Goal: Information Seeking & Learning: Compare options

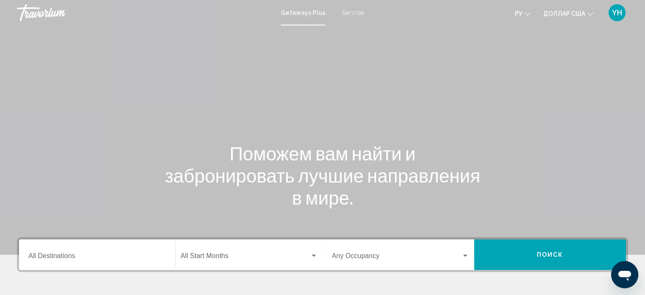
click at [349, 12] on font "Бегства" at bounding box center [353, 12] width 22 height 7
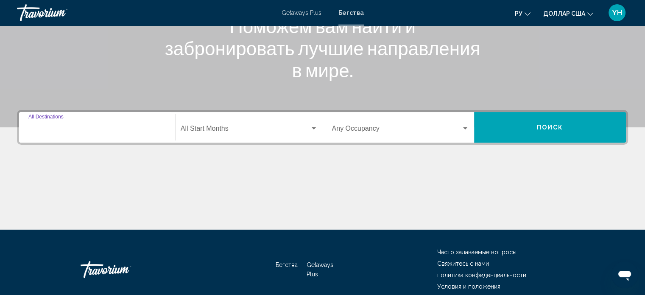
click at [53, 129] on input "Destination All Destinations" at bounding box center [96, 130] width 137 height 8
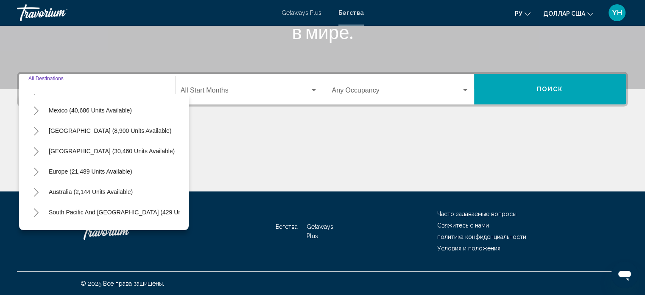
scroll to position [42, 0]
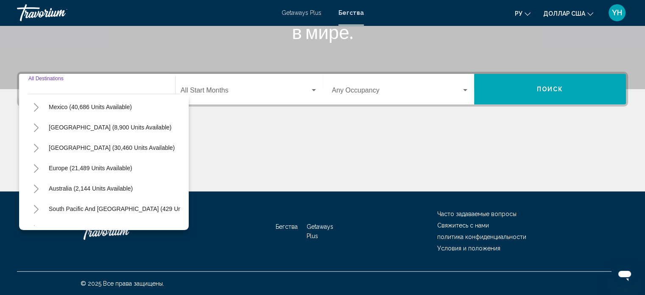
click at [36, 170] on icon "Toggle Europe (21,489 units available)" at bounding box center [36, 168] width 5 height 8
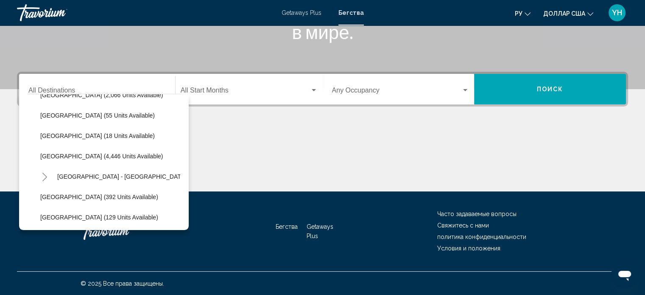
scroll to position [424, 0]
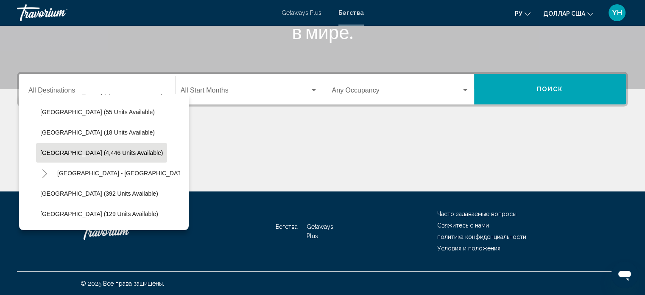
click at [85, 152] on span "[GEOGRAPHIC_DATA] (4,446 units available)" at bounding box center [101, 152] width 123 height 7
type input "**********"
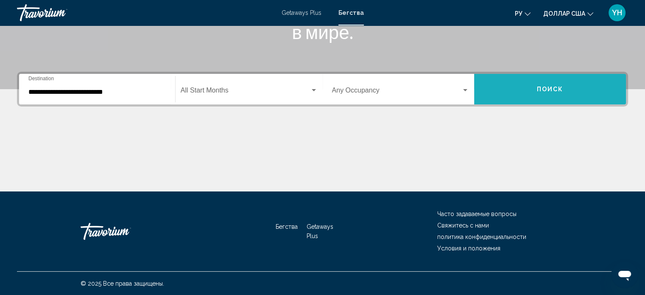
click at [527, 91] on button "Поиск" at bounding box center [550, 89] width 152 height 31
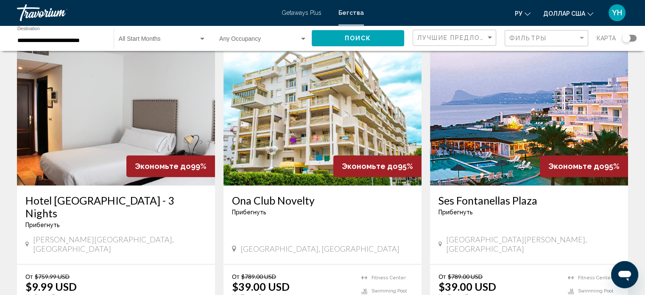
scroll to position [339, 0]
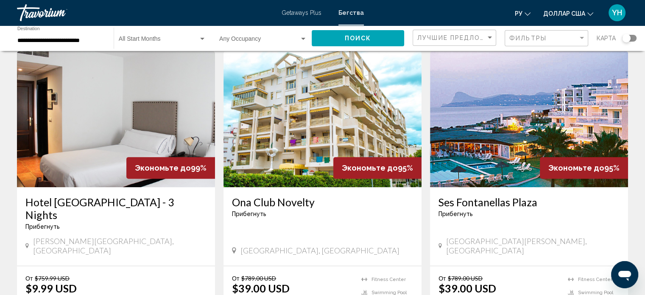
click at [105, 116] on img "Основное содержание" at bounding box center [116, 119] width 198 height 136
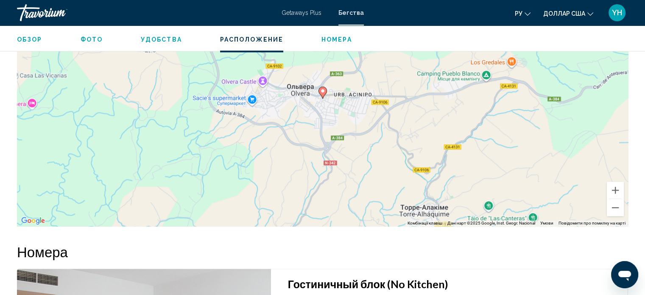
scroll to position [922, 0]
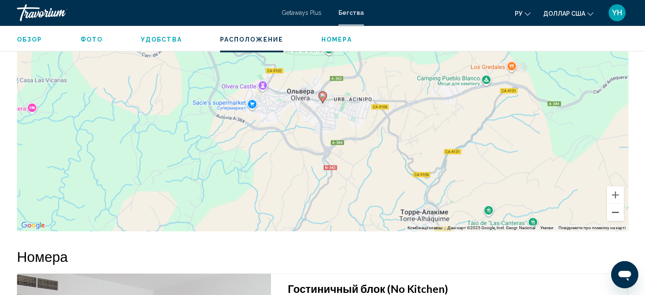
click at [615, 210] on button "Зменшити" at bounding box center [615, 212] width 17 height 17
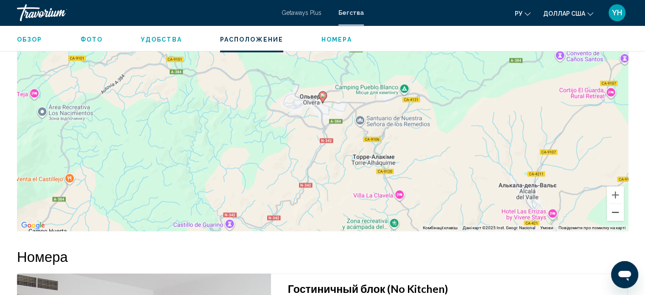
click at [615, 210] on button "Зменшити" at bounding box center [615, 212] width 17 height 17
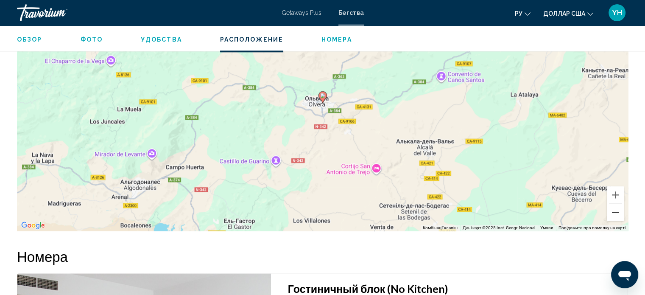
click at [615, 210] on button "Зменшити" at bounding box center [615, 212] width 17 height 17
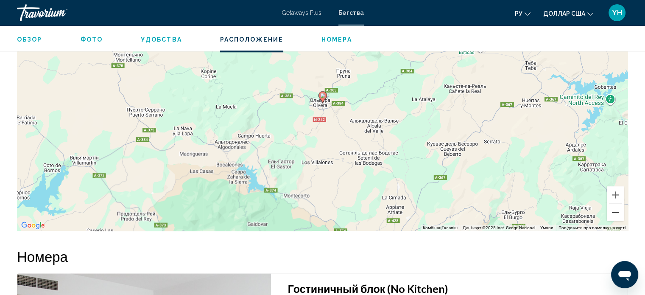
click at [615, 210] on button "Зменшити" at bounding box center [615, 212] width 17 height 17
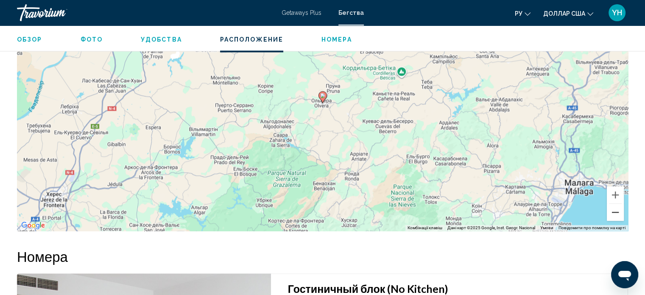
click at [615, 210] on button "Зменшити" at bounding box center [615, 212] width 17 height 17
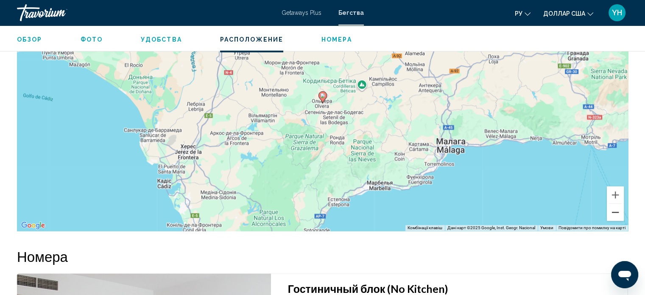
click at [615, 210] on button "Зменшити" at bounding box center [615, 212] width 17 height 17
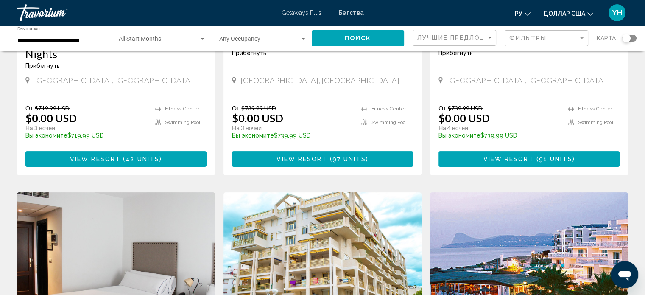
scroll to position [297, 0]
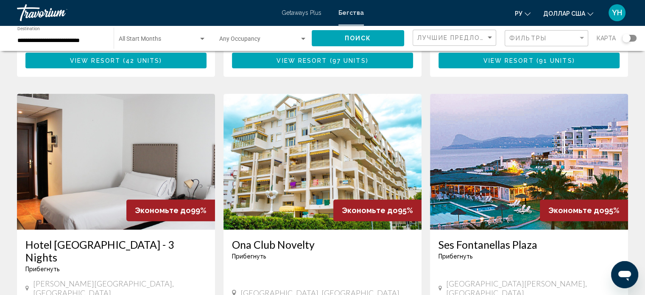
click at [294, 129] on img "Основное содержание" at bounding box center [323, 162] width 198 height 136
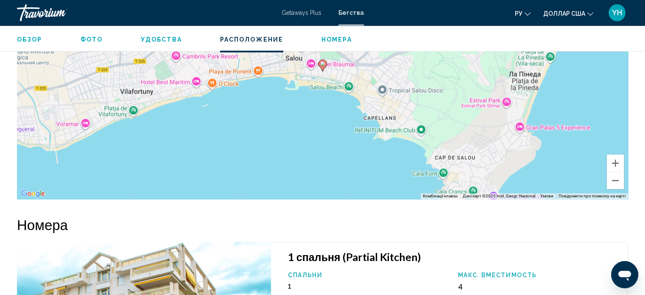
scroll to position [1318, 0]
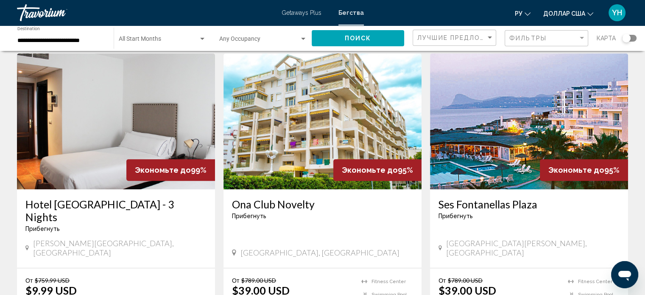
scroll to position [339, 0]
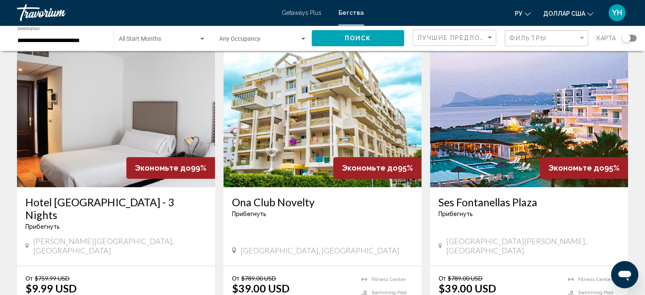
click at [514, 129] on img "Основное содержание" at bounding box center [529, 119] width 198 height 136
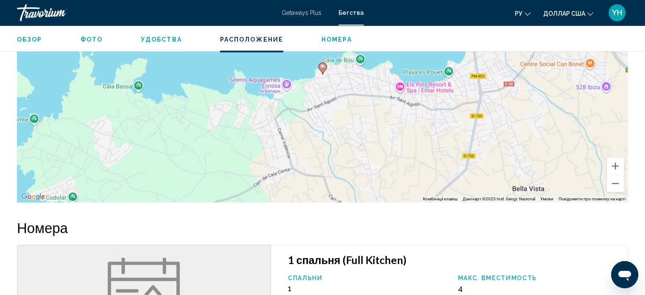
scroll to position [1235, 0]
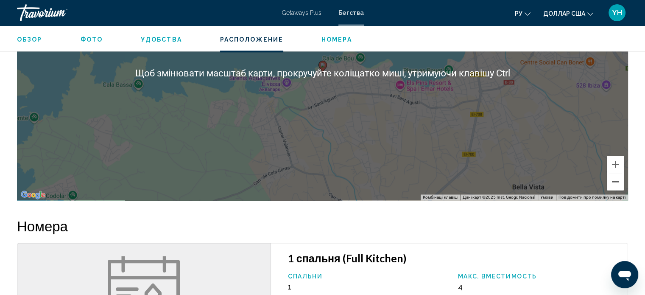
click at [616, 182] on button "Зменшити" at bounding box center [615, 181] width 17 height 17
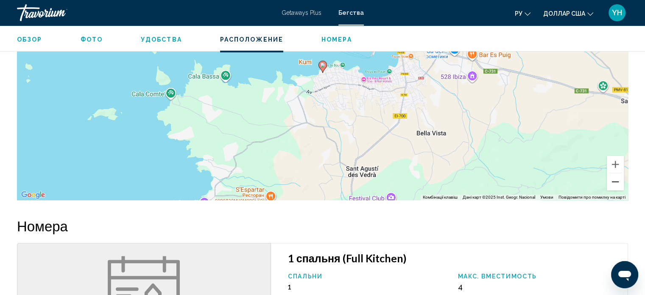
click at [616, 182] on button "Зменшити" at bounding box center [615, 181] width 17 height 17
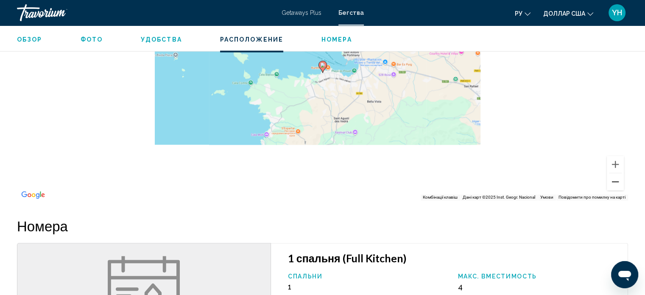
click at [616, 182] on button "Зменшити" at bounding box center [615, 181] width 17 height 17
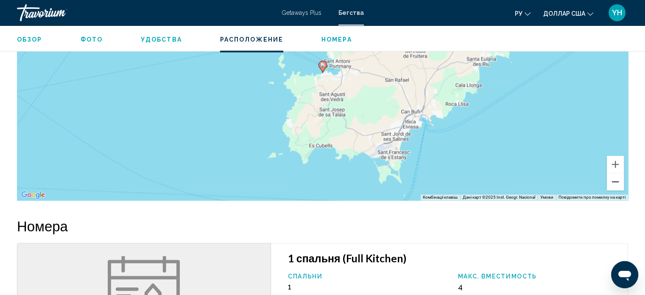
click at [616, 182] on button "Зменшити" at bounding box center [615, 181] width 17 height 17
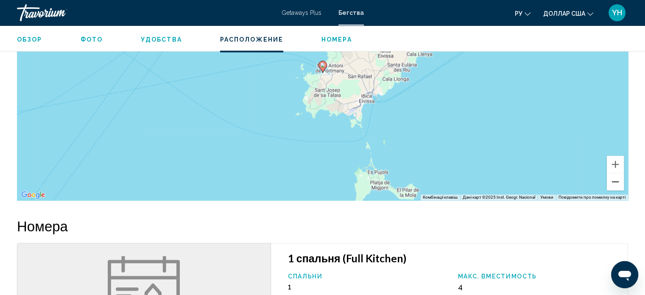
click at [616, 182] on button "Зменшити" at bounding box center [615, 181] width 17 height 17
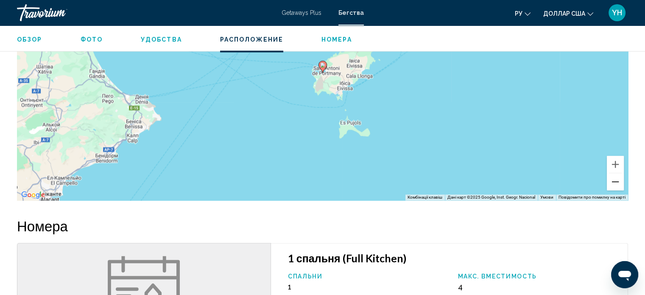
click at [616, 182] on button "Зменшити" at bounding box center [615, 181] width 17 height 17
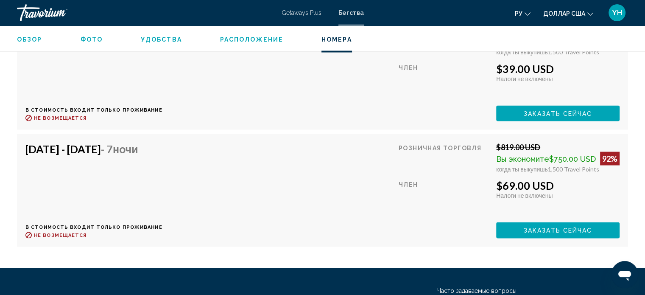
scroll to position [1376, 0]
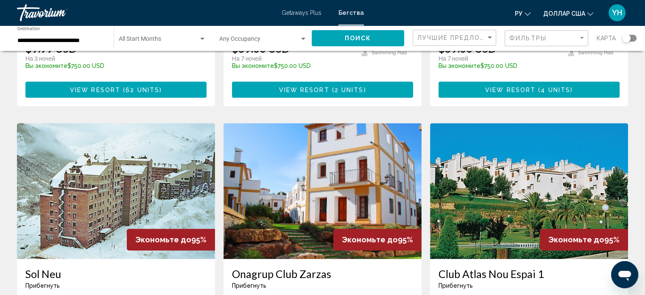
scroll to position [594, 0]
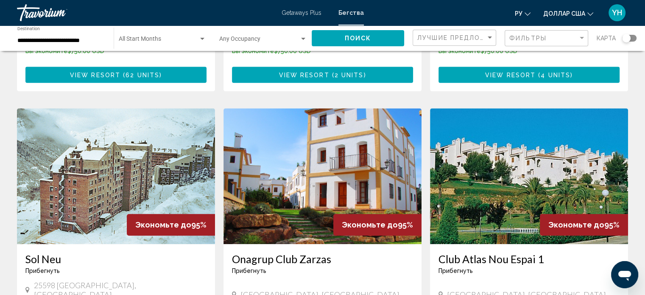
click at [325, 142] on img "Основное содержание" at bounding box center [323, 176] width 198 height 136
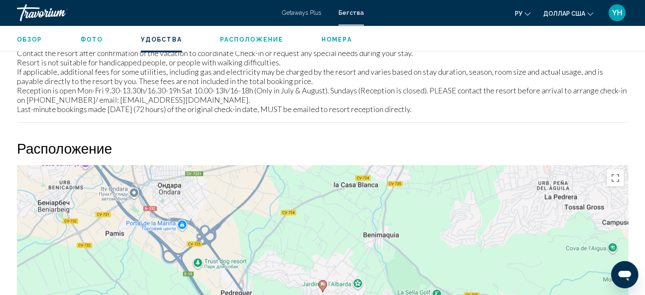
scroll to position [680, 0]
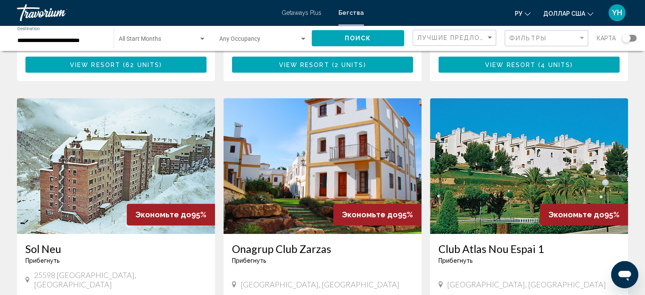
scroll to position [636, 0]
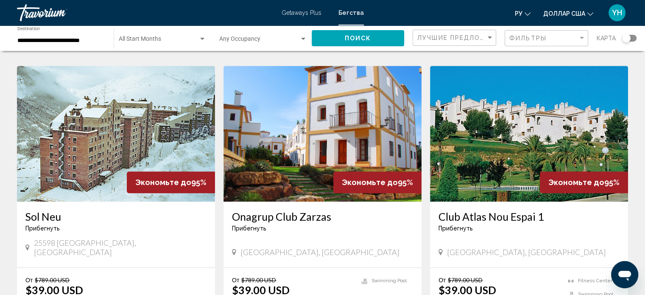
click at [494, 89] on img "Основное содержание" at bounding box center [529, 134] width 198 height 136
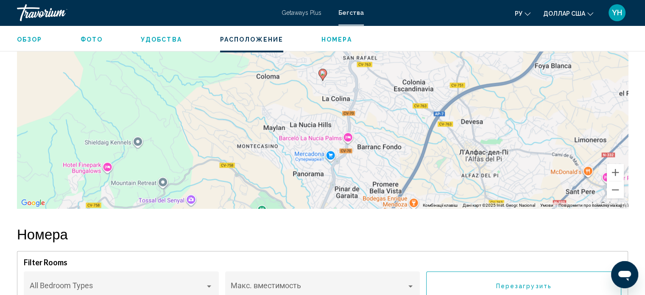
scroll to position [1082, 0]
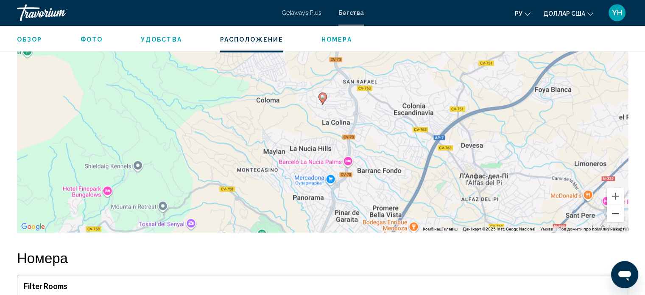
click at [616, 216] on button "Зменшити" at bounding box center [615, 213] width 17 height 17
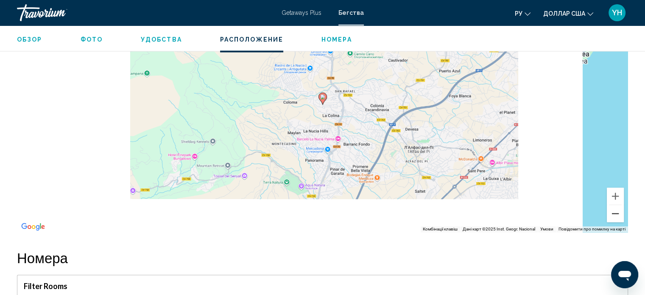
click at [616, 216] on button "Зменшити" at bounding box center [615, 213] width 17 height 17
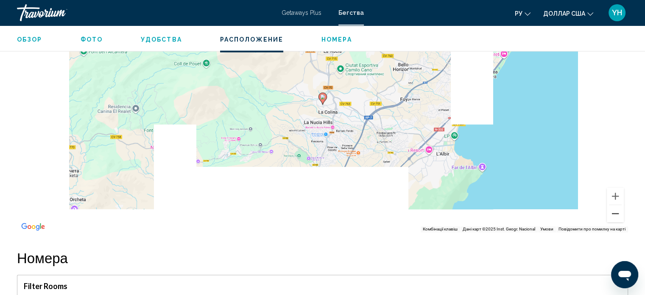
click at [616, 216] on button "Зменшити" at bounding box center [615, 213] width 17 height 17
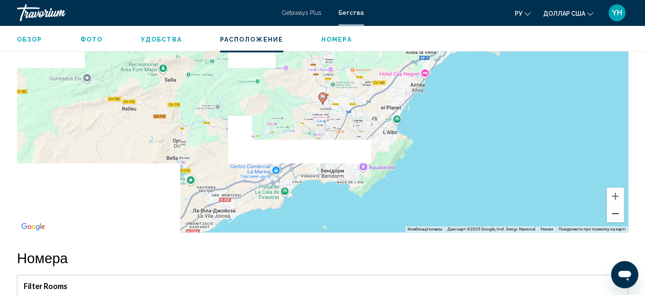
click at [616, 216] on button "Зменшити" at bounding box center [615, 213] width 17 height 17
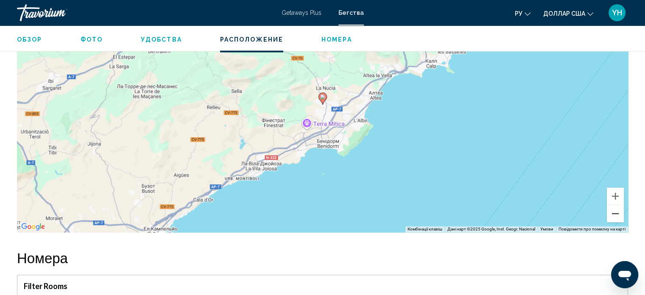
click at [616, 216] on button "Зменшити" at bounding box center [615, 213] width 17 height 17
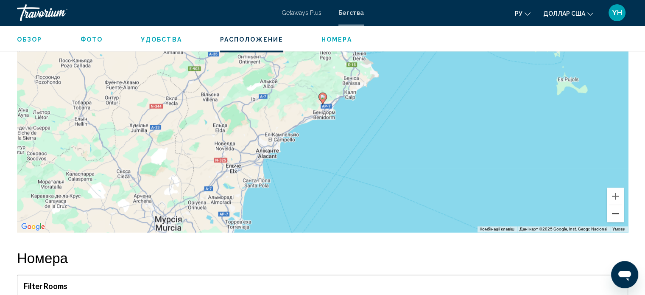
click at [616, 216] on button "Зменшити" at bounding box center [615, 213] width 17 height 17
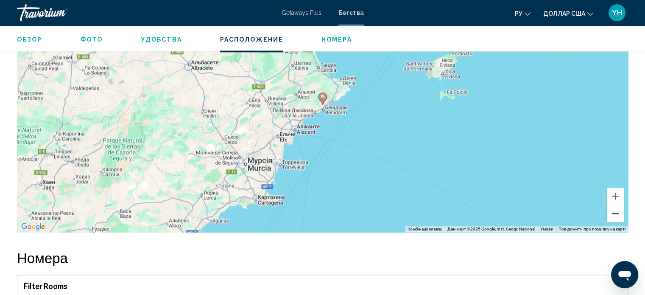
click at [616, 216] on button "Зменшити" at bounding box center [615, 213] width 17 height 17
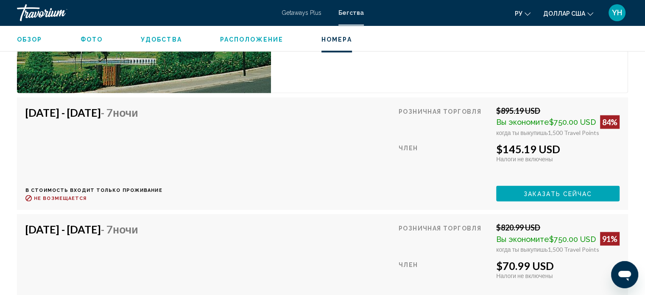
scroll to position [1549, 0]
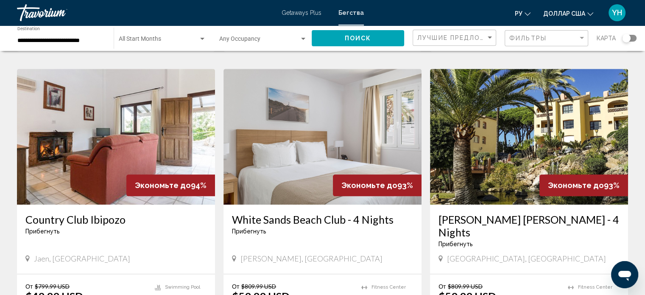
scroll to position [933, 0]
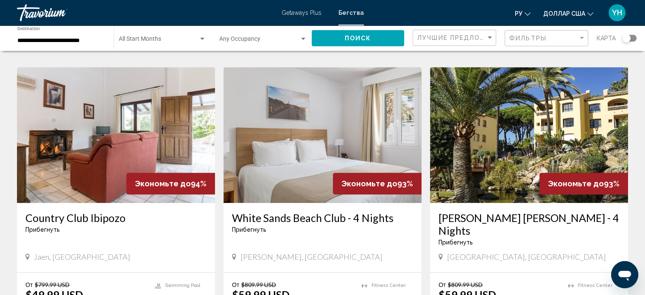
click at [119, 88] on img "Основное содержание" at bounding box center [116, 135] width 198 height 136
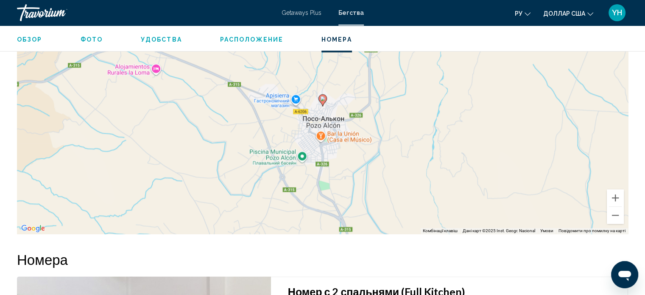
scroll to position [1232, 0]
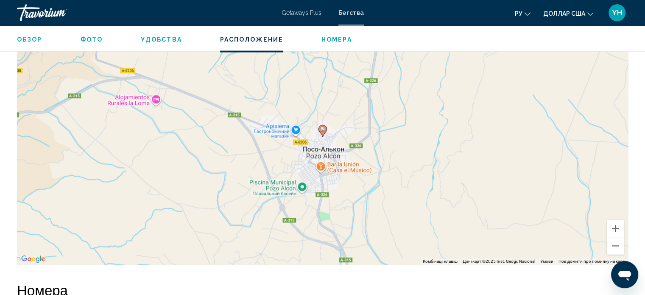
click at [618, 254] on div "Увімкніть режим перетягування за допомогою клавіатури, натиснувши Alt + Enter. …" at bounding box center [322, 137] width 611 height 254
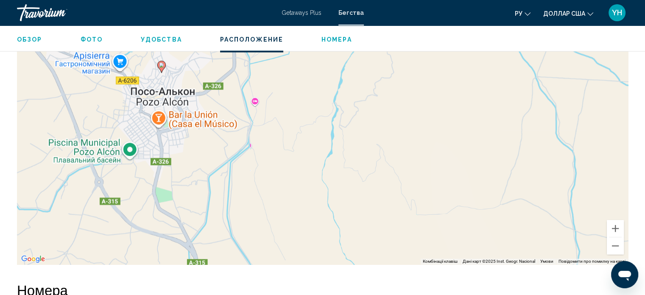
click at [618, 254] on div "Увімкніть режим перетягування за допомогою клавіатури, натиснувши Alt + Enter. …" at bounding box center [322, 137] width 611 height 254
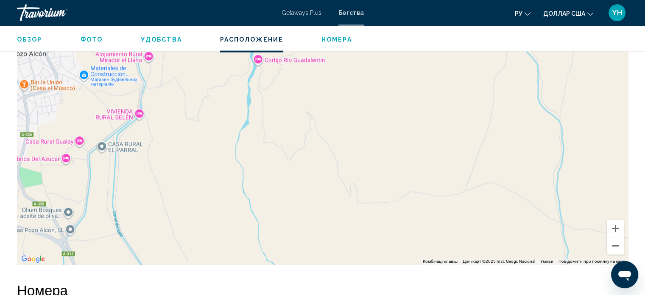
click at [614, 250] on button "Зменшити" at bounding box center [615, 245] width 17 height 17
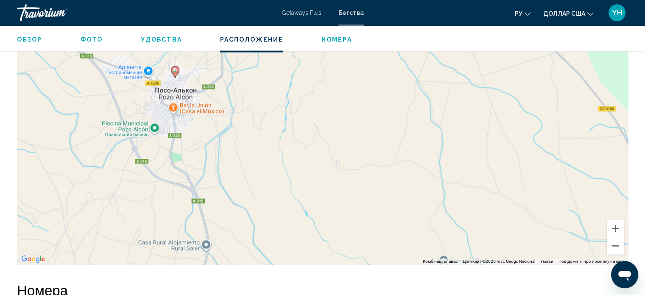
click at [614, 250] on button "Зменшити" at bounding box center [615, 245] width 17 height 17
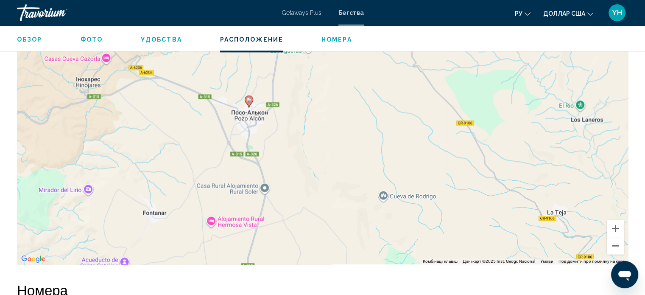
click at [614, 250] on button "Зменшити" at bounding box center [615, 245] width 17 height 17
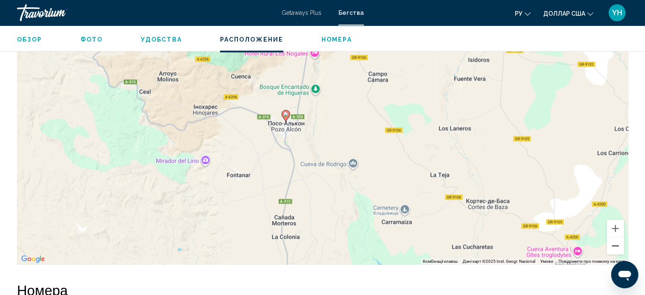
click at [614, 250] on button "Зменшити" at bounding box center [615, 245] width 17 height 17
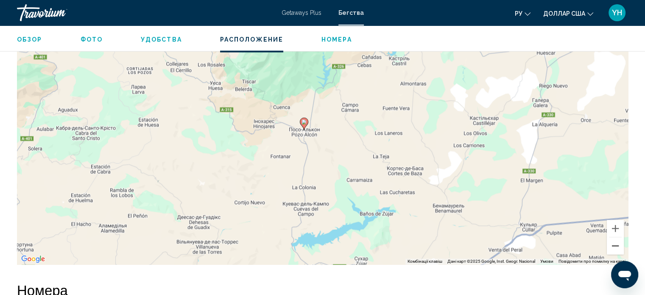
click at [614, 250] on button "Зменшити" at bounding box center [615, 245] width 17 height 17
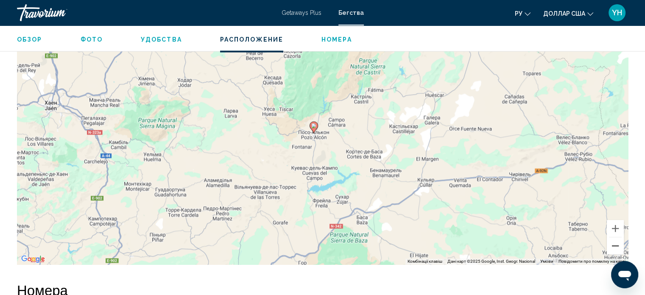
click at [614, 250] on button "Зменшити" at bounding box center [615, 245] width 17 height 17
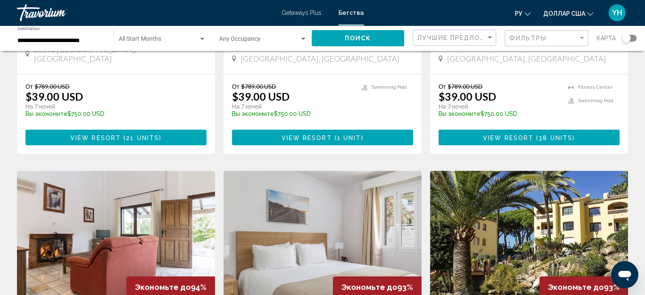
scroll to position [891, 0]
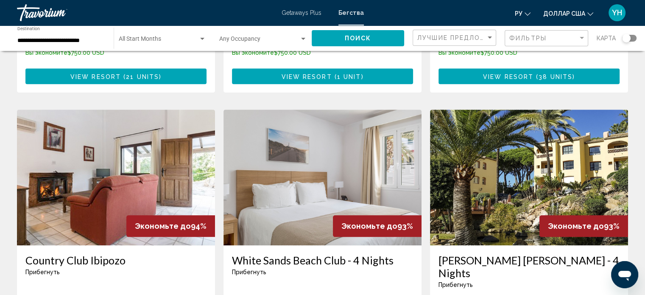
click at [308, 119] on img "Основное содержание" at bounding box center [323, 177] width 198 height 136
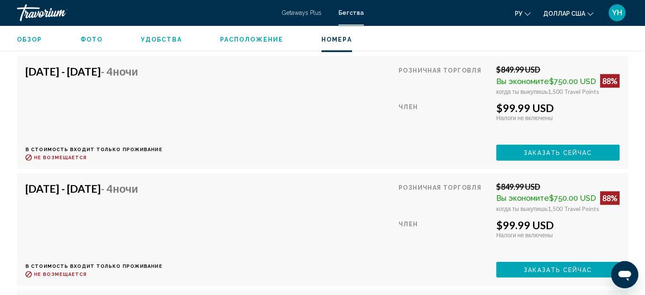
scroll to position [1788, 0]
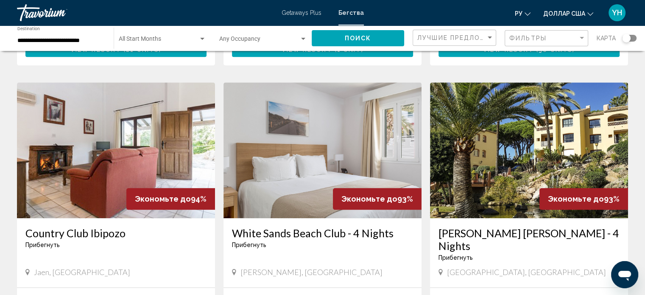
scroll to position [933, 0]
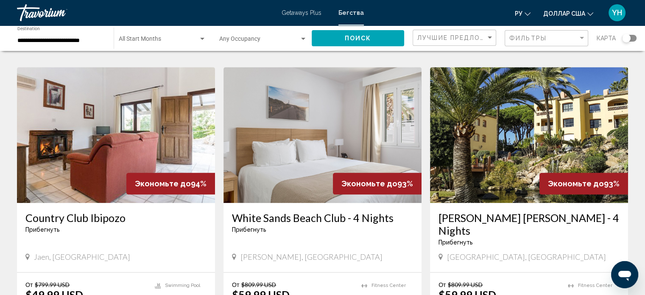
click at [524, 118] on img "Основное содержание" at bounding box center [529, 135] width 198 height 136
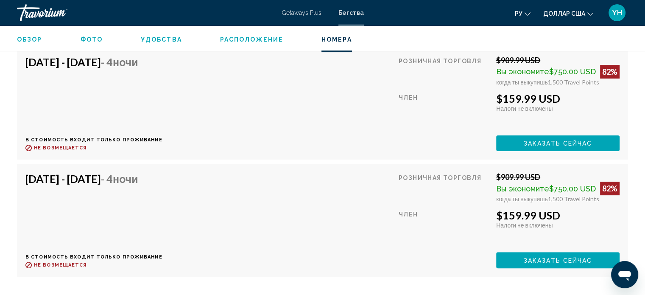
scroll to position [3441, 0]
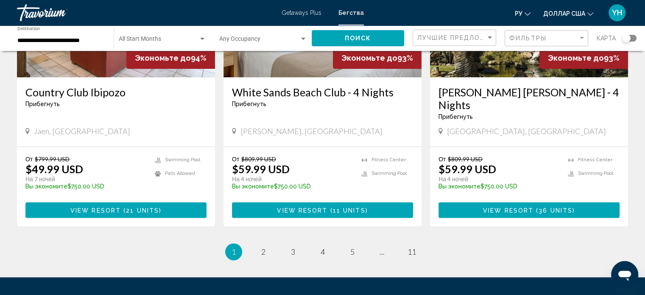
scroll to position [1060, 0]
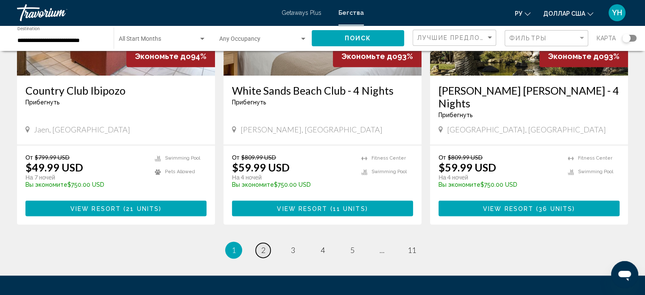
click at [261, 245] on span "2" at bounding box center [263, 249] width 4 height 9
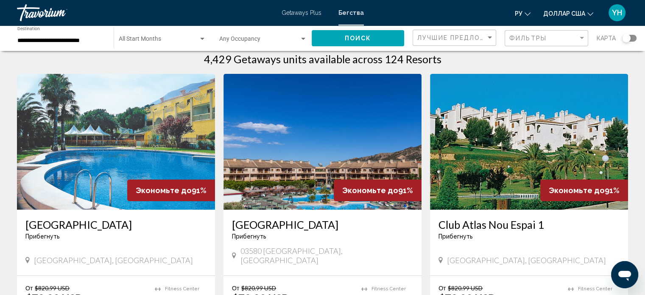
scroll to position [42, 0]
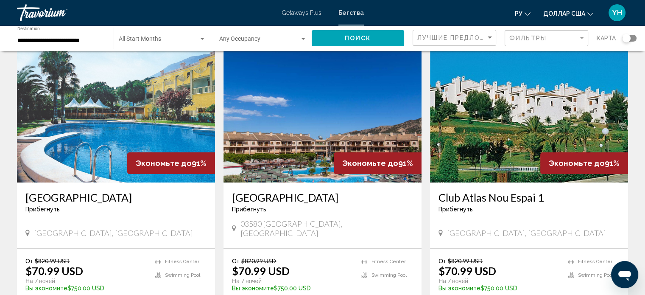
click at [137, 120] on img "Основное содержание" at bounding box center [116, 115] width 198 height 136
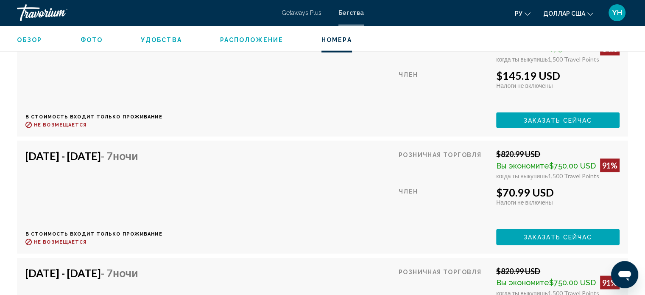
scroll to position [1574, 0]
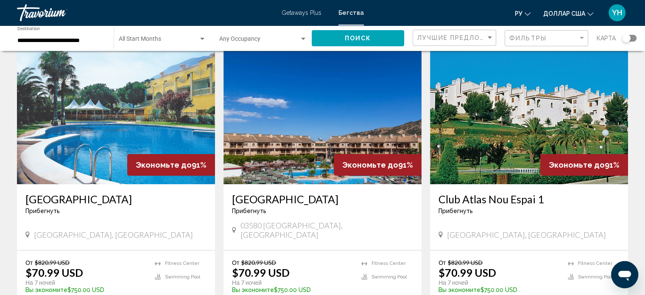
scroll to position [42, 0]
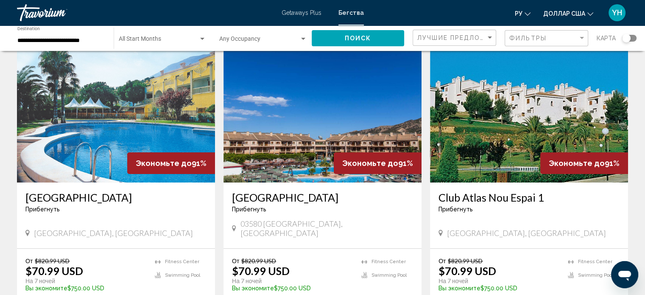
click at [291, 117] on img "Основное содержание" at bounding box center [323, 115] width 198 height 136
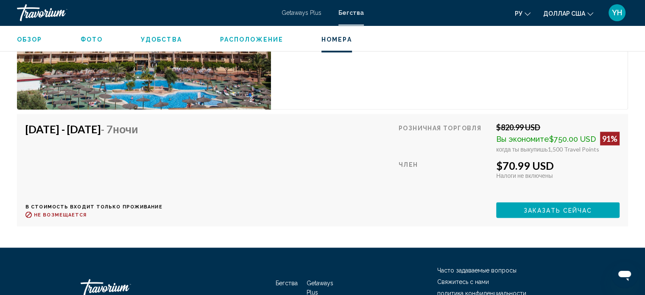
scroll to position [1532, 0]
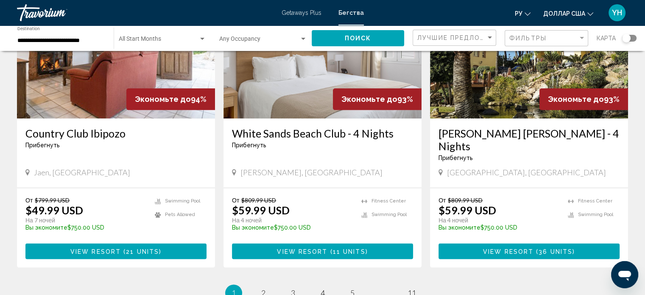
scroll to position [1044, 0]
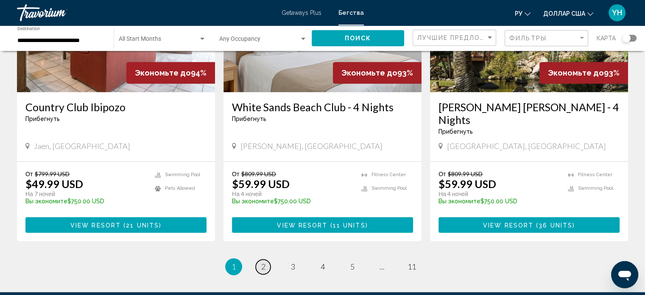
click at [263, 262] on span "2" at bounding box center [263, 266] width 4 height 9
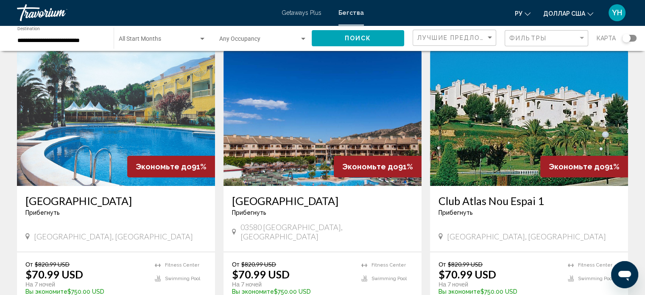
scroll to position [42, 0]
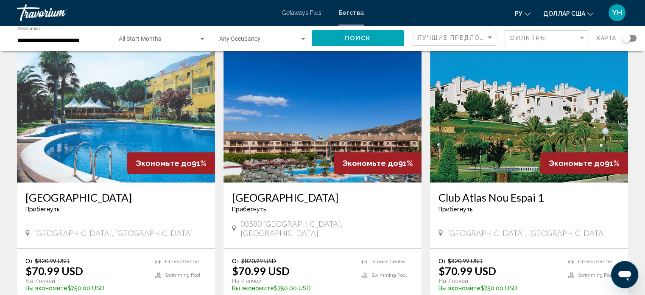
click at [555, 129] on img "Основное содержание" at bounding box center [529, 115] width 198 height 136
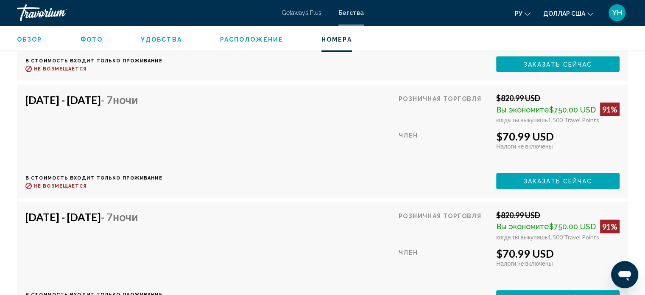
scroll to position [1787, 0]
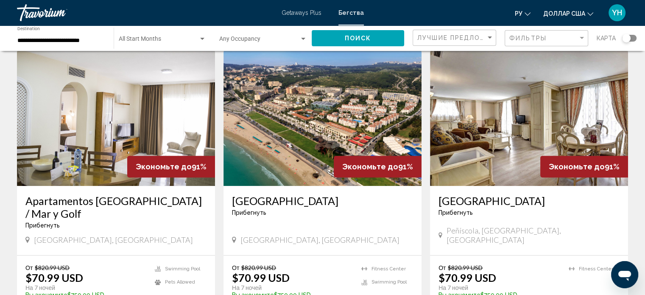
scroll to position [339, 0]
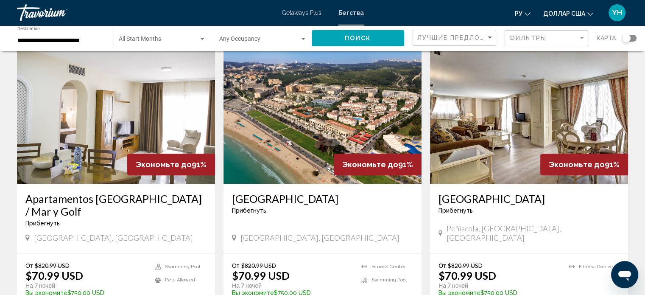
click at [507, 126] on img "Основное содержание" at bounding box center [529, 116] width 198 height 136
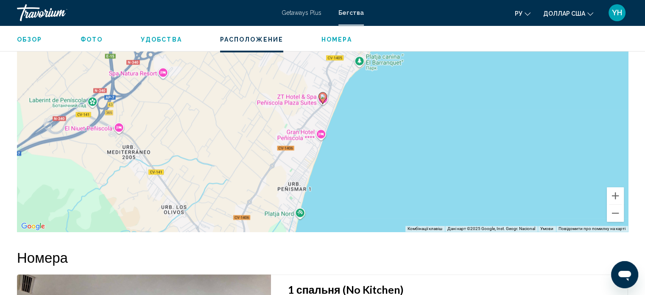
scroll to position [1193, 0]
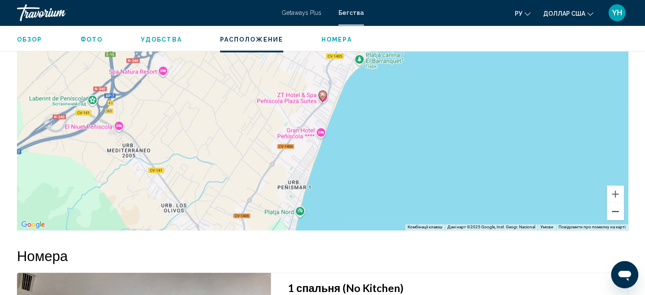
click at [612, 216] on button "Зменшити" at bounding box center [615, 211] width 17 height 17
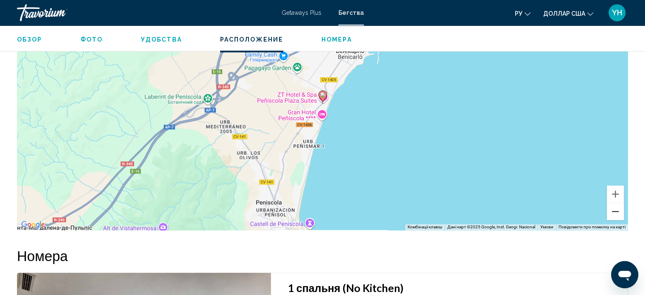
click at [612, 216] on button "Зменшити" at bounding box center [615, 211] width 17 height 17
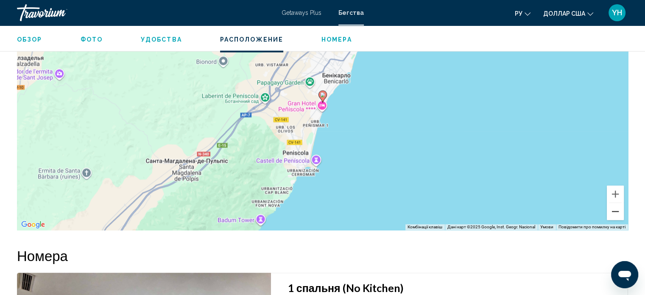
click at [612, 216] on button "Зменшити" at bounding box center [615, 211] width 17 height 17
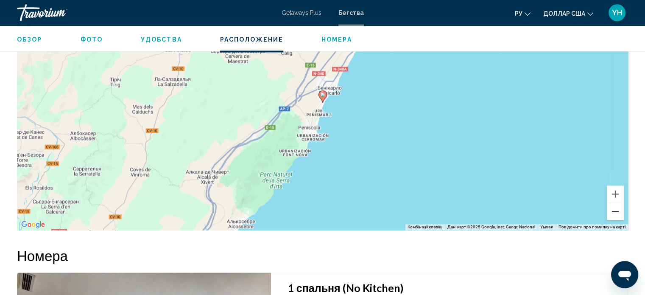
click at [612, 216] on button "Зменшити" at bounding box center [615, 211] width 17 height 17
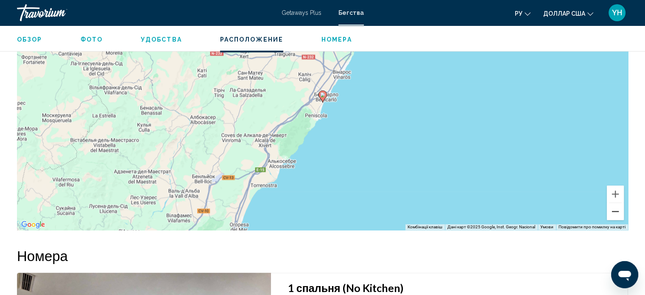
click at [612, 216] on button "Зменшити" at bounding box center [615, 211] width 17 height 17
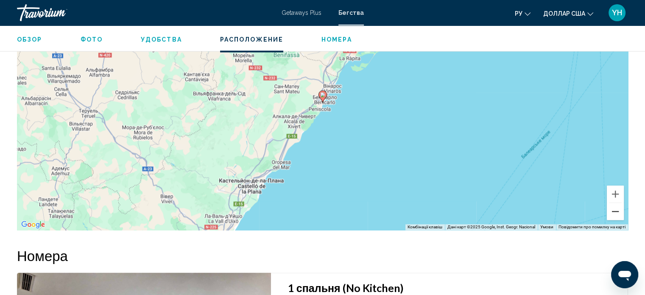
click at [612, 216] on button "Зменшити" at bounding box center [615, 211] width 17 height 17
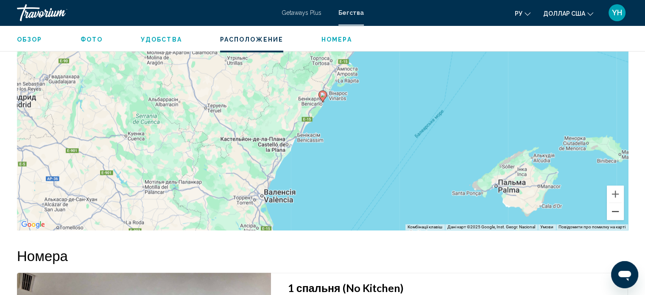
click at [612, 216] on button "Зменшити" at bounding box center [615, 211] width 17 height 17
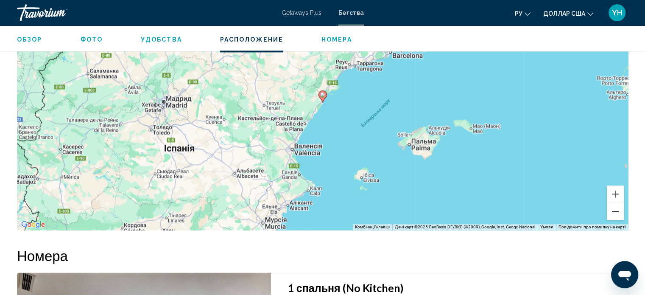
click at [612, 216] on button "Зменшити" at bounding box center [615, 211] width 17 height 17
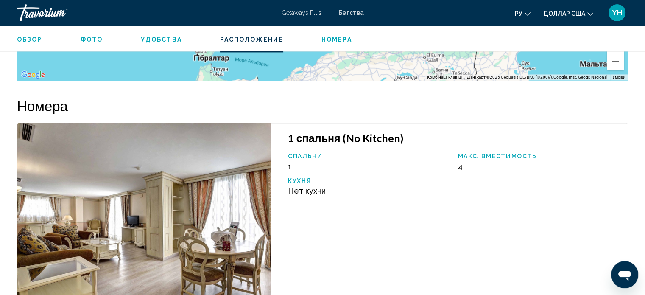
scroll to position [1362, 0]
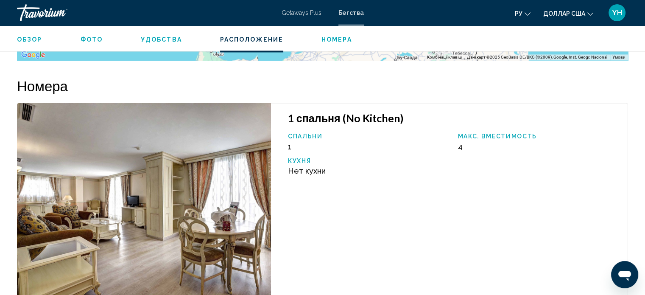
click at [180, 203] on img "Основное содержание" at bounding box center [144, 199] width 254 height 193
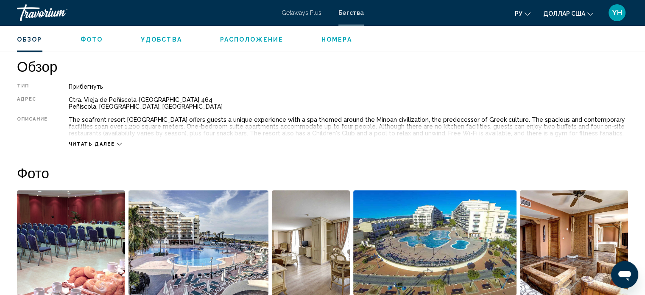
scroll to position [260, 0]
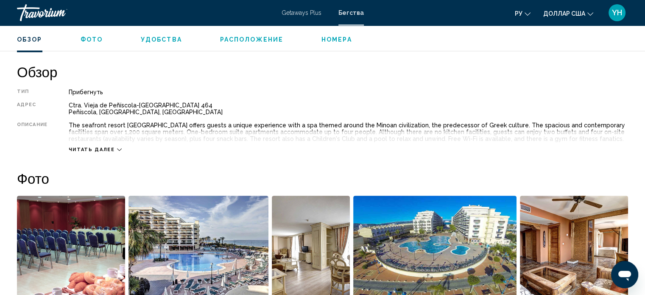
click at [115, 144] on div "Читать далее" at bounding box center [348, 140] width 559 height 23
click at [117, 148] on icon "Основное содержание" at bounding box center [119, 149] width 5 height 5
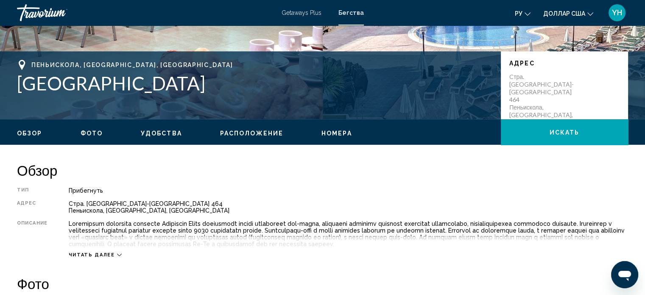
scroll to position [212, 0]
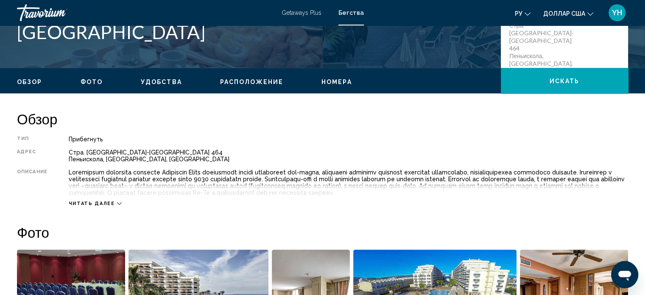
click at [117, 201] on icon "Основное содержание" at bounding box center [119, 203] width 5 height 5
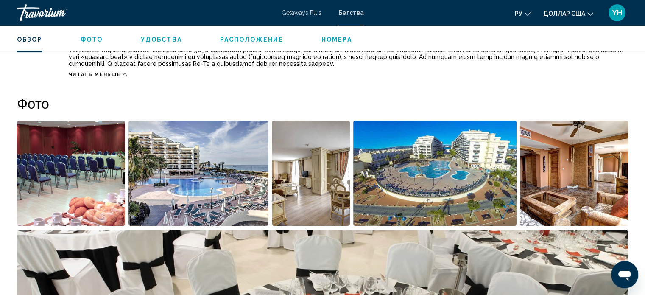
scroll to position [339, 0]
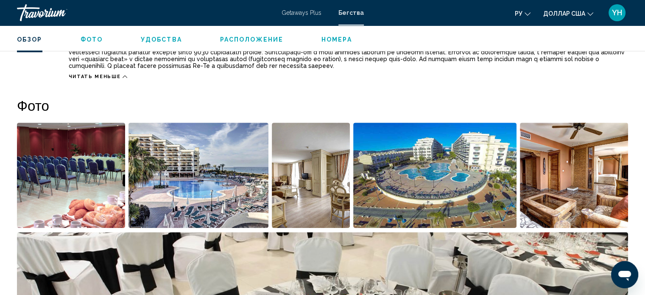
click at [202, 195] on img "Открыть полноэкранный слайдер изображений" at bounding box center [199, 175] width 140 height 105
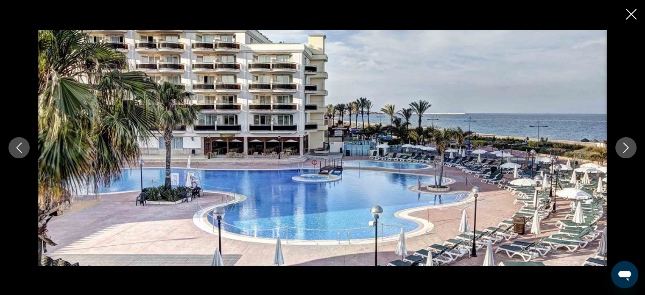
click at [626, 147] on icon "Next image" at bounding box center [626, 148] width 10 height 10
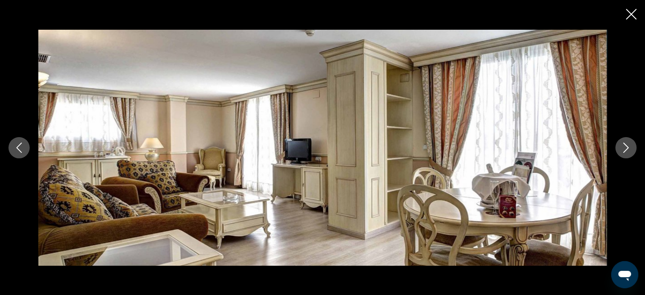
click at [626, 147] on icon "Next image" at bounding box center [626, 148] width 10 height 10
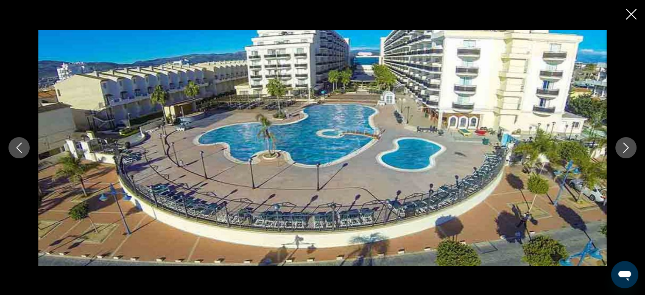
click at [626, 147] on icon "Next image" at bounding box center [626, 148] width 10 height 10
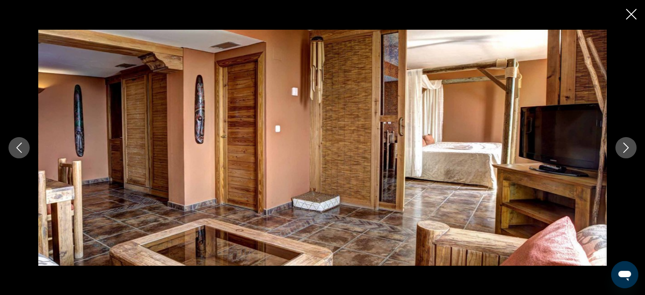
click at [626, 147] on icon "Next image" at bounding box center [626, 148] width 10 height 10
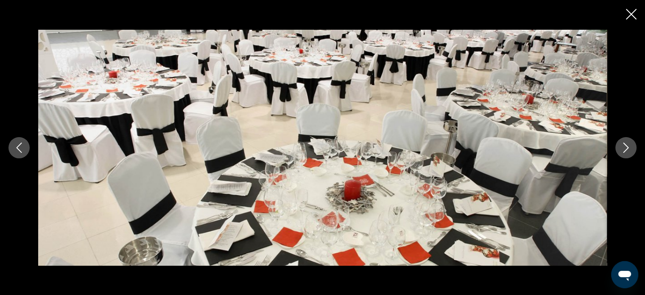
click at [626, 147] on icon "Next image" at bounding box center [626, 148] width 10 height 10
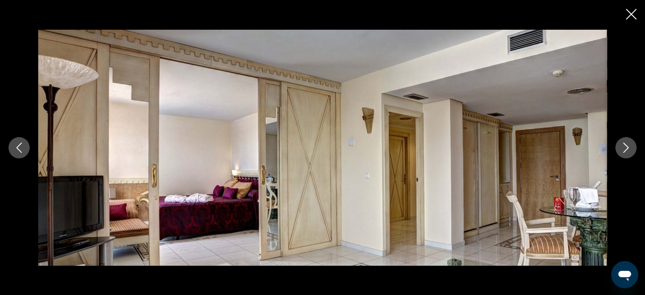
click at [626, 147] on icon "Next image" at bounding box center [626, 148] width 10 height 10
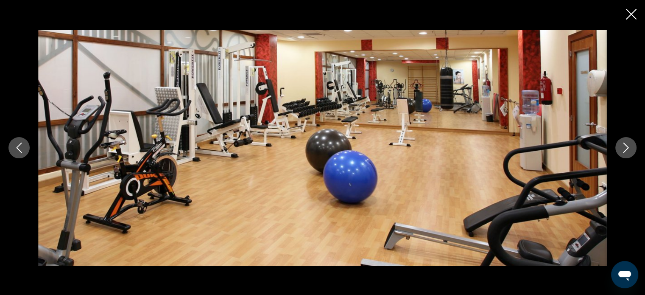
click at [626, 147] on icon "Next image" at bounding box center [626, 148] width 10 height 10
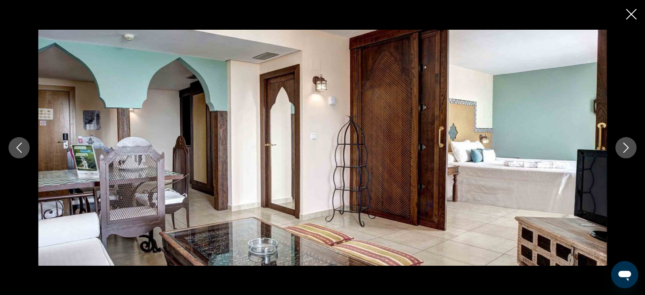
click at [626, 147] on icon "Next image" at bounding box center [626, 148] width 10 height 10
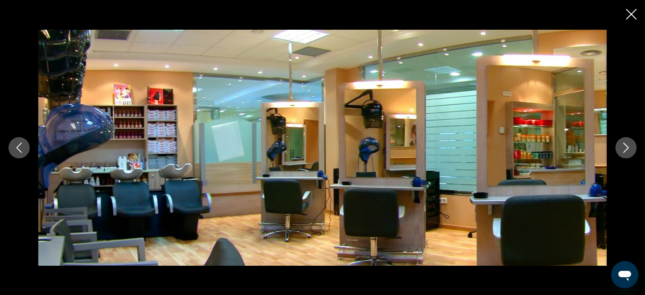
click at [626, 147] on icon "Next image" at bounding box center [626, 148] width 10 height 10
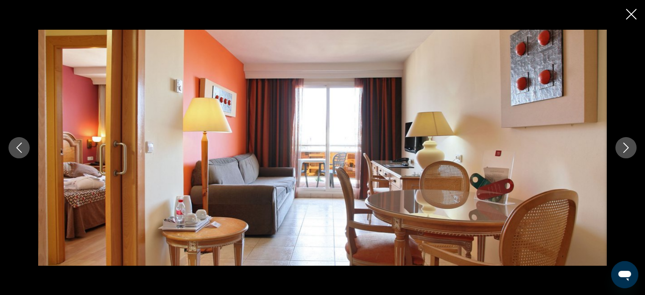
click at [626, 147] on icon "Next image" at bounding box center [626, 148] width 10 height 10
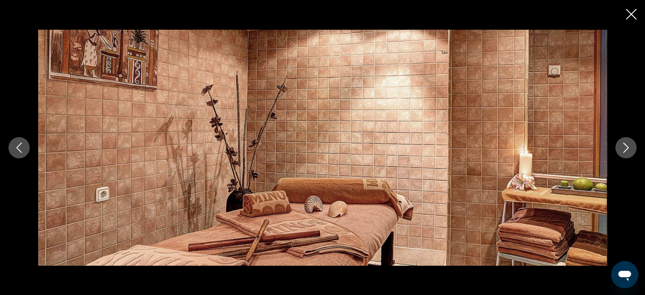
click at [626, 147] on icon "Next image" at bounding box center [626, 148] width 10 height 10
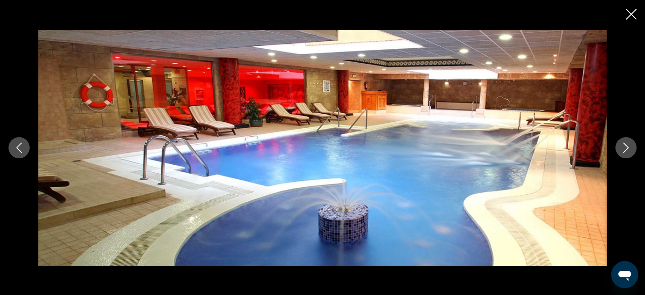
click at [626, 147] on icon "Next image" at bounding box center [626, 148] width 10 height 10
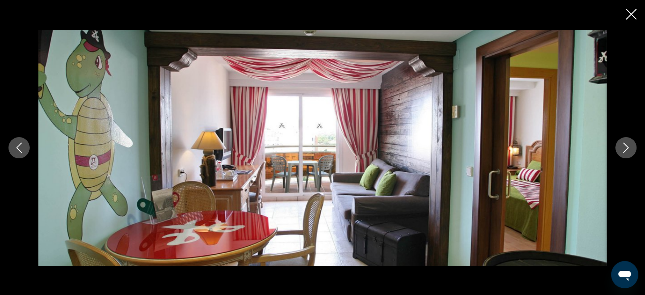
click at [626, 147] on icon "Next image" at bounding box center [626, 148] width 10 height 10
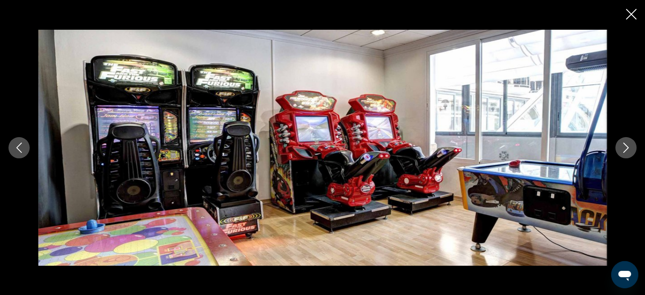
click at [626, 147] on icon "Next image" at bounding box center [626, 148] width 10 height 10
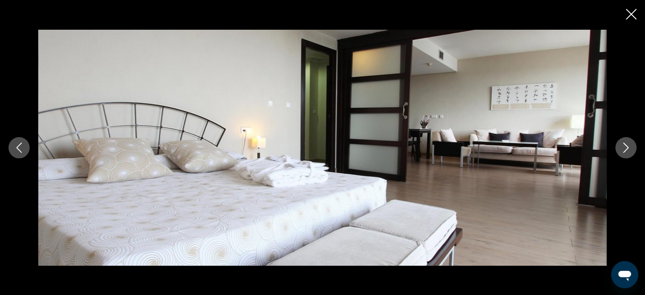
click at [626, 147] on icon "Next image" at bounding box center [626, 148] width 10 height 10
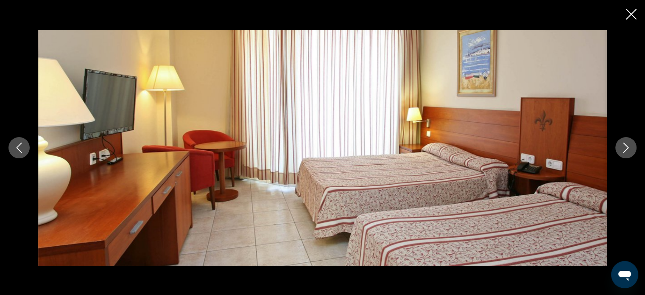
click at [626, 147] on icon "Next image" at bounding box center [626, 148] width 10 height 10
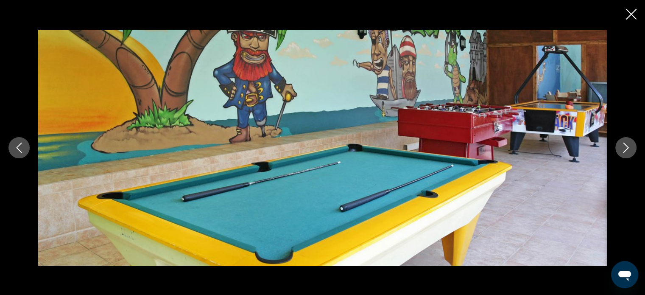
click at [626, 147] on icon "Next image" at bounding box center [626, 148] width 10 height 10
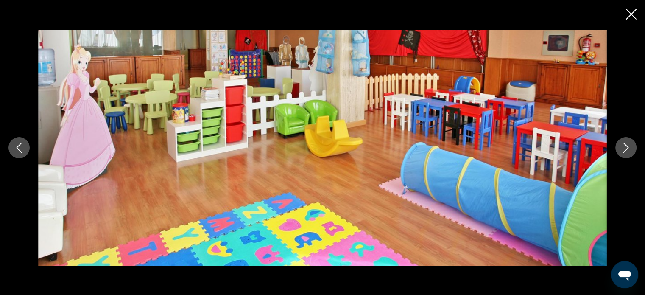
click at [626, 147] on icon "Next image" at bounding box center [626, 148] width 10 height 10
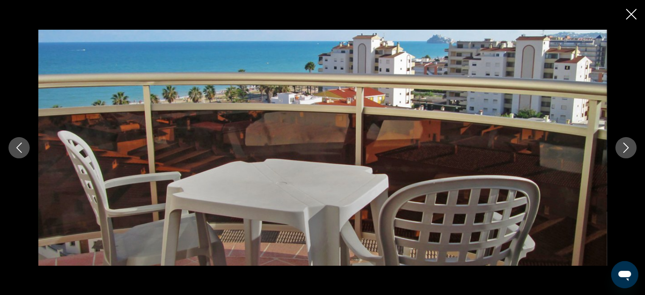
click at [626, 147] on icon "Next image" at bounding box center [626, 148] width 10 height 10
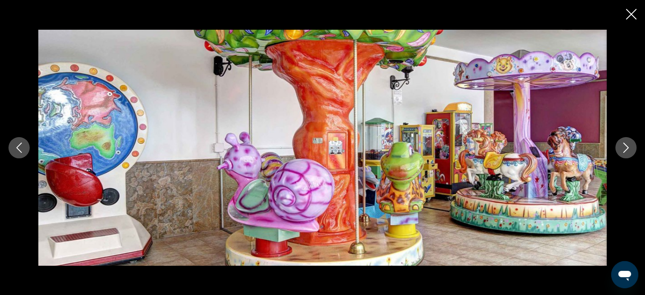
click at [626, 14] on icon "Close slideshow" at bounding box center [631, 14] width 11 height 11
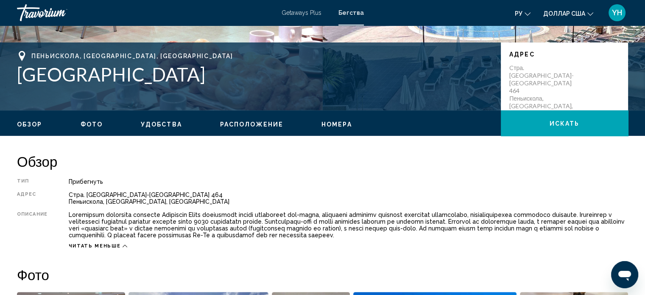
scroll to position [0, 0]
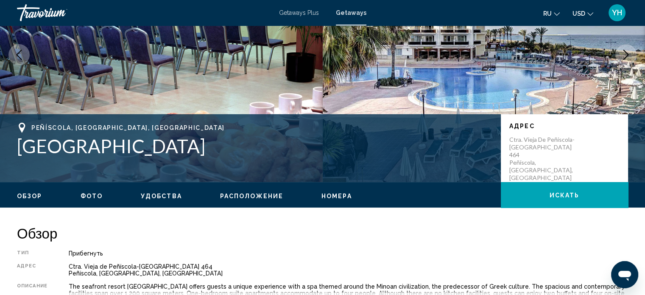
scroll to position [127, 0]
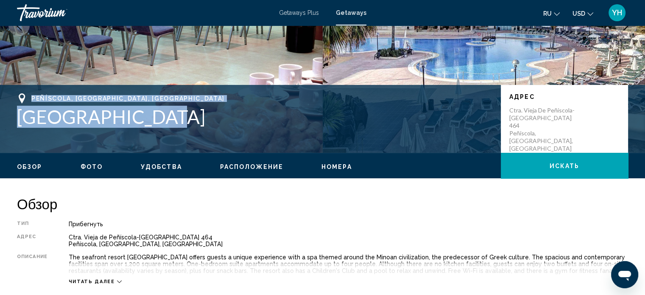
drag, startPoint x: 155, startPoint y: 111, endPoint x: 8, endPoint y: 95, distance: 148.4
click at [8, 95] on div "Peñíscola, Castellón, Spain Peñíscola Plaza Адрес Ctra. Vieja de Peñíscola-Beni…" at bounding box center [322, 118] width 645 height 51
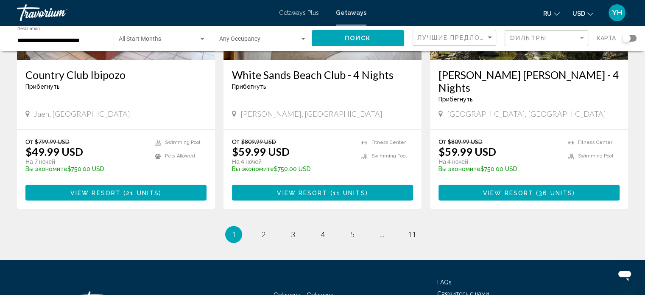
scroll to position [1086, 0]
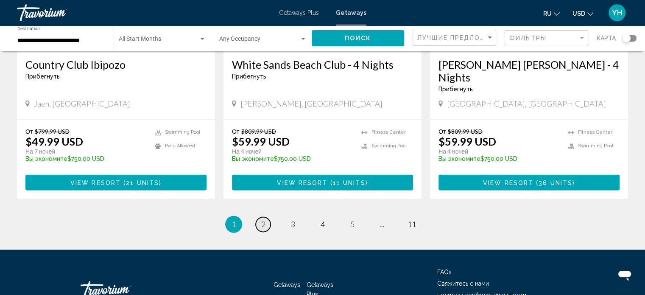
click at [265, 217] on link "page 2" at bounding box center [263, 224] width 15 height 15
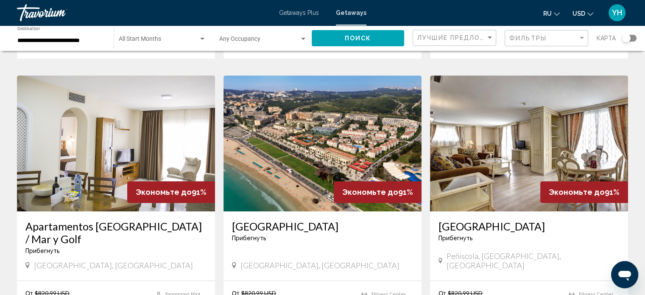
scroll to position [297, 0]
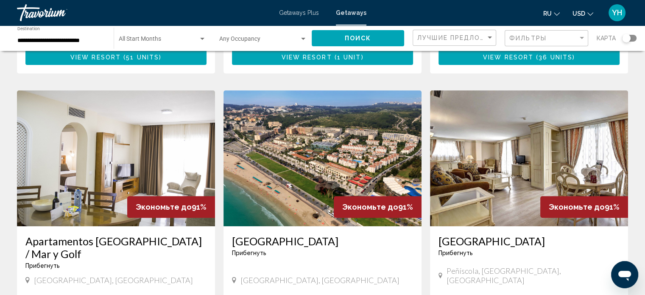
click at [326, 147] on img "Main content" at bounding box center [323, 158] width 198 height 136
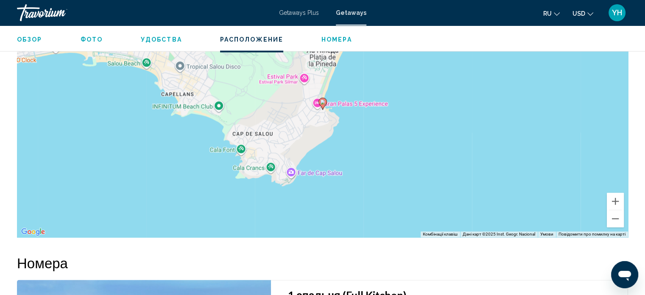
scroll to position [1150, 0]
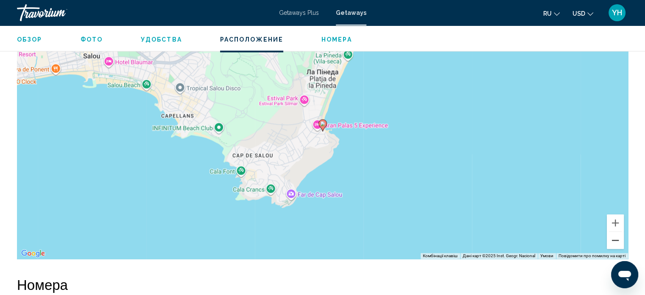
click at [617, 239] on button "Зменшити" at bounding box center [615, 240] width 17 height 17
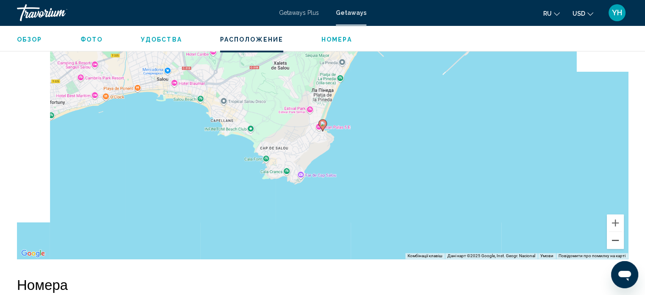
click at [617, 239] on button "Зменшити" at bounding box center [615, 240] width 17 height 17
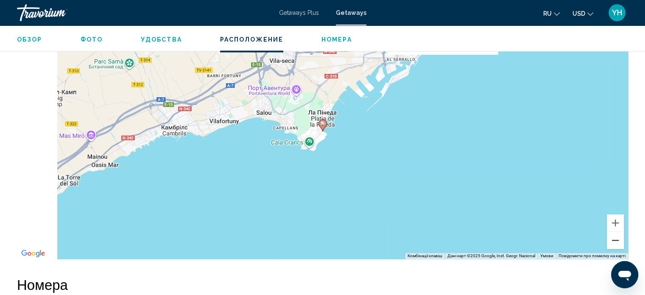
click at [617, 239] on button "Зменшити" at bounding box center [615, 240] width 17 height 17
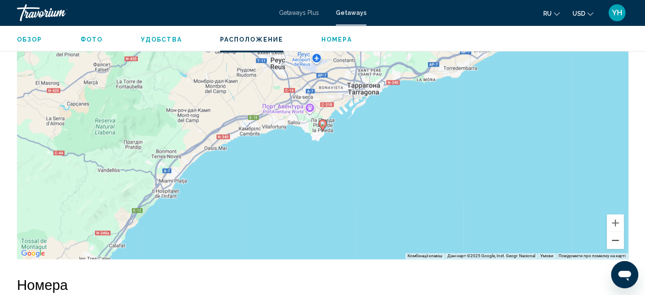
click at [617, 239] on button "Зменшити" at bounding box center [615, 240] width 17 height 17
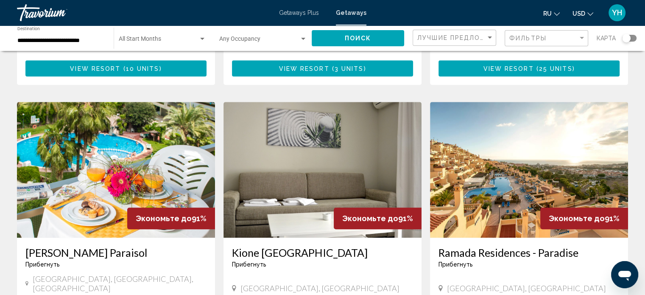
scroll to position [594, 0]
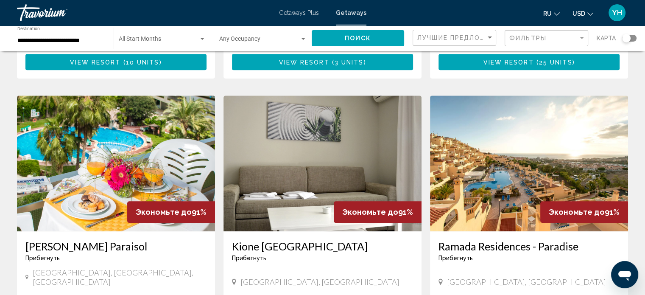
click at [109, 145] on img "Main content" at bounding box center [116, 163] width 198 height 136
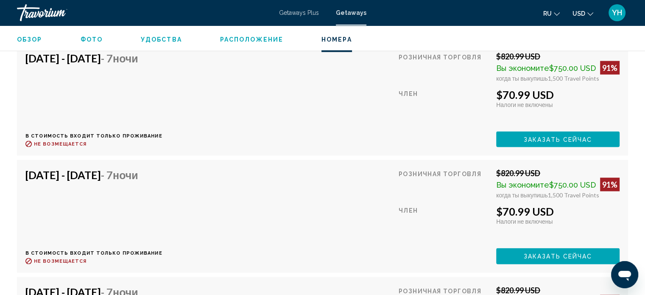
scroll to position [1675, 0]
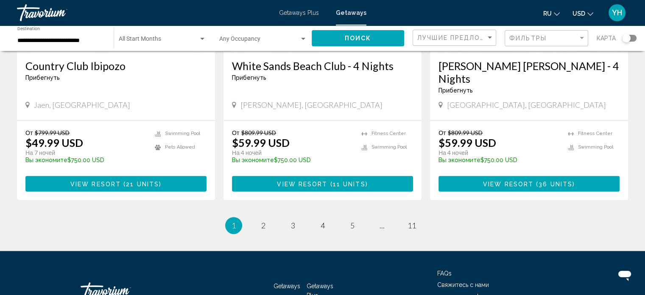
scroll to position [1086, 0]
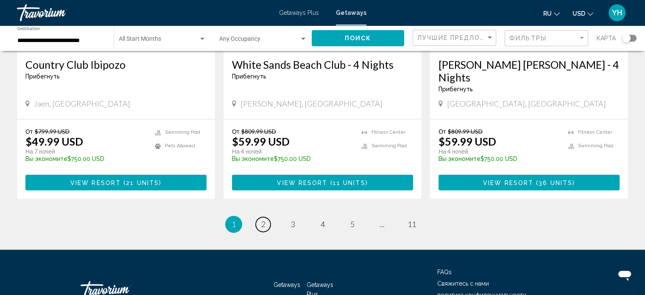
click at [264, 219] on span "2" at bounding box center [263, 223] width 4 height 9
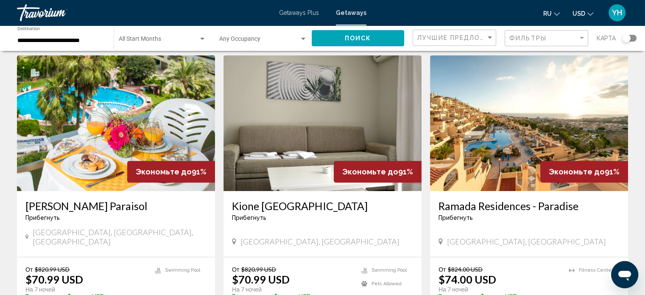
scroll to position [636, 0]
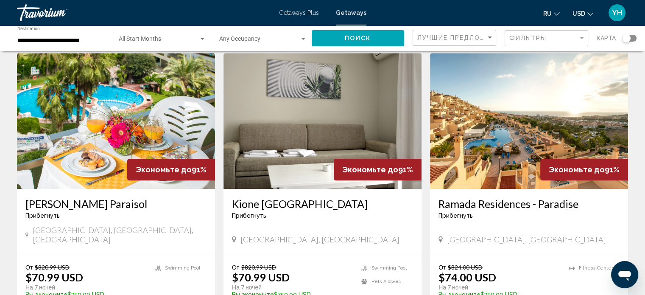
click at [319, 134] on img "Main content" at bounding box center [323, 121] width 198 height 136
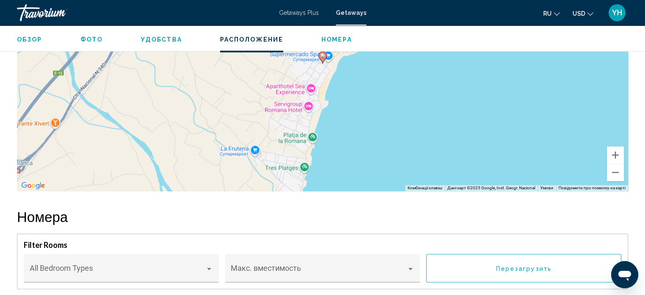
scroll to position [1278, 0]
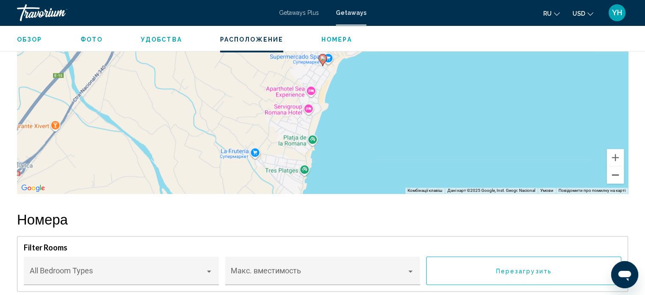
click at [617, 173] on button "Зменшити" at bounding box center [615, 174] width 17 height 17
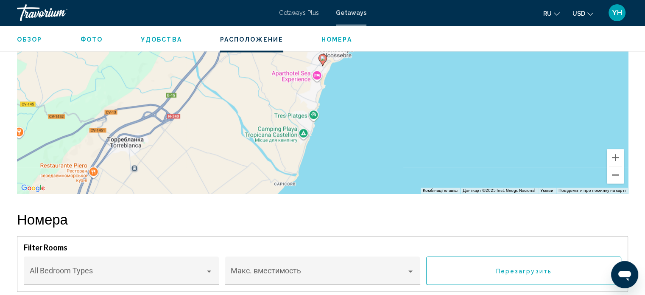
click at [615, 176] on button "Зменшити" at bounding box center [615, 174] width 17 height 17
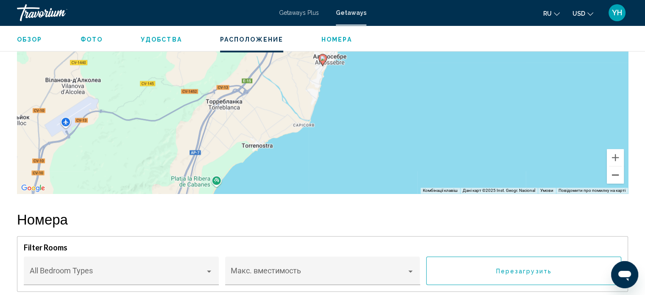
click at [615, 176] on button "Зменшити" at bounding box center [615, 174] width 17 height 17
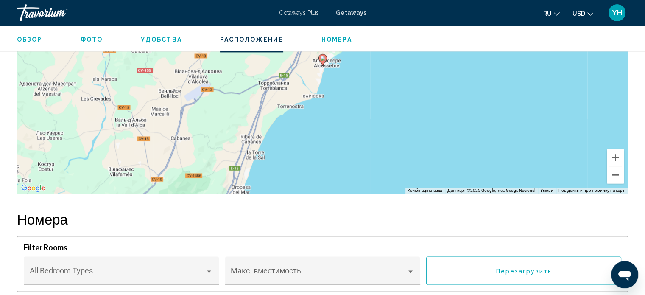
click at [615, 176] on button "Зменшити" at bounding box center [615, 174] width 17 height 17
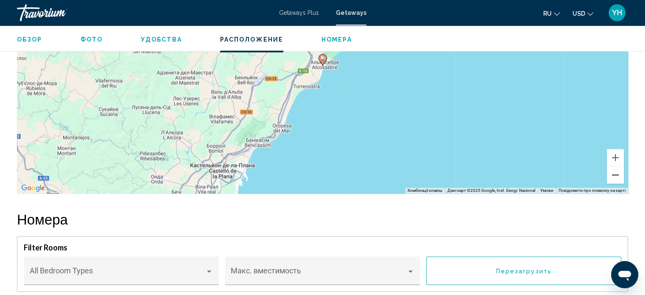
click at [615, 176] on button "Зменшити" at bounding box center [615, 174] width 17 height 17
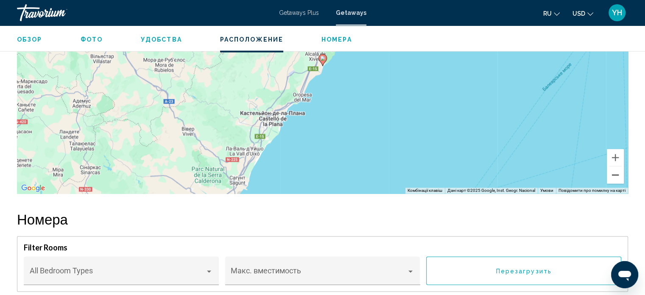
click at [615, 176] on button "Зменшити" at bounding box center [615, 174] width 17 height 17
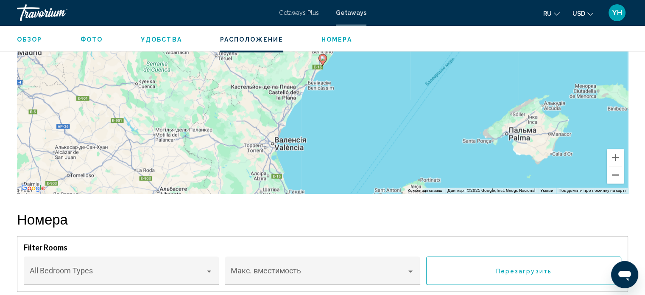
click at [615, 176] on button "Зменшити" at bounding box center [615, 174] width 17 height 17
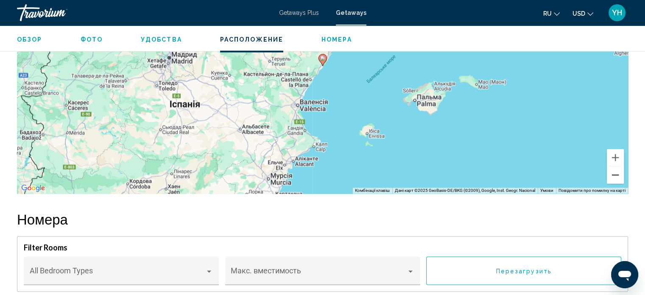
click at [615, 176] on button "Зменшити" at bounding box center [615, 174] width 17 height 17
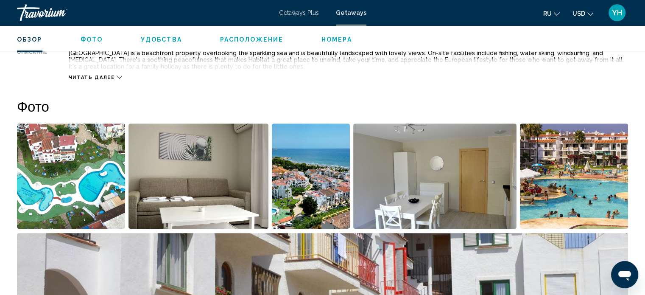
scroll to position [344, 0]
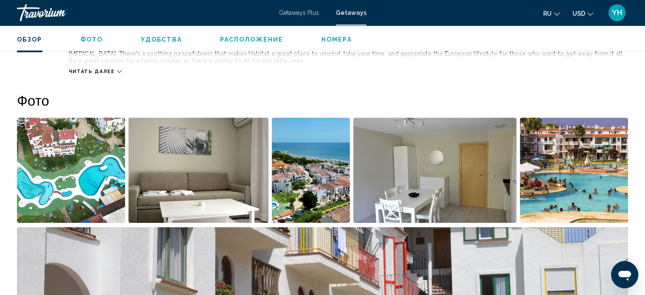
click at [79, 173] on img "Open full-screen image slider" at bounding box center [71, 169] width 108 height 105
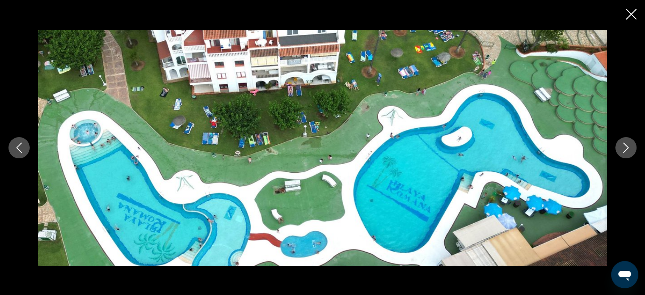
click at [624, 151] on icon "Next image" at bounding box center [626, 148] width 6 height 10
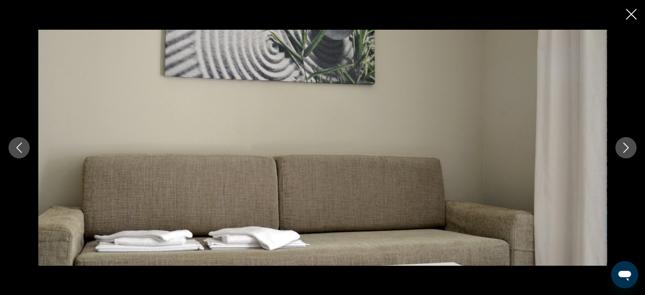
click at [624, 151] on icon "Next image" at bounding box center [626, 148] width 6 height 10
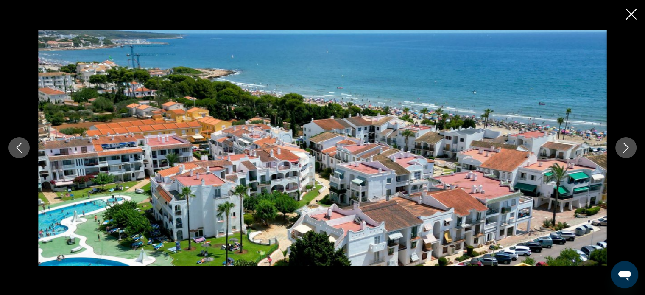
click at [624, 151] on icon "Next image" at bounding box center [626, 148] width 6 height 10
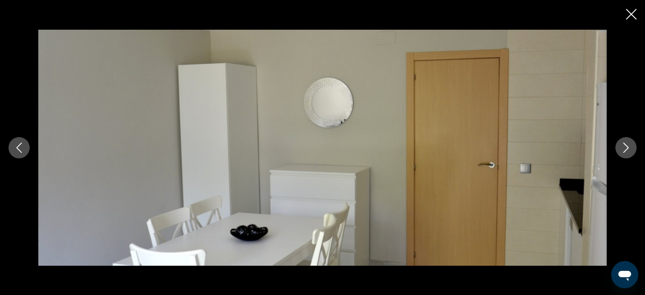
click at [624, 151] on icon "Next image" at bounding box center [626, 148] width 6 height 10
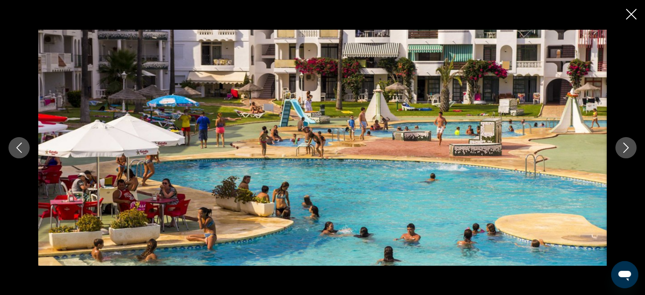
click at [624, 151] on icon "Next image" at bounding box center [626, 148] width 6 height 10
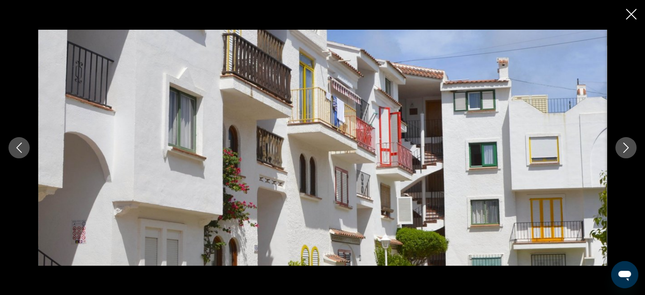
click at [624, 151] on icon "Next image" at bounding box center [626, 148] width 6 height 10
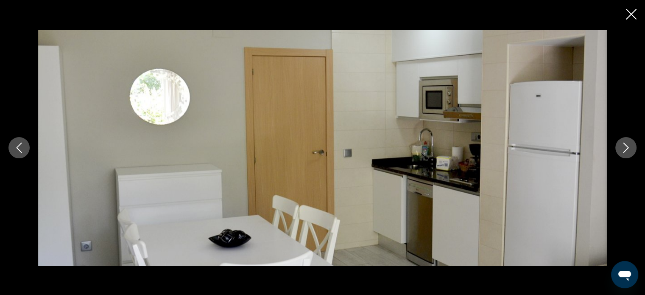
click at [624, 151] on icon "Next image" at bounding box center [626, 148] width 6 height 10
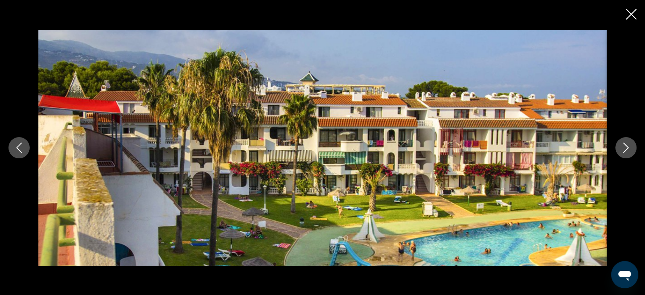
click at [624, 151] on icon "Next image" at bounding box center [626, 148] width 6 height 10
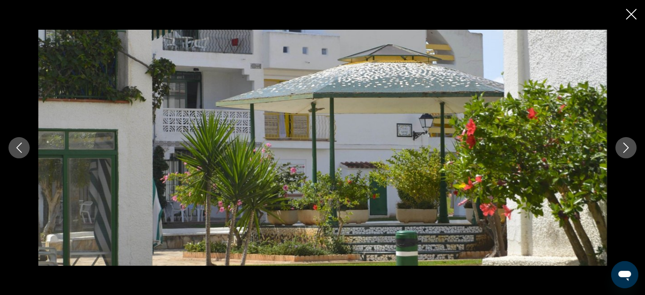
click at [624, 151] on icon "Next image" at bounding box center [626, 148] width 6 height 10
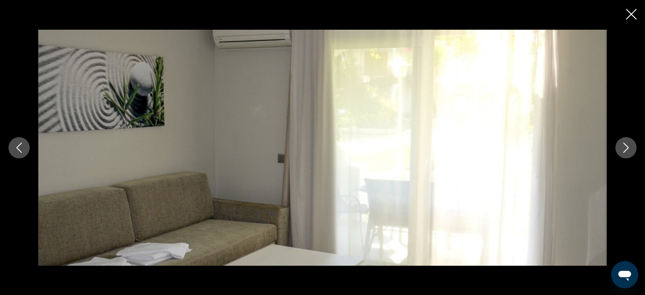
click at [624, 151] on icon "Next image" at bounding box center [626, 148] width 6 height 10
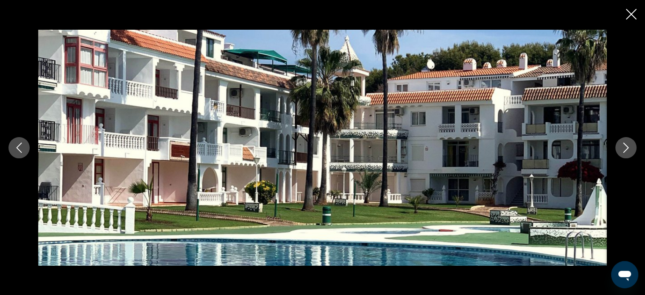
click at [624, 151] on icon "Next image" at bounding box center [626, 148] width 6 height 10
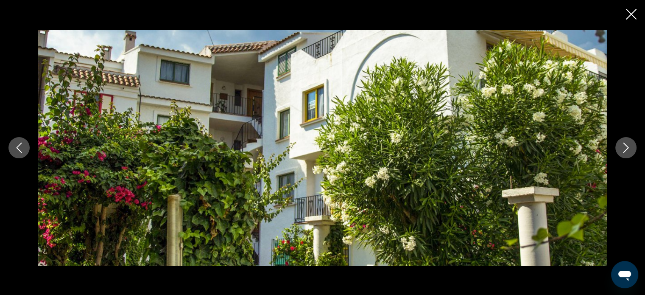
click at [624, 151] on icon "Next image" at bounding box center [626, 148] width 6 height 10
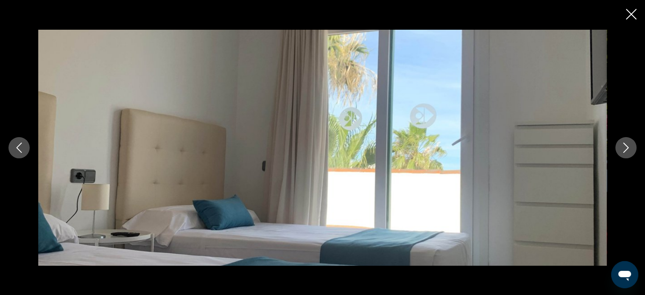
click at [624, 151] on icon "Next image" at bounding box center [626, 148] width 6 height 10
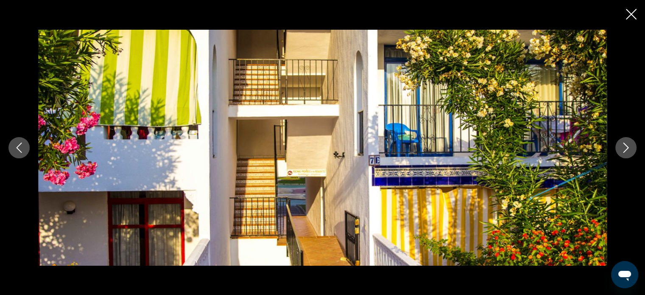
click at [624, 151] on icon "Next image" at bounding box center [626, 148] width 6 height 10
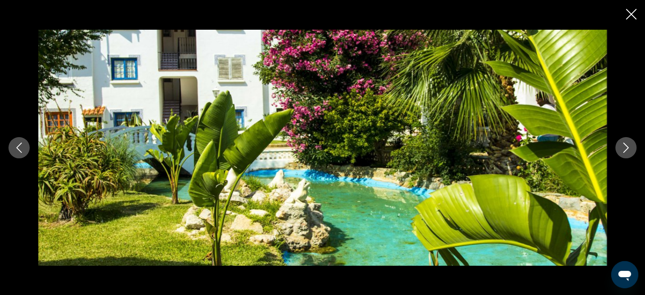
click at [624, 151] on icon "Next image" at bounding box center [626, 148] width 6 height 10
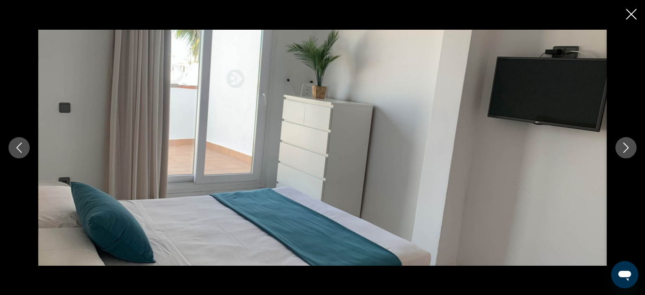
click at [624, 151] on icon "Next image" at bounding box center [626, 148] width 6 height 10
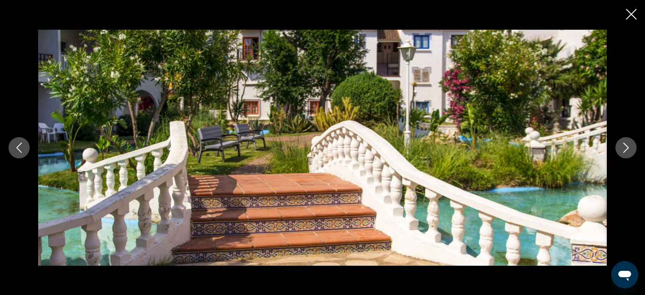
click at [624, 151] on icon "Next image" at bounding box center [626, 148] width 6 height 10
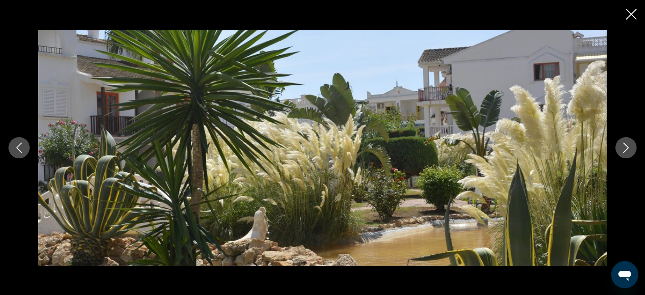
click at [624, 151] on icon "Next image" at bounding box center [626, 148] width 6 height 10
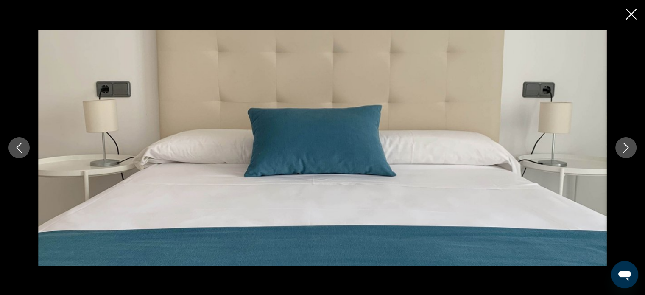
click at [624, 151] on icon "Next image" at bounding box center [626, 148] width 6 height 10
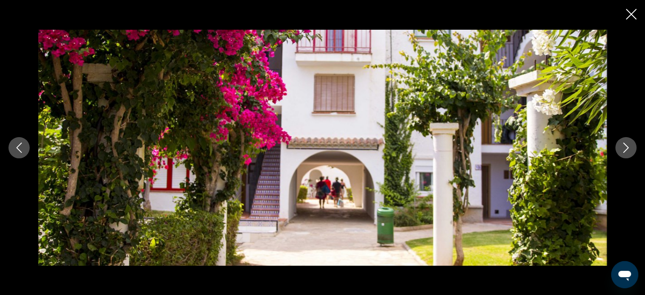
click at [630, 11] on icon "Close slideshow" at bounding box center [631, 14] width 11 height 11
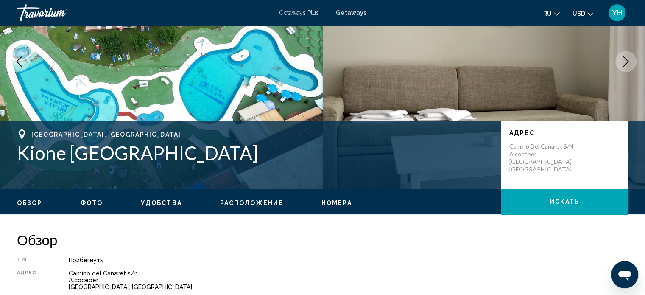
scroll to position [90, 0]
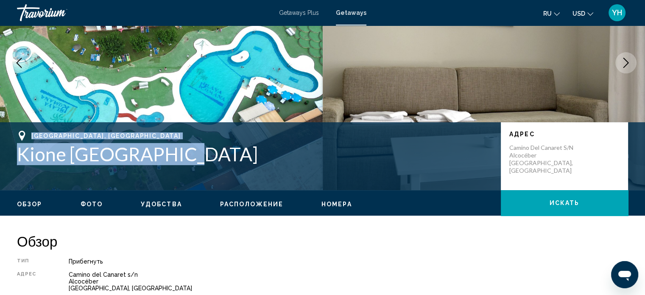
drag, startPoint x: 196, startPoint y: 159, endPoint x: 17, endPoint y: 131, distance: 181.7
click at [17, 131] on div "Castellón, Spain Kione Playa Romana" at bounding box center [254, 148] width 475 height 34
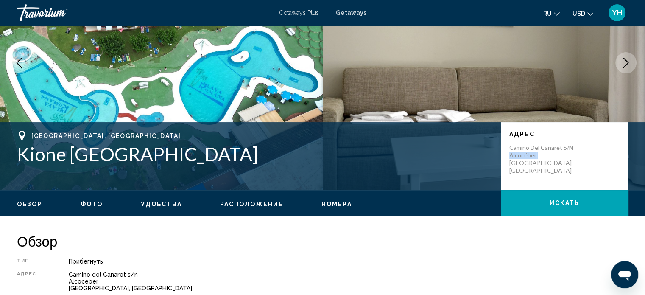
drag, startPoint x: 561, startPoint y: 159, endPoint x: 518, endPoint y: 162, distance: 43.0
click at [510, 162] on p "Camino del Canaret s/n Alcocéber Castellón, Spain" at bounding box center [543, 159] width 68 height 31
drag, startPoint x: 562, startPoint y: 160, endPoint x: 500, endPoint y: 145, distance: 62.9
click at [501, 145] on div "Адрес Camino del Canaret s/n Alcocéber Castellón, Spain" at bounding box center [564, 156] width 127 height 68
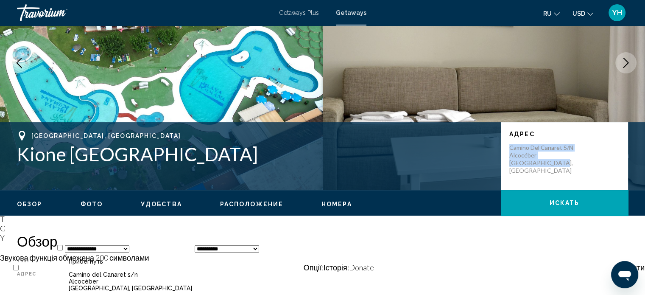
copy p "Camino del Canaret s/n Alcocéber Castellón, Spain"
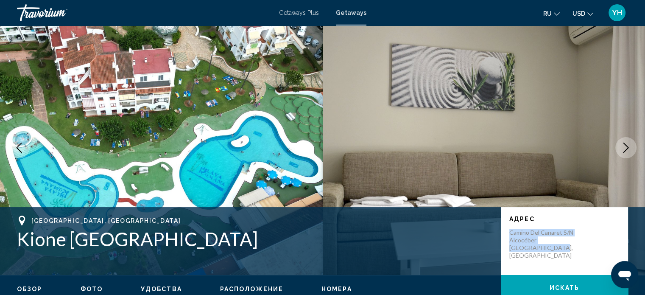
scroll to position [0, 0]
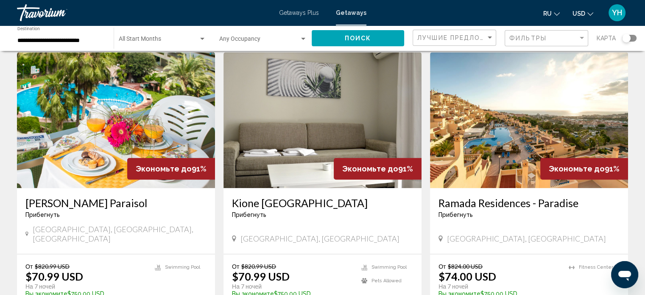
scroll to position [636, 0]
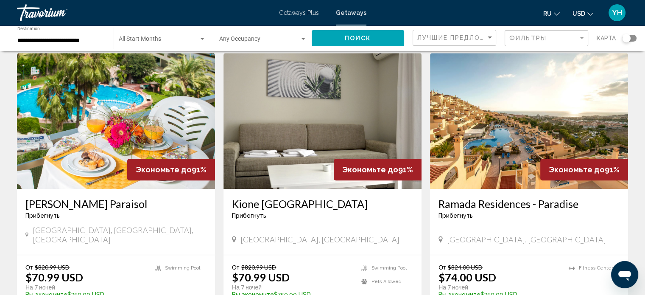
click at [538, 144] on img "Main content" at bounding box center [529, 121] width 198 height 136
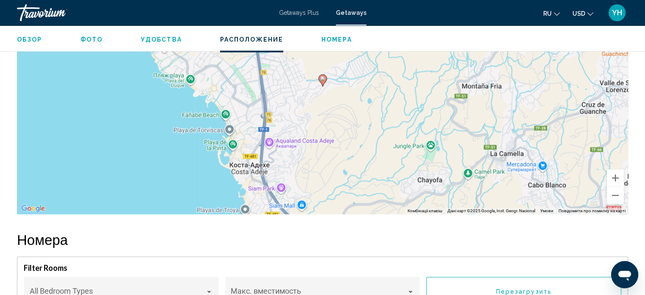
scroll to position [1193, 0]
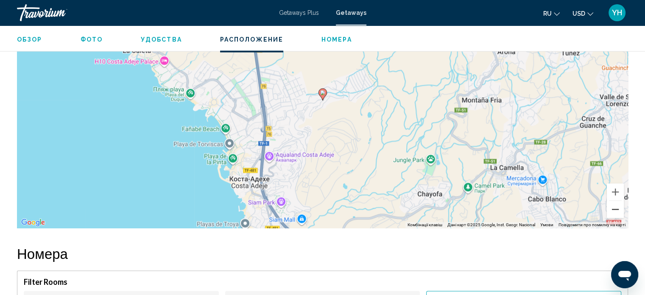
click at [616, 201] on button "Зменшити" at bounding box center [615, 209] width 17 height 17
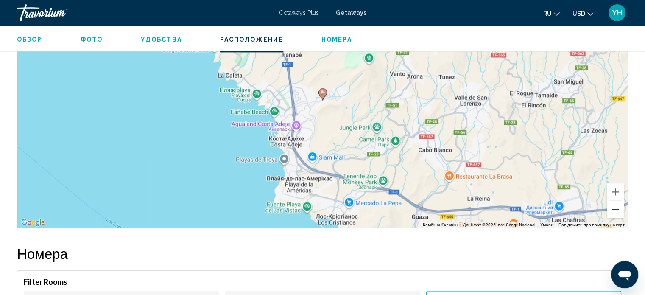
click at [616, 201] on button "Зменшити" at bounding box center [615, 209] width 17 height 17
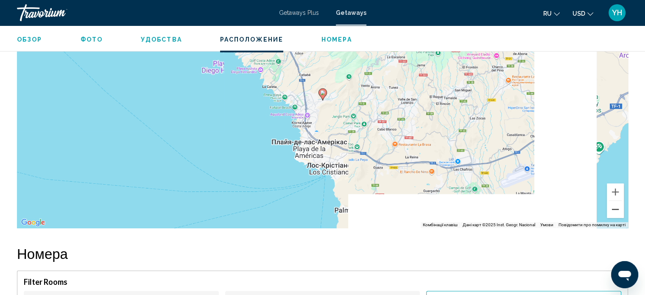
click at [616, 201] on button "Зменшити" at bounding box center [615, 209] width 17 height 17
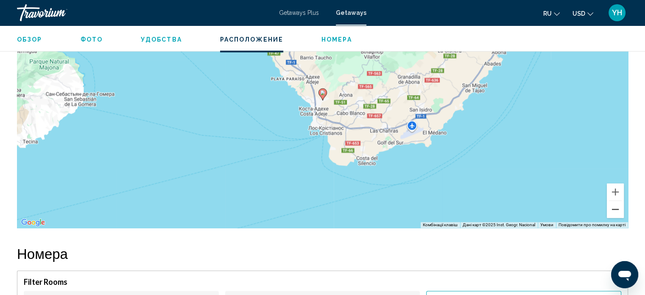
click at [616, 201] on button "Зменшити" at bounding box center [615, 209] width 17 height 17
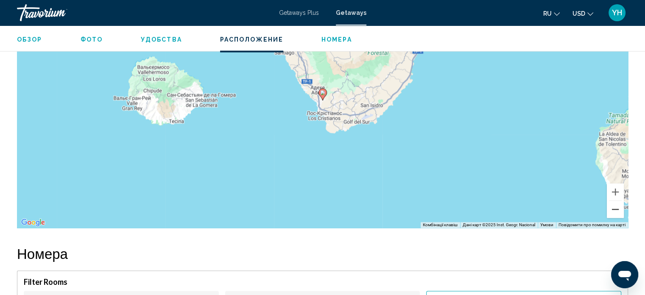
click at [616, 201] on button "Зменшити" at bounding box center [615, 209] width 17 height 17
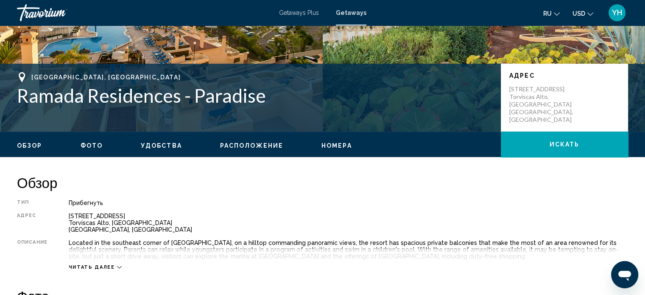
scroll to position [132, 0]
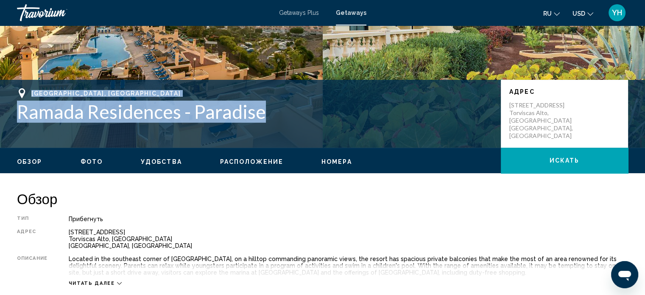
drag, startPoint x: 278, startPoint y: 105, endPoint x: 11, endPoint y: 90, distance: 267.2
click at [11, 90] on div "Playa de las Americas,Tenerife, 38660, ESP Ramada Residences - Paradise Адрес C…" at bounding box center [322, 113] width 645 height 51
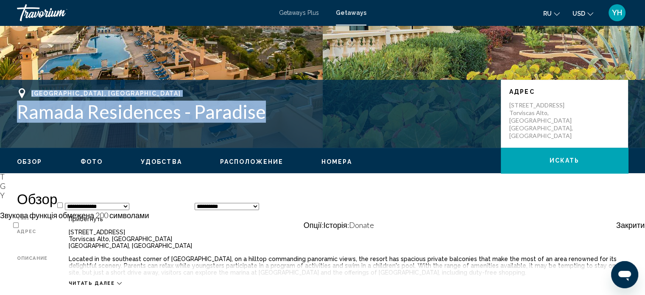
copy div "Playa de las Americas,Tenerife, 38660, ESP Ramada Residences - Paradise"
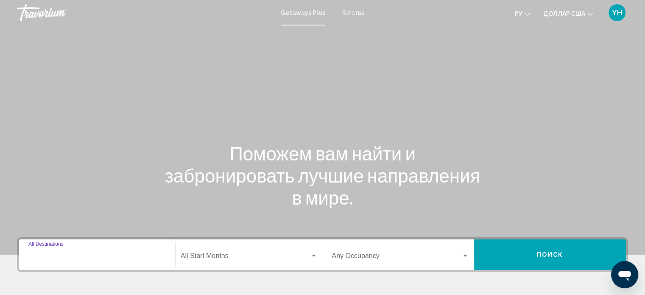
click at [50, 254] on input "Destination All Destinations" at bounding box center [96, 258] width 137 height 8
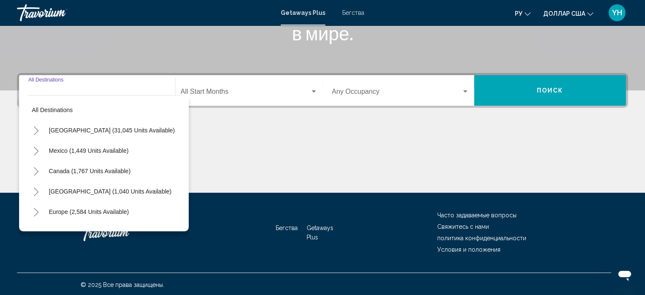
scroll to position [165, 0]
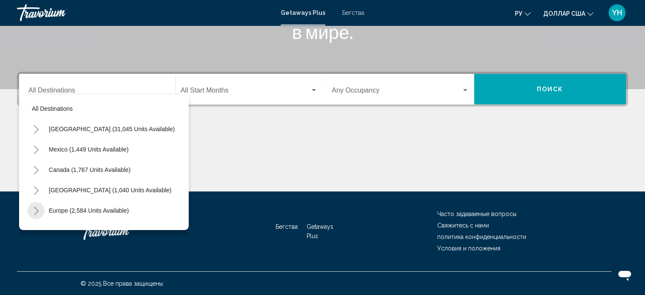
click at [35, 209] on icon "Toggle Europe (2,584 units available)" at bounding box center [36, 211] width 6 height 8
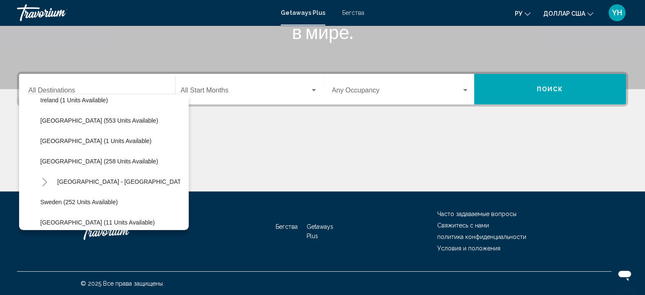
scroll to position [297, 0]
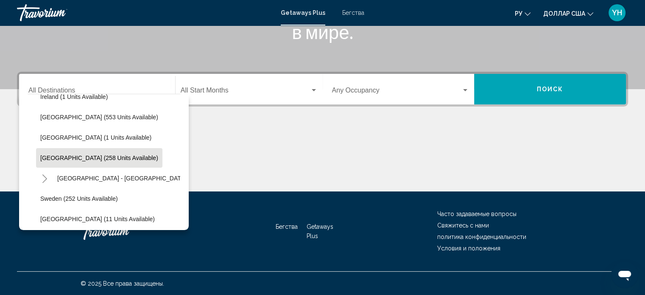
click at [55, 156] on span "Spain (258 units available)" at bounding box center [99, 157] width 118 height 7
type input "**********"
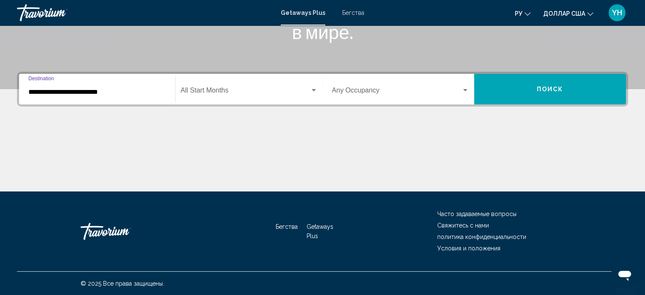
click at [537, 90] on button "Поиск" at bounding box center [550, 89] width 152 height 31
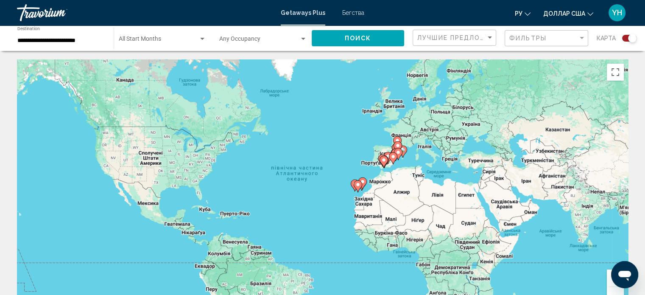
click at [353, 14] on font "Бегства" at bounding box center [353, 12] width 22 height 7
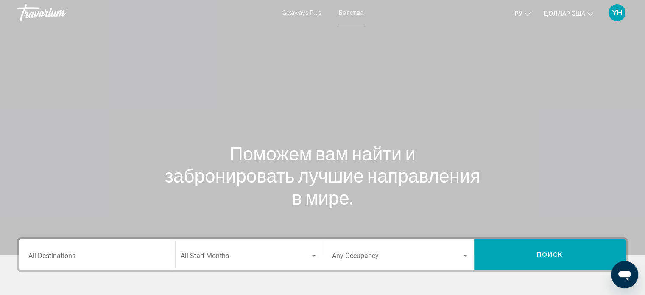
click at [54, 255] on input "Destination All Destinations" at bounding box center [96, 258] width 137 height 8
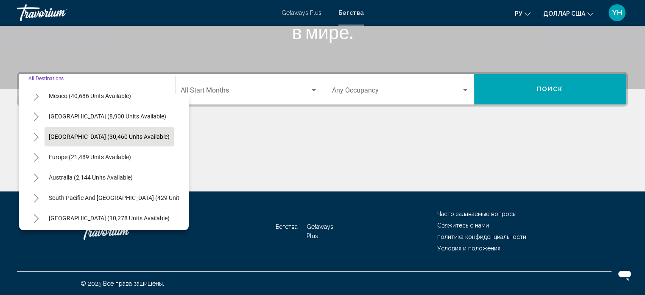
scroll to position [85, 0]
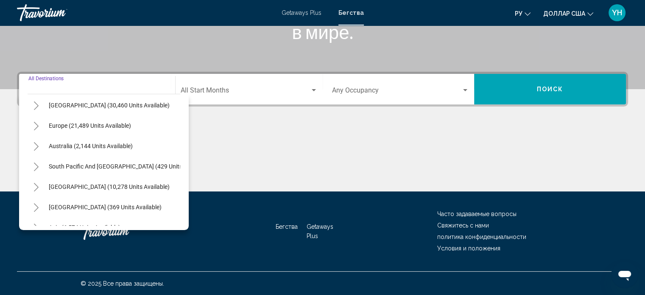
click at [32, 127] on button "Toggle Europe (21,489 units available)" at bounding box center [36, 125] width 17 height 17
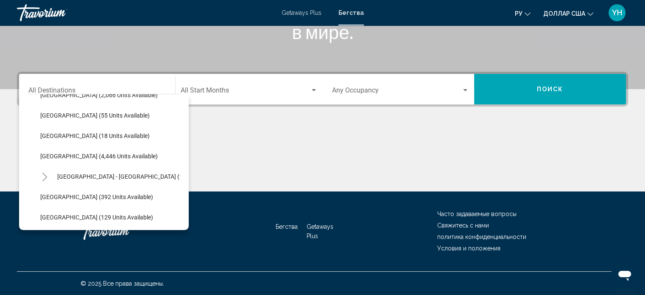
scroll to position [424, 0]
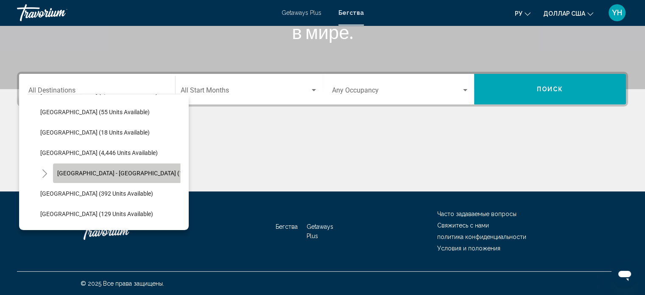
click at [109, 168] on button "[GEOGRAPHIC_DATA] - [GEOGRAPHIC_DATA] (1,287 units available)" at bounding box center [146, 173] width 187 height 20
type input "**********"
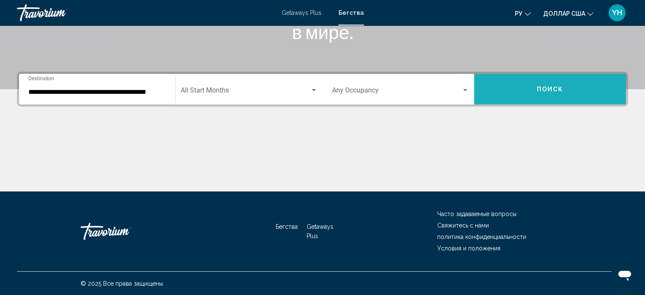
click at [556, 84] on button "Поиск" at bounding box center [550, 89] width 152 height 31
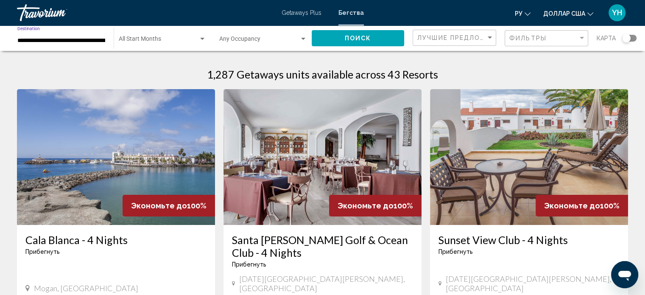
click at [65, 40] on input "**********" at bounding box center [61, 40] width 88 height 7
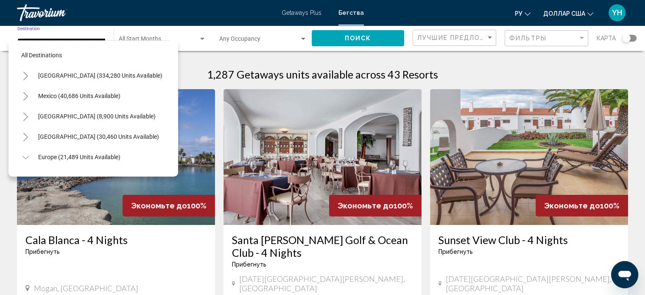
scroll to position [440, 6]
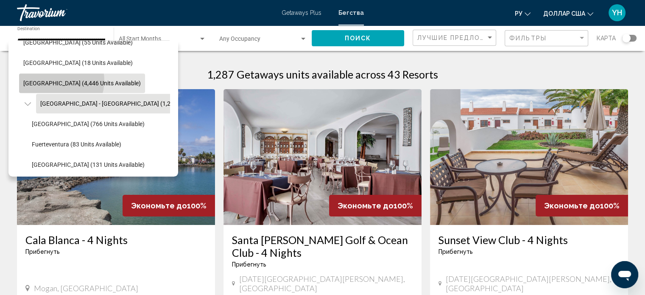
click at [56, 80] on span "[GEOGRAPHIC_DATA] (4,446 units available)" at bounding box center [81, 83] width 117 height 7
type input "**********"
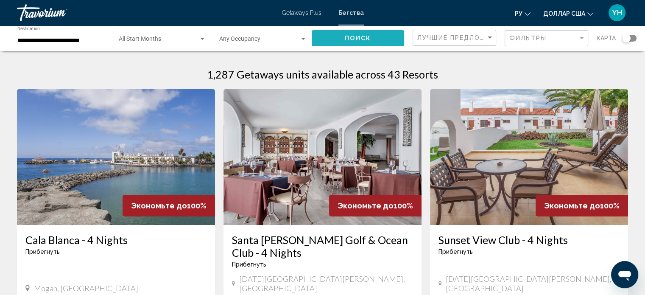
click at [368, 36] on span "Поиск" at bounding box center [358, 38] width 27 height 7
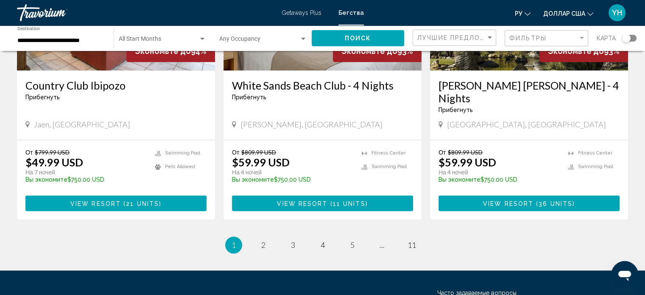
scroll to position [1086, 0]
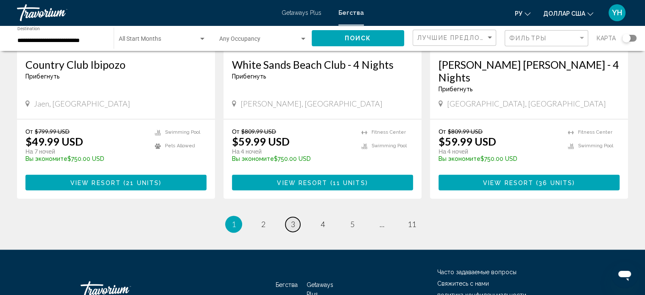
click at [296, 217] on link "page 3" at bounding box center [292, 224] width 15 height 15
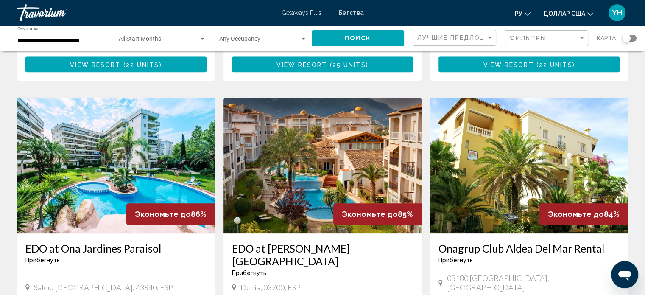
scroll to position [891, 0]
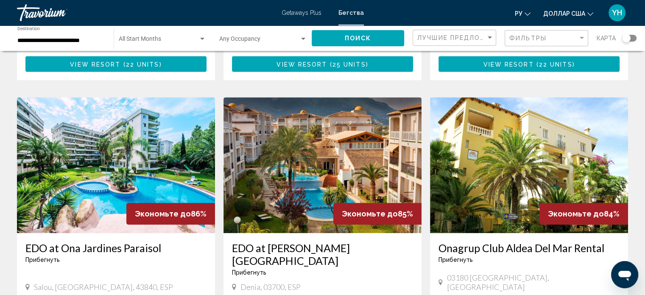
click at [332, 117] on img "Основное содержание" at bounding box center [323, 165] width 198 height 136
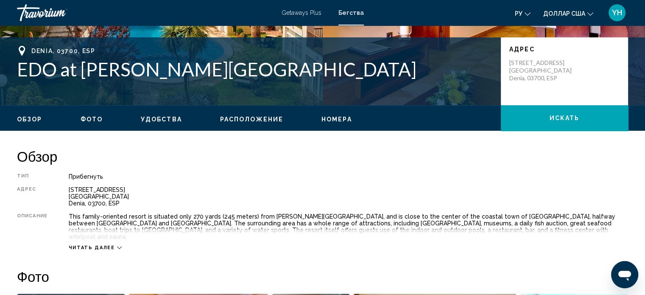
scroll to position [166, 0]
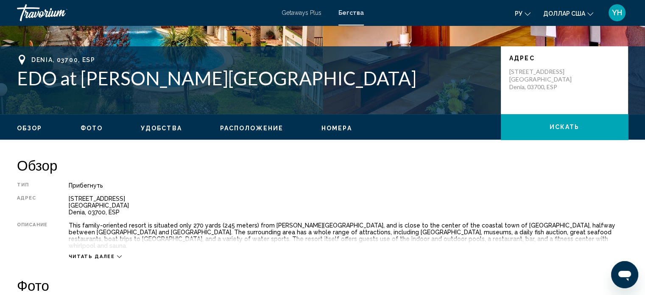
click at [117, 254] on icon "Основное содержание" at bounding box center [119, 256] width 5 height 5
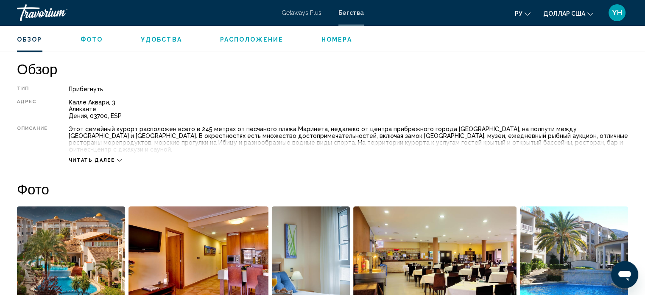
scroll to position [254, 0]
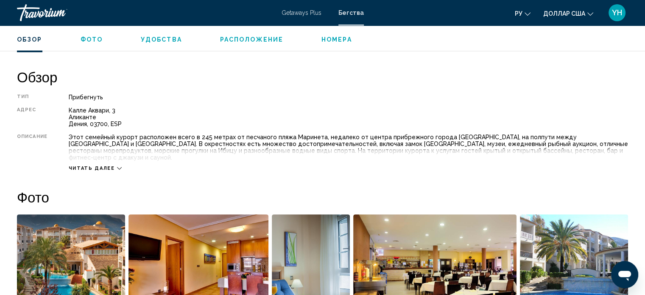
click at [113, 165] on div "Читать далее" at bounding box center [95, 168] width 53 height 6
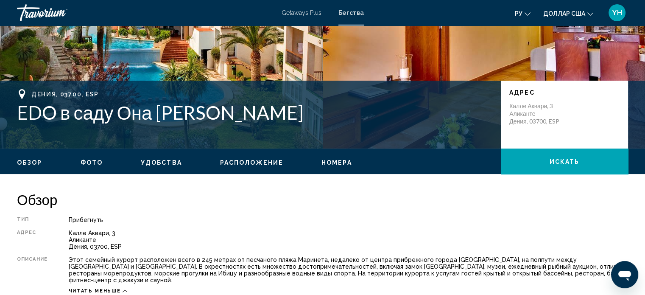
scroll to position [127, 0]
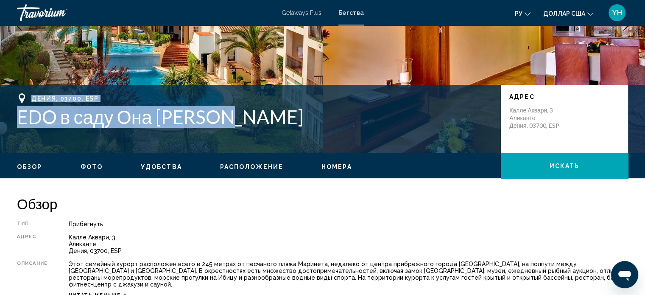
drag, startPoint x: 245, startPoint y: 115, endPoint x: 11, endPoint y: 93, distance: 235.6
click at [8, 90] on div "Дения, 03700, ESP EDO в саду Она [PERSON_NAME], 3 Аликанте Дения, 03700, ESP" at bounding box center [322, 119] width 645 height 68
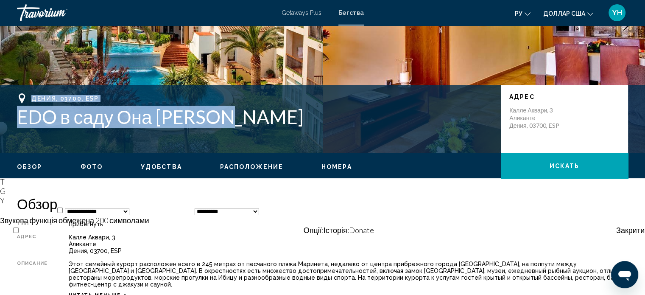
copy div "Дения, 03700, ESP EDO в саду Она Огисака"
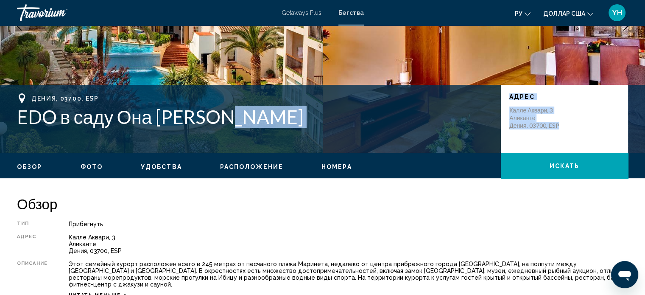
drag, startPoint x: 562, startPoint y: 127, endPoint x: 336, endPoint y: 155, distance: 227.4
click at [485, 110] on div "Дения, 03700, ESP EDO в саду Она Огисака Адрес Калле Аквари, 3 Аликанте Дения, …" at bounding box center [322, 118] width 645 height 51
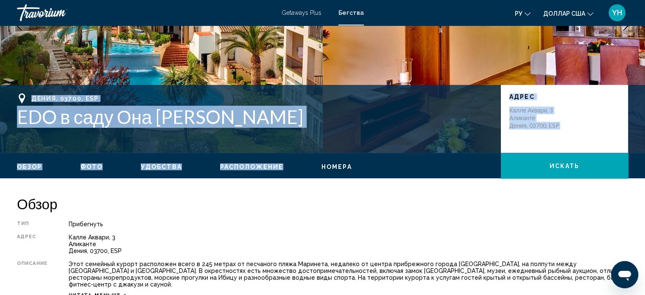
drag, startPoint x: 304, startPoint y: 152, endPoint x: 318, endPoint y: 126, distance: 30.4
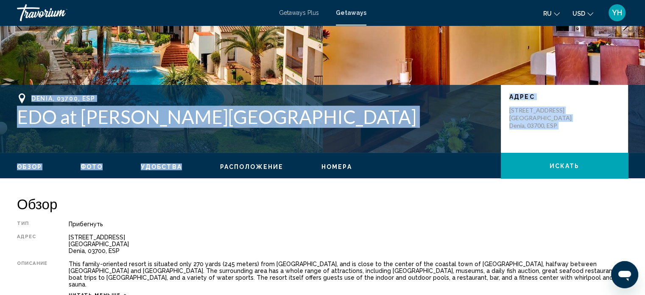
click at [282, 103] on div "Denia, 03700, ESP" at bounding box center [254, 98] width 475 height 10
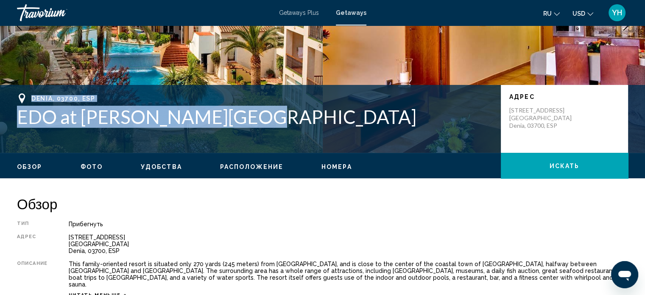
drag, startPoint x: 258, startPoint y: 117, endPoint x: 11, endPoint y: 92, distance: 248.9
click at [11, 92] on div "Denia, 03700, ESP EDO at Ona Ogisaka Garden Адрес Calle Aquari, 3 Alicante Deni…" at bounding box center [322, 119] width 645 height 68
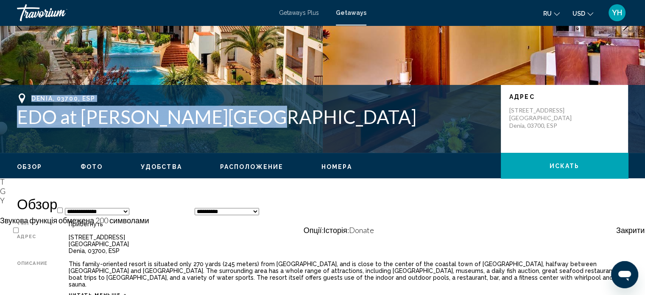
copy div "Denia, 03700, ESP EDO at Ona Ogisaka Garden"
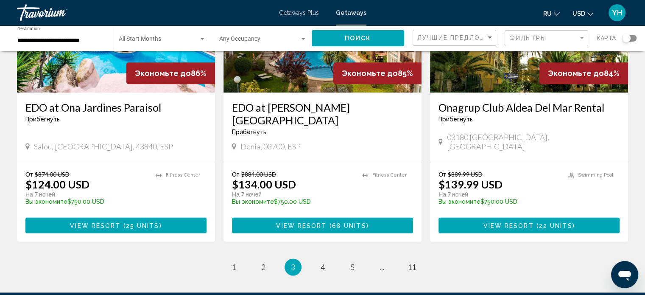
scroll to position [1060, 0]
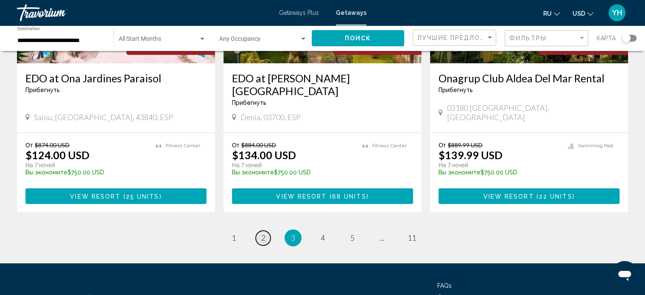
click at [261, 233] on span "2" at bounding box center [263, 237] width 4 height 9
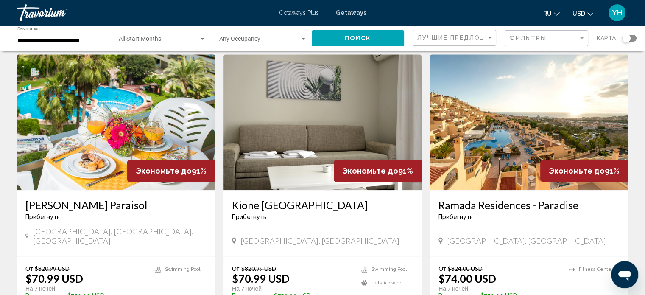
scroll to position [636, 0]
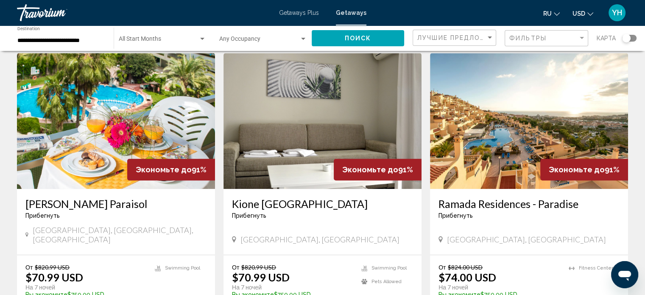
click at [531, 121] on img "Main content" at bounding box center [529, 121] width 198 height 136
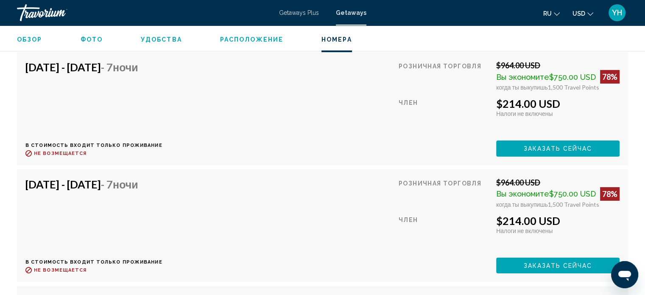
scroll to position [6028, 0]
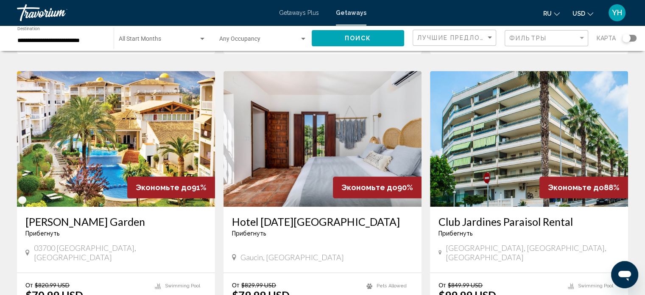
scroll to position [933, 0]
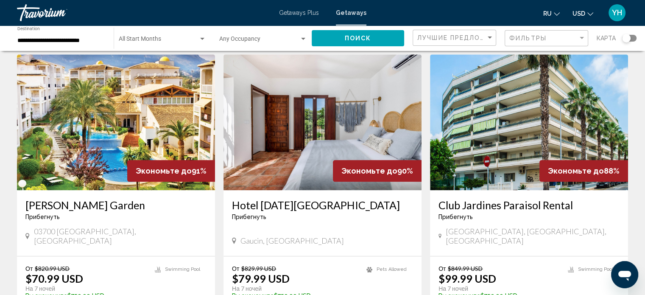
click at [316, 125] on img "Main content" at bounding box center [323, 122] width 198 height 136
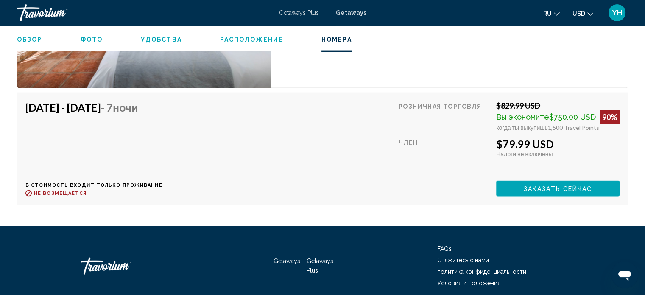
scroll to position [1787, 0]
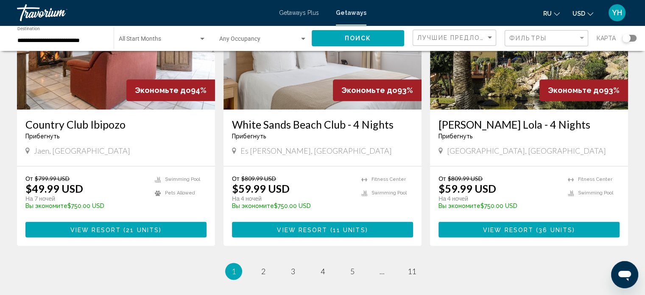
scroll to position [1018, 0]
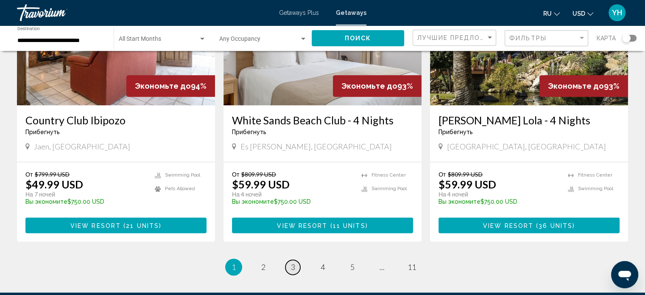
click at [293, 262] on span "3" at bounding box center [293, 266] width 4 height 9
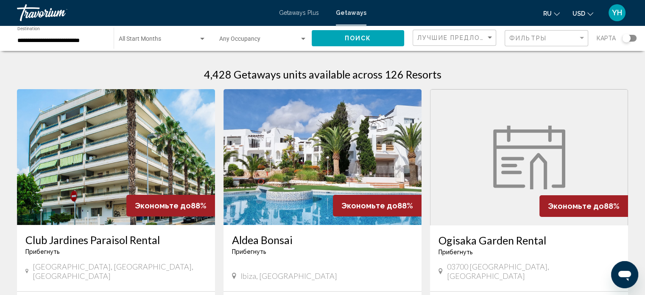
click at [315, 190] on img "Main content" at bounding box center [323, 157] width 198 height 136
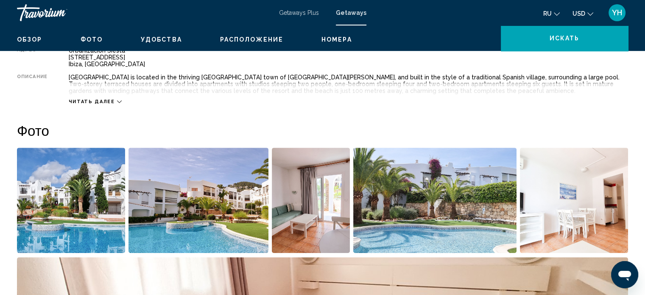
scroll to position [344, 0]
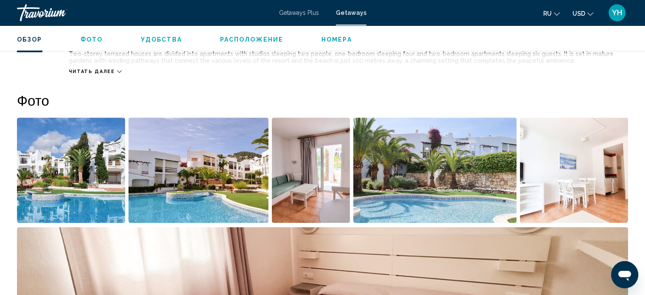
click at [42, 168] on img "Open full-screen image slider" at bounding box center [71, 169] width 108 height 105
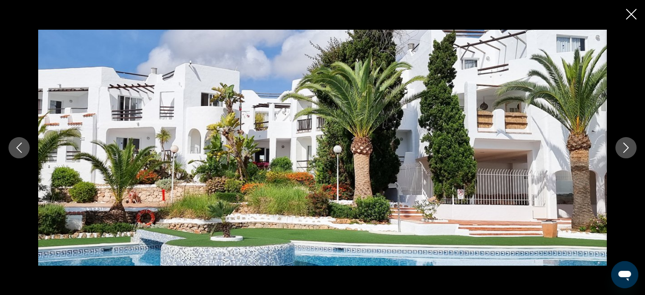
click at [623, 144] on icon "Next image" at bounding box center [626, 148] width 10 height 10
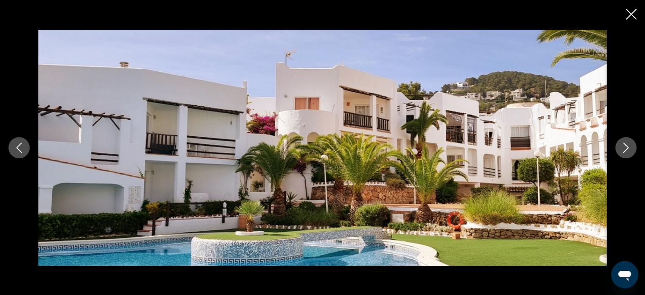
click at [623, 144] on icon "Next image" at bounding box center [626, 148] width 10 height 10
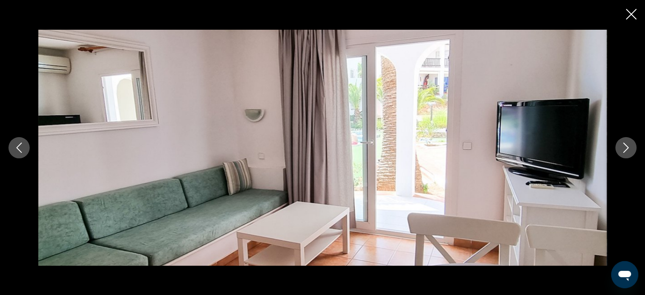
click at [623, 144] on icon "Next image" at bounding box center [626, 148] width 10 height 10
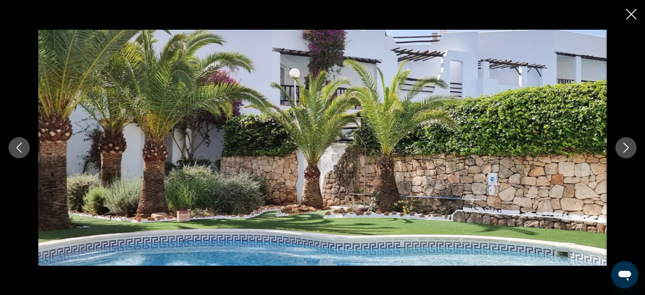
click at [623, 144] on icon "Next image" at bounding box center [626, 148] width 10 height 10
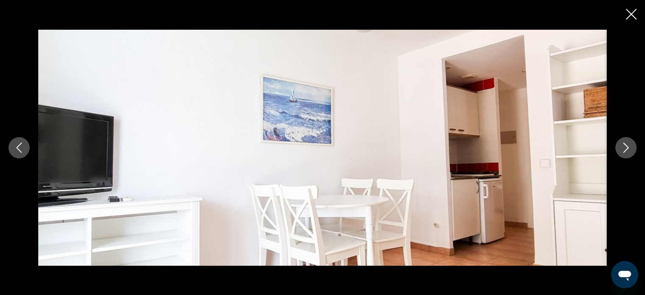
click at [623, 144] on icon "Next image" at bounding box center [626, 148] width 10 height 10
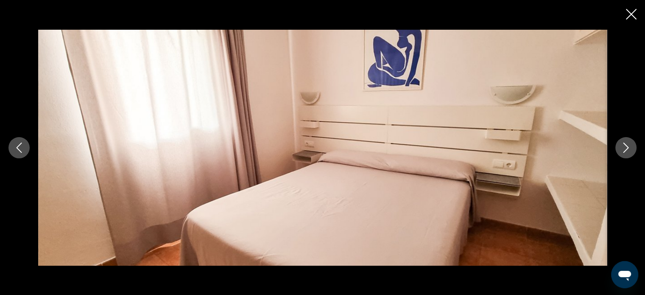
click at [623, 144] on icon "Next image" at bounding box center [626, 148] width 10 height 10
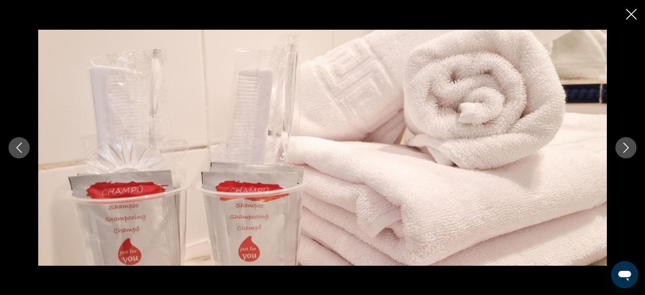
click at [623, 144] on icon "Next image" at bounding box center [626, 148] width 10 height 10
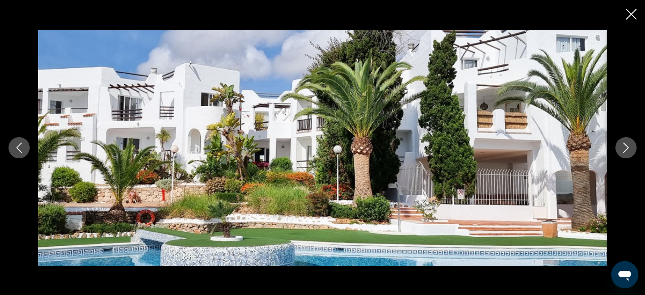
click at [626, 15] on icon "Close slideshow" at bounding box center [631, 14] width 11 height 11
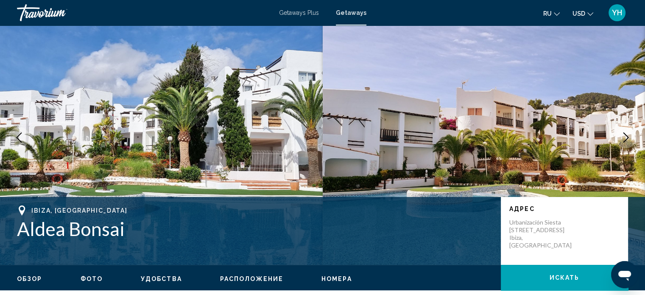
scroll to position [42, 0]
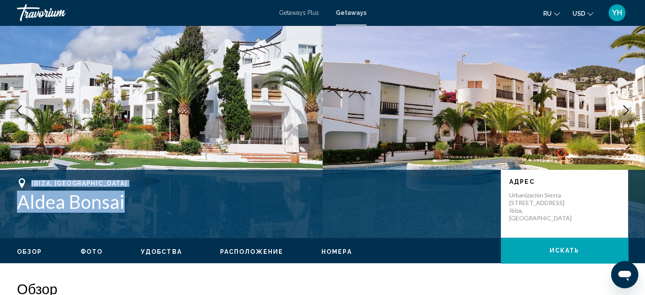
drag, startPoint x: 147, startPoint y: 200, endPoint x: 7, endPoint y: 182, distance: 140.7
click at [7, 182] on div "Ibiza, Spain Aldea Bonsai Адрес Urbanización Siesta Calle Ficus 14 Ibiza, Spain" at bounding box center [322, 203] width 645 height 51
copy div "Ibiza, Spain Aldea Bonsai"
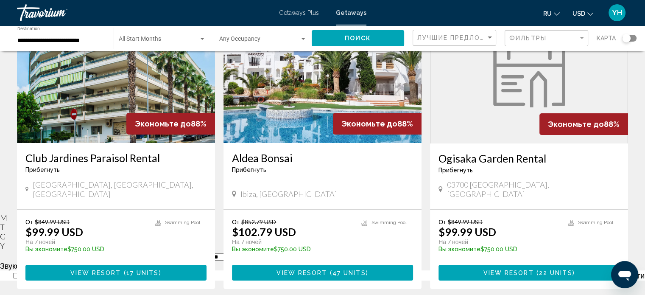
scroll to position [85, 0]
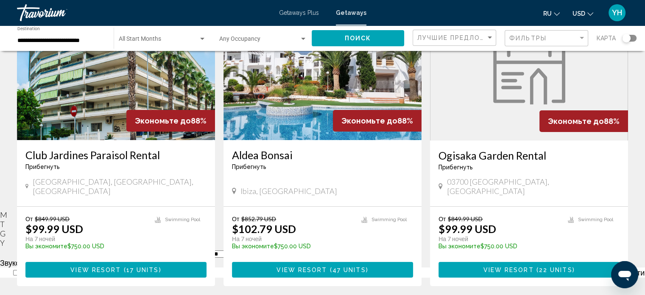
click at [488, 157] on h3 "Ogisaka Garden Rental" at bounding box center [529, 155] width 181 height 13
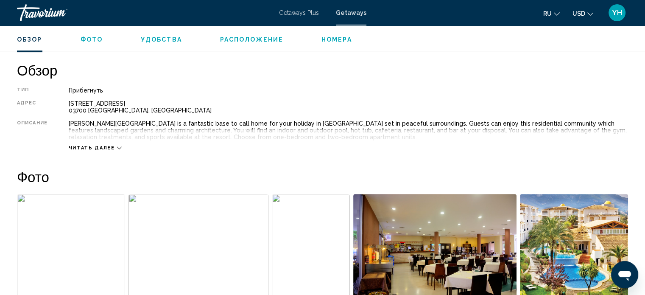
scroll to position [260, 0]
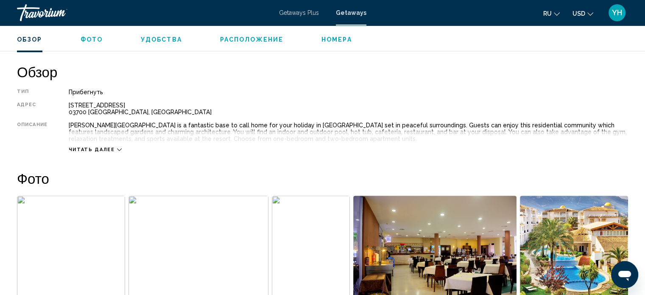
click at [117, 149] on icon "Main content" at bounding box center [119, 149] width 5 height 3
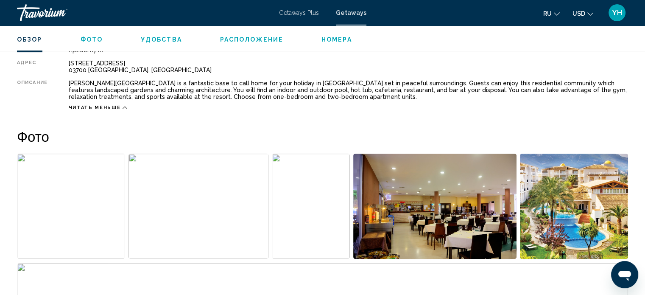
scroll to position [302, 0]
click at [559, 203] on img "Open full-screen image slider" at bounding box center [574, 205] width 108 height 105
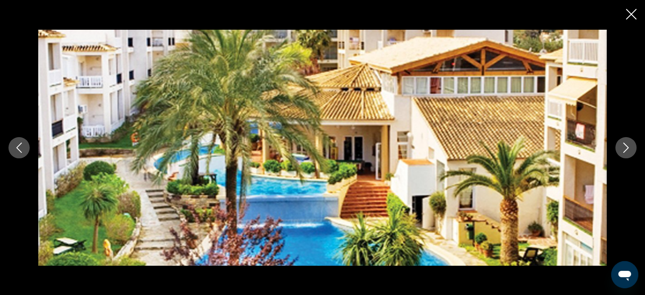
click at [628, 150] on icon "Next image" at bounding box center [626, 148] width 10 height 10
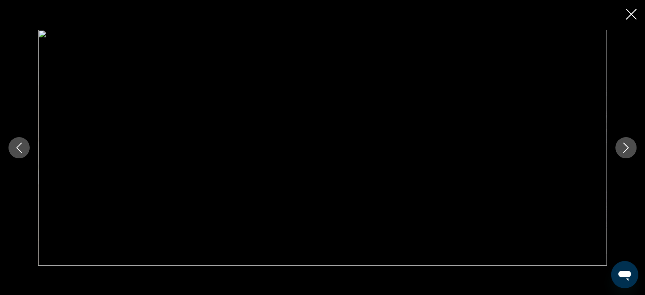
click at [628, 150] on icon "Next image" at bounding box center [626, 148] width 10 height 10
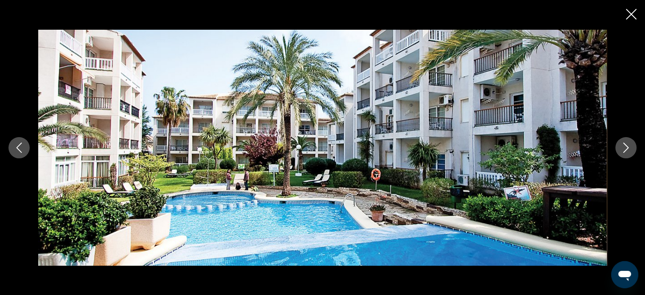
click at [628, 150] on icon "Next image" at bounding box center [626, 148] width 10 height 10
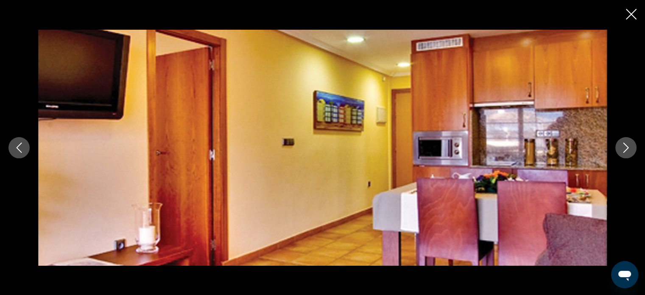
click at [628, 150] on icon "Next image" at bounding box center [626, 148] width 10 height 10
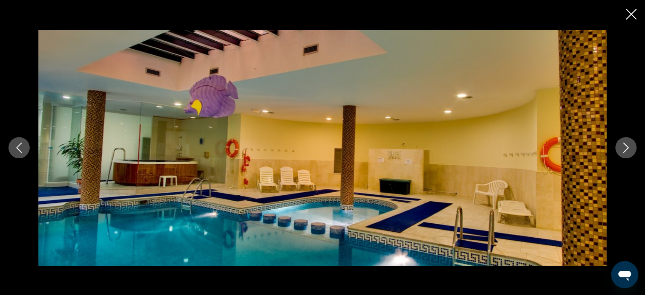
click at [628, 150] on icon "Next image" at bounding box center [626, 148] width 10 height 10
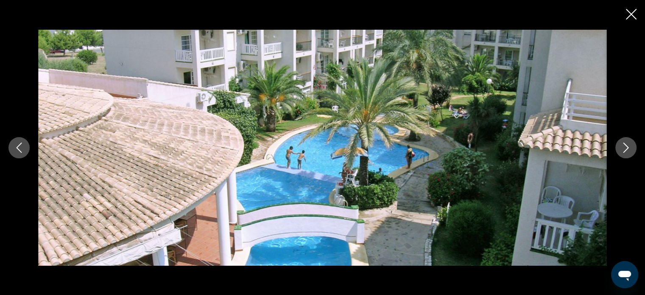
click at [628, 150] on icon "Next image" at bounding box center [626, 148] width 10 height 10
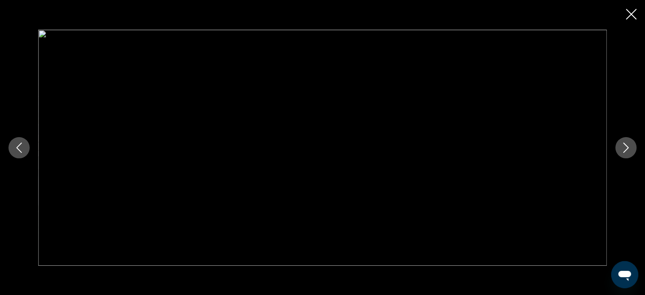
click at [628, 150] on icon "Next image" at bounding box center [626, 148] width 10 height 10
click at [627, 14] on icon "Close slideshow" at bounding box center [631, 14] width 11 height 11
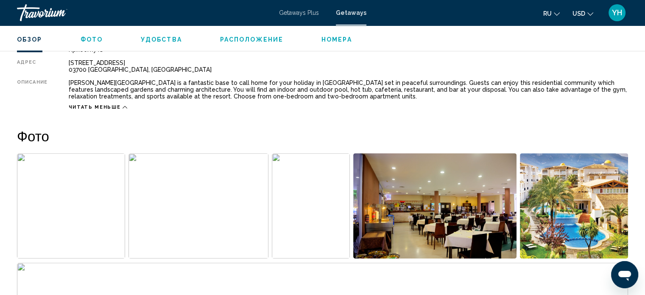
click at [123, 105] on icon "Main content" at bounding box center [125, 107] width 5 height 5
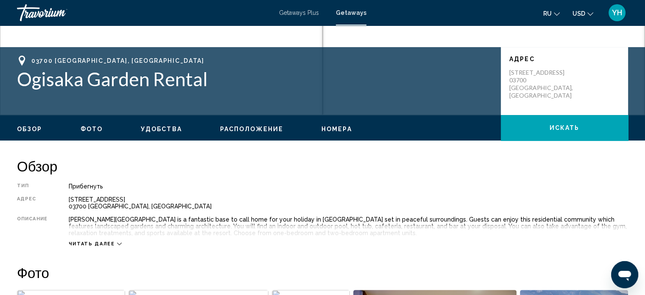
scroll to position [167, 0]
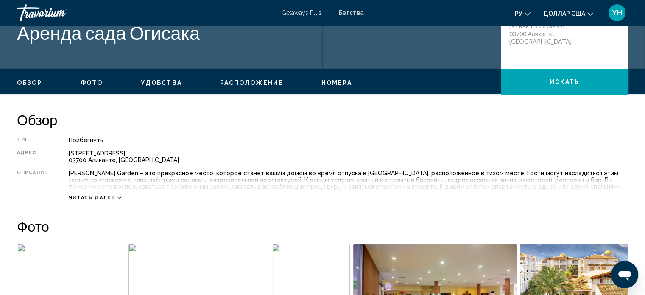
scroll to position [212, 0]
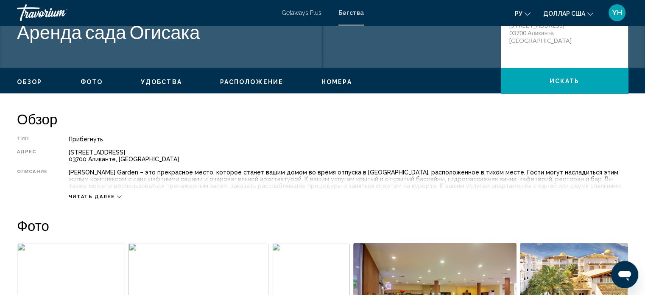
click at [117, 195] on icon "Основное содержание" at bounding box center [119, 196] width 5 height 5
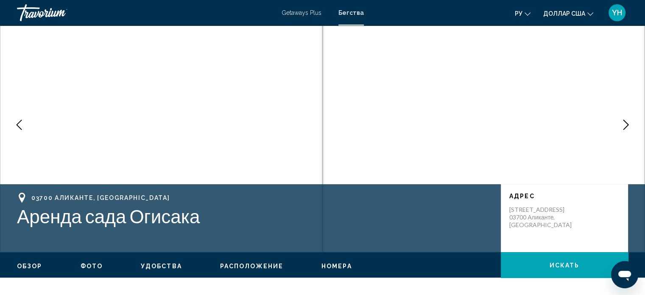
scroll to position [42, 0]
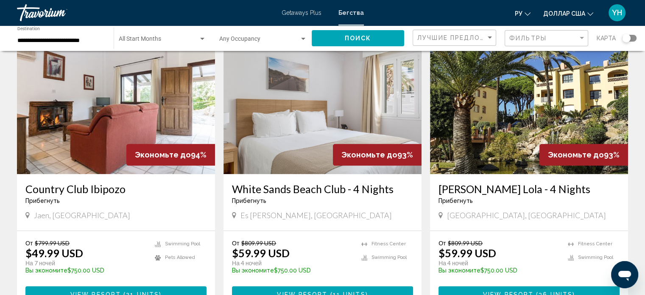
scroll to position [1018, 0]
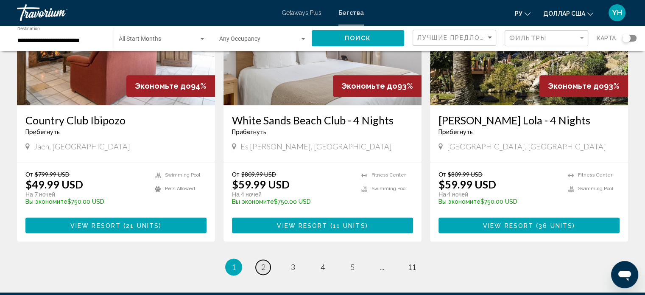
click at [261, 262] on span "2" at bounding box center [263, 266] width 4 height 9
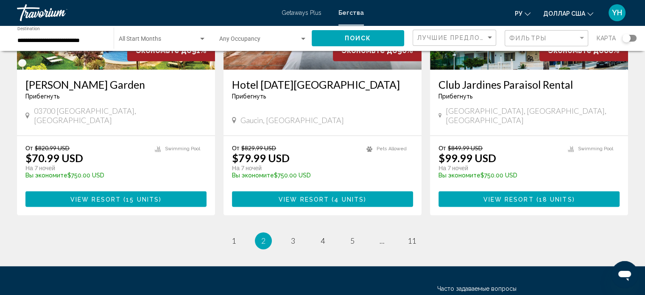
scroll to position [1060, 0]
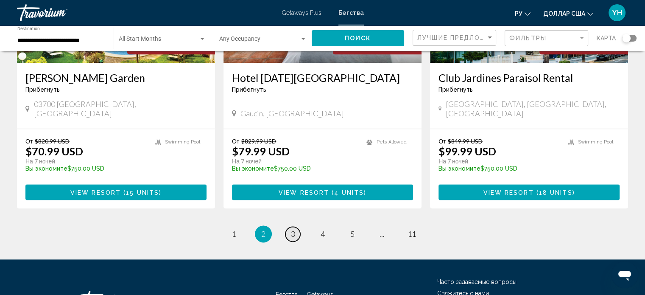
click at [295, 229] on span "3" at bounding box center [293, 233] width 4 height 9
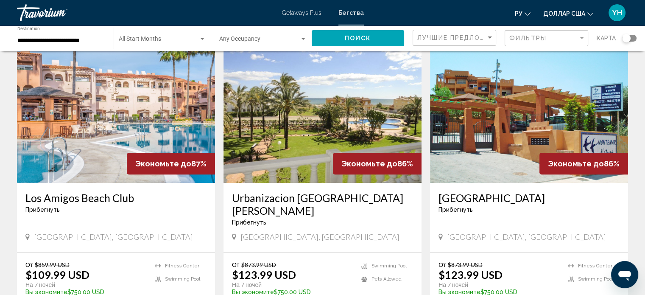
scroll to position [339, 0]
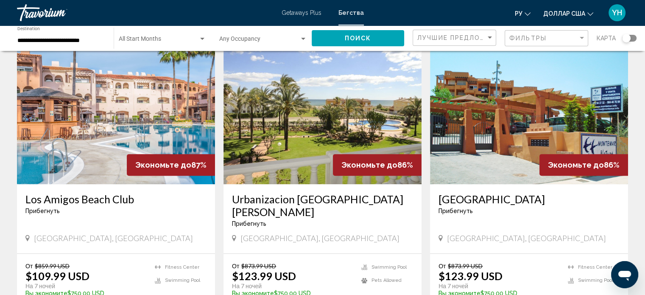
click at [87, 109] on img "Основное содержание" at bounding box center [116, 116] width 198 height 136
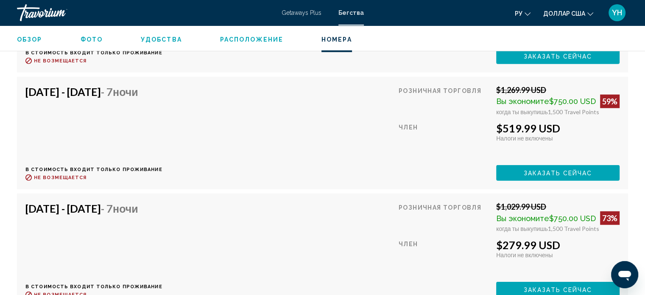
scroll to position [2168, 0]
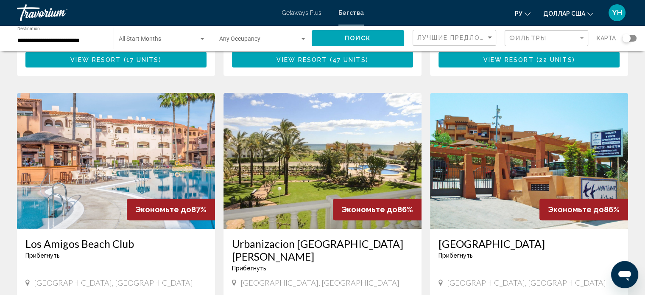
scroll to position [297, 0]
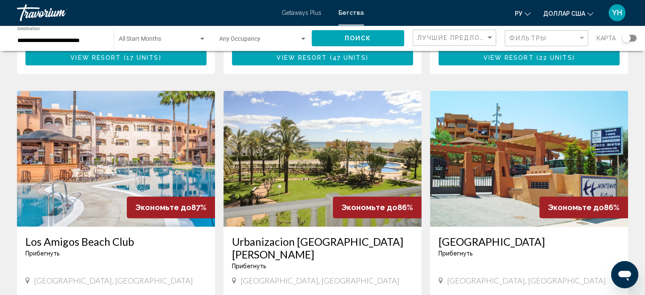
click at [263, 150] on img "Основное содержание" at bounding box center [323, 159] width 198 height 136
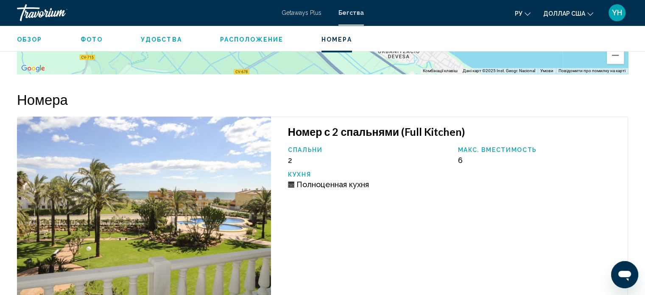
scroll to position [1320, 0]
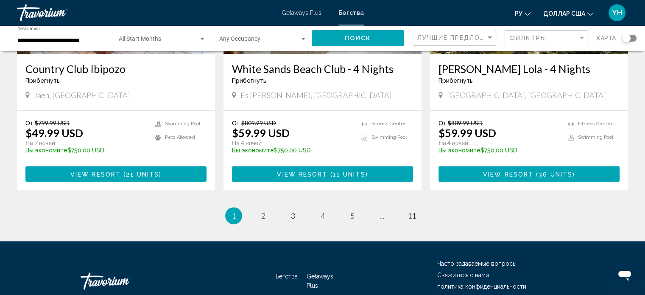
scroll to position [1086, 0]
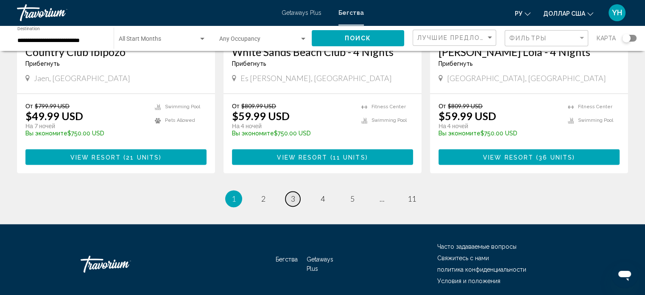
click at [293, 194] on span "3" at bounding box center [293, 198] width 4 height 9
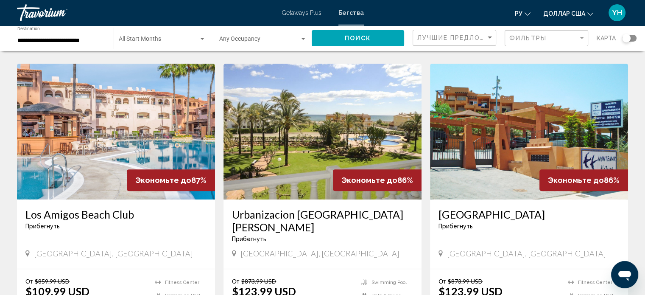
scroll to position [339, 0]
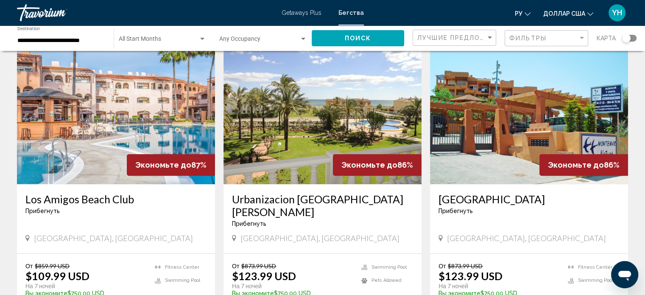
click at [558, 90] on img "Основное содержание" at bounding box center [529, 116] width 198 height 136
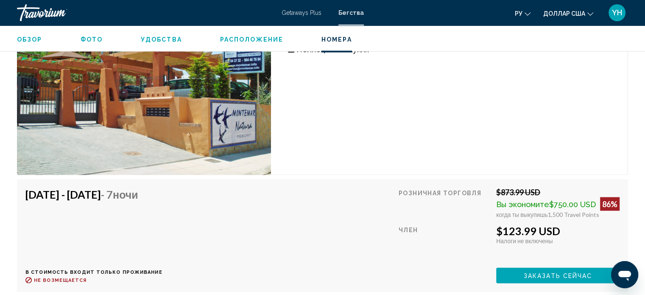
scroll to position [1409, 0]
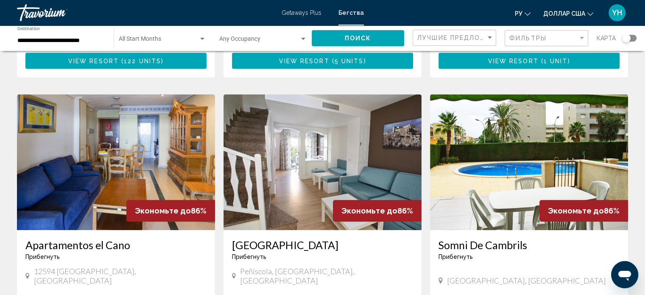
scroll to position [594, 0]
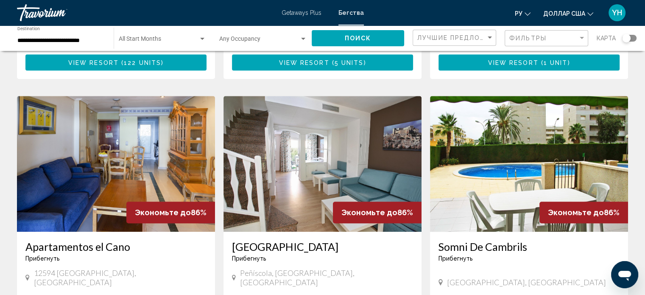
click at [554, 115] on img "Основное содержание" at bounding box center [529, 164] width 198 height 136
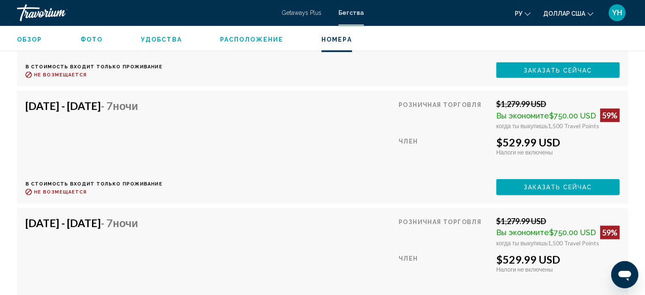
scroll to position [1871, 0]
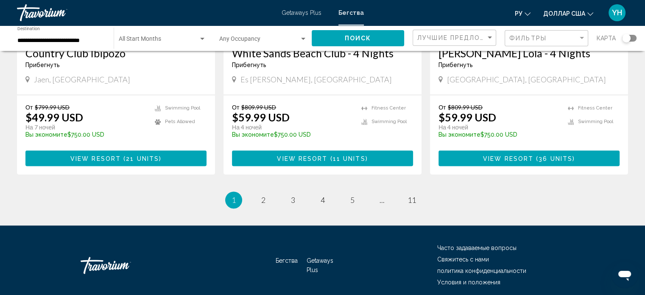
scroll to position [1086, 0]
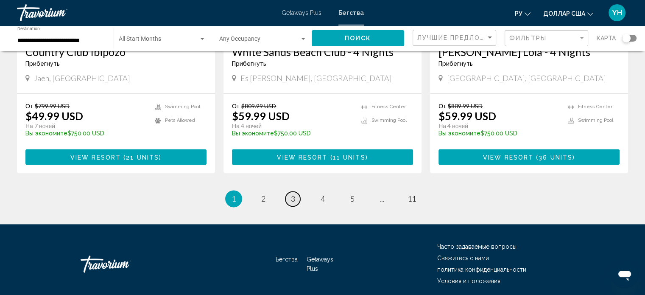
click at [296, 191] on link "page 3" at bounding box center [292, 198] width 15 height 15
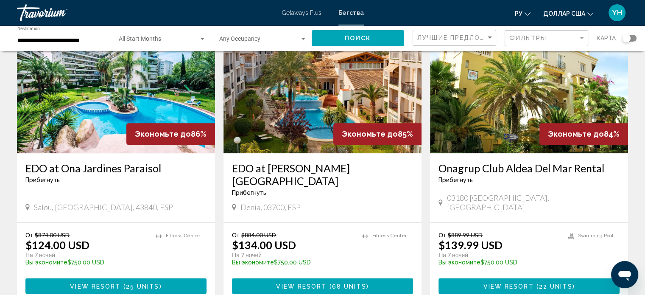
scroll to position [976, 0]
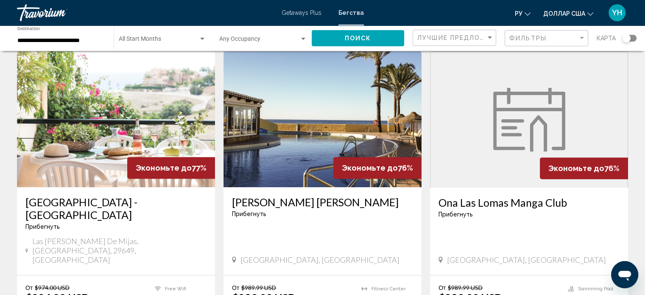
scroll to position [339, 0]
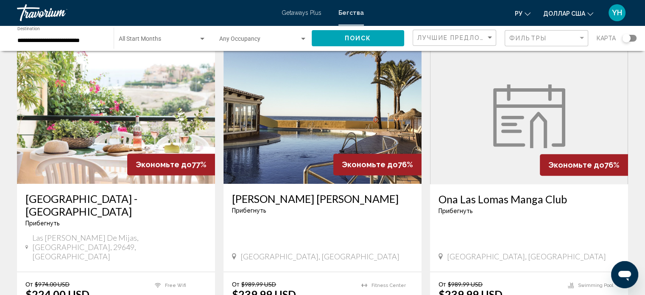
click at [76, 110] on img "Основное содержание" at bounding box center [116, 116] width 198 height 136
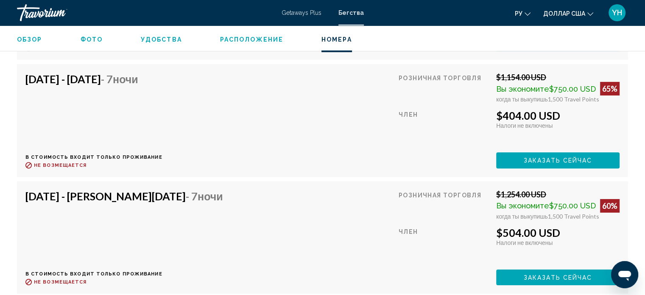
scroll to position [2889, 0]
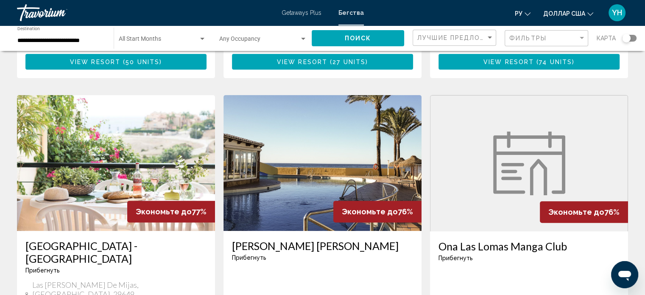
scroll to position [297, 0]
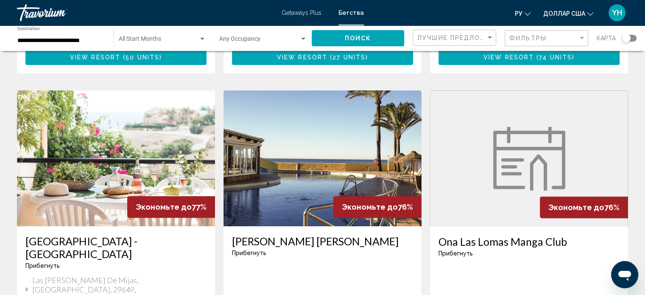
click at [359, 163] on img "Основное содержание" at bounding box center [323, 158] width 198 height 136
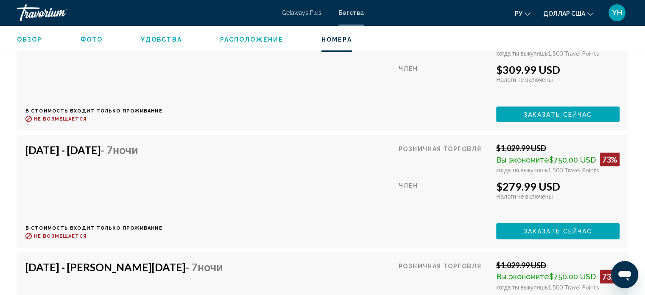
scroll to position [2041, 0]
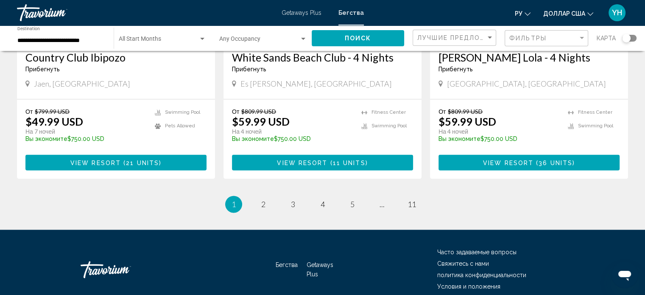
scroll to position [1086, 0]
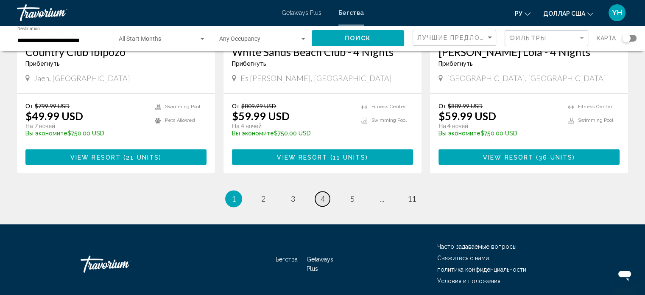
click at [322, 194] on span "4" at bounding box center [323, 198] width 4 height 9
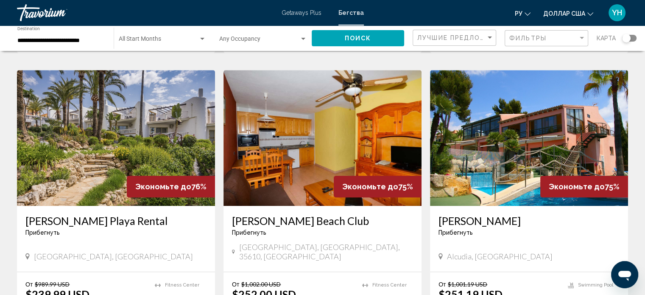
scroll to position [636, 0]
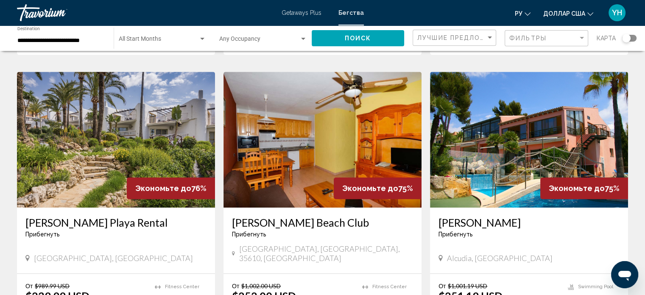
click at [107, 98] on img "Основное содержание" at bounding box center [116, 140] width 198 height 136
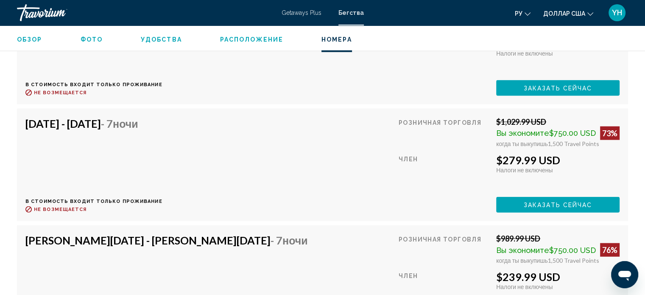
scroll to position [1914, 0]
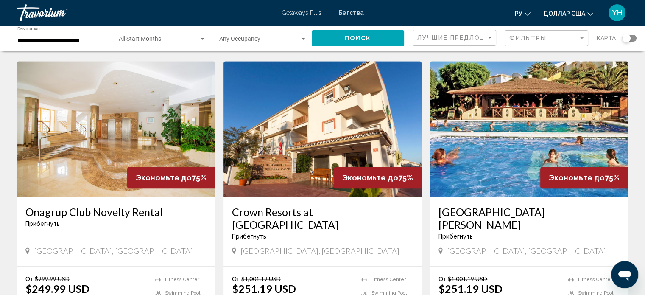
scroll to position [933, 0]
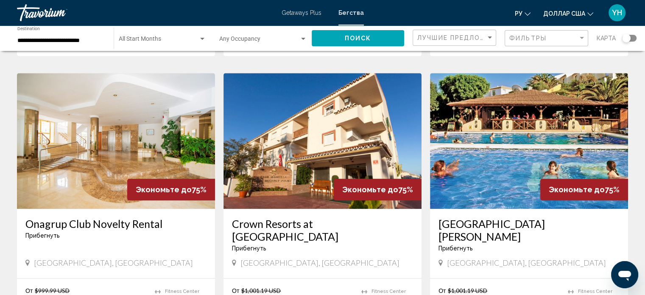
click at [124, 80] on img "Основное содержание" at bounding box center [116, 141] width 198 height 136
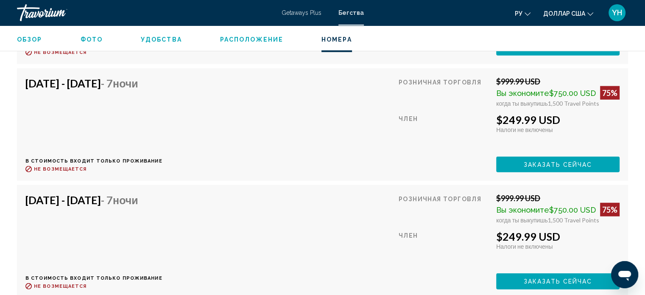
scroll to position [1960, 0]
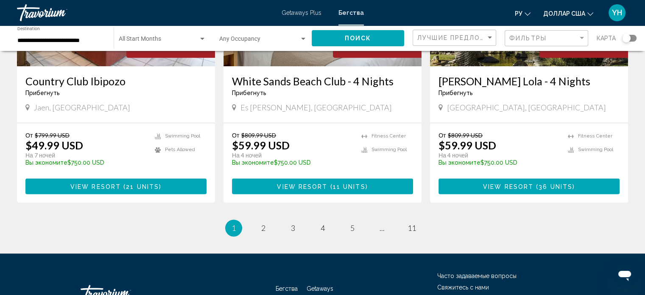
scroll to position [1060, 0]
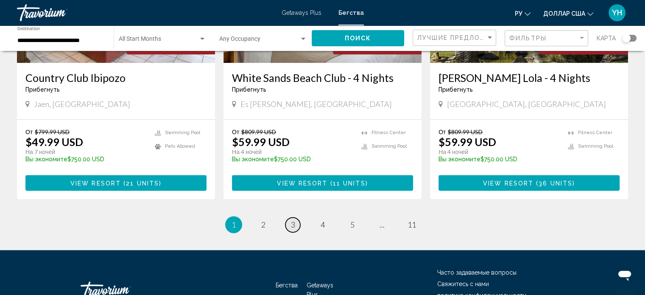
click at [293, 220] on span "3" at bounding box center [293, 224] width 4 height 9
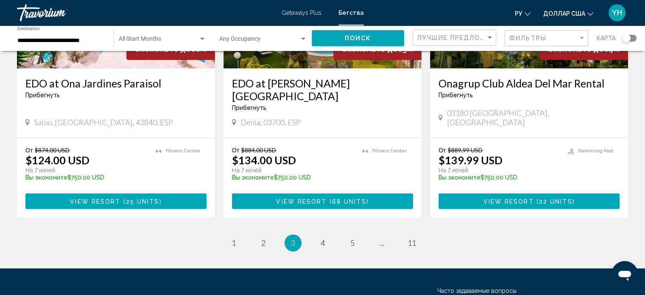
scroll to position [1060, 0]
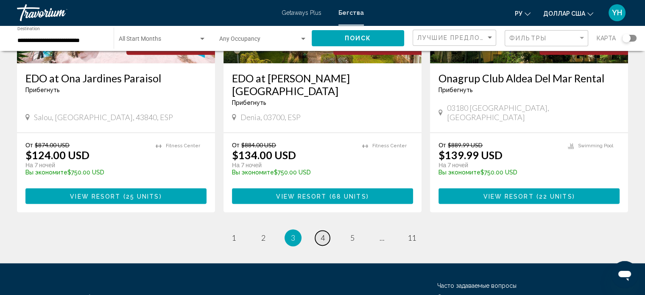
click at [328, 230] on link "page 4" at bounding box center [322, 237] width 15 height 15
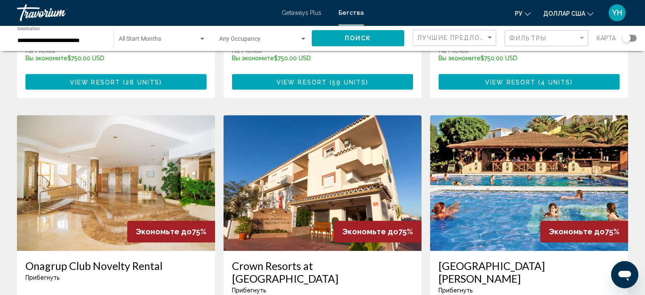
scroll to position [891, 0]
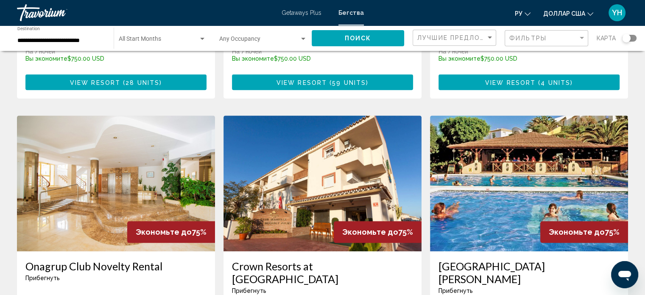
click at [523, 260] on h3 "[GEOGRAPHIC_DATA][PERSON_NAME]" at bounding box center [529, 272] width 181 height 25
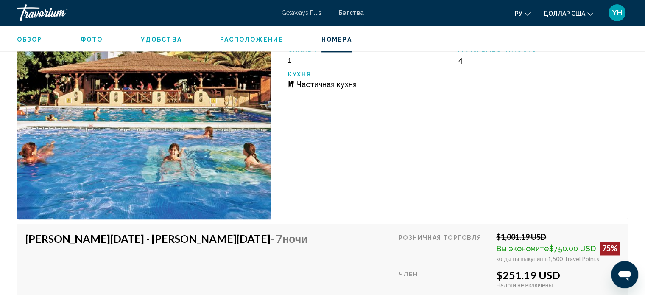
scroll to position [1278, 0]
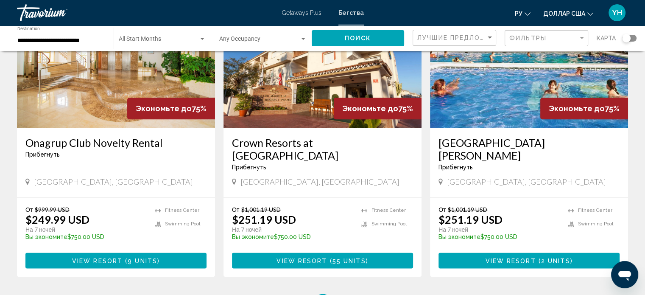
scroll to position [1018, 0]
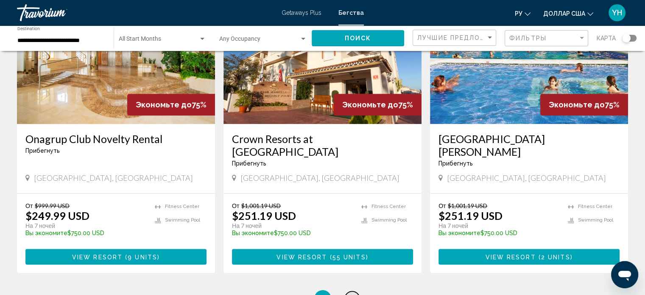
click at [350, 294] on span "5" at bounding box center [352, 298] width 4 height 9
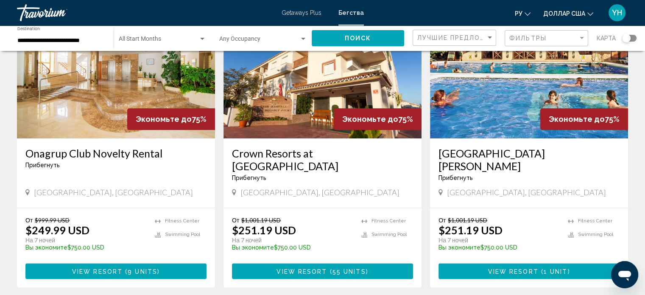
scroll to position [1018, 0]
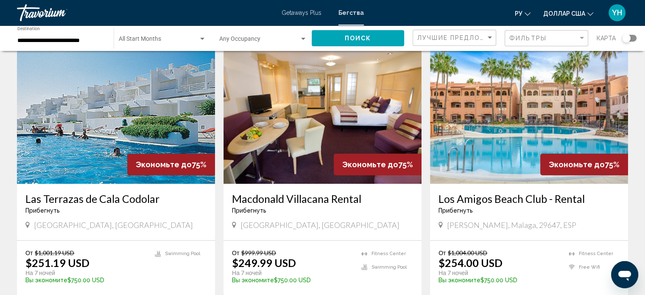
scroll to position [42, 0]
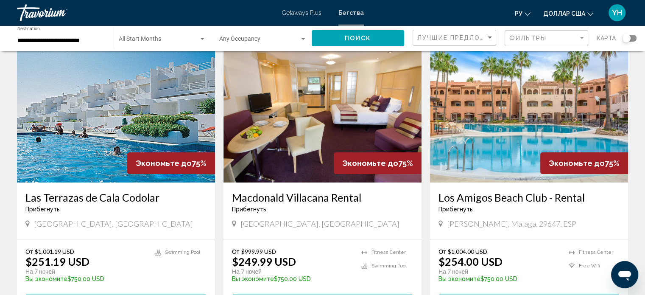
click at [341, 98] on img "Основное содержание" at bounding box center [323, 115] width 198 height 136
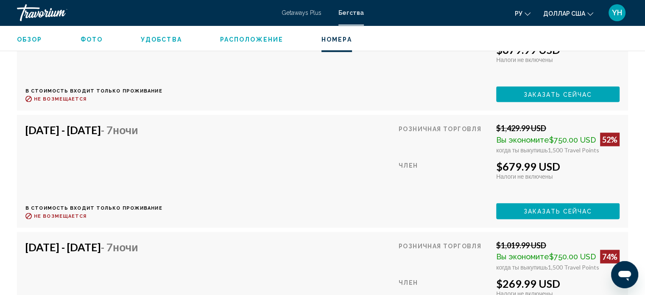
scroll to position [1702, 0]
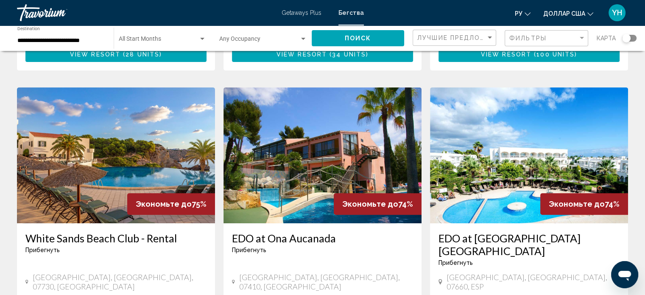
scroll to position [297, 0]
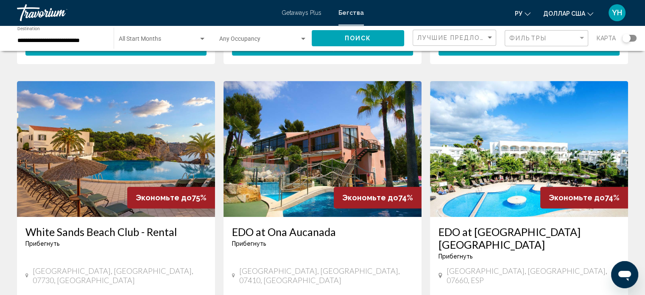
click at [92, 162] on img "Основное содержание" at bounding box center [116, 149] width 198 height 136
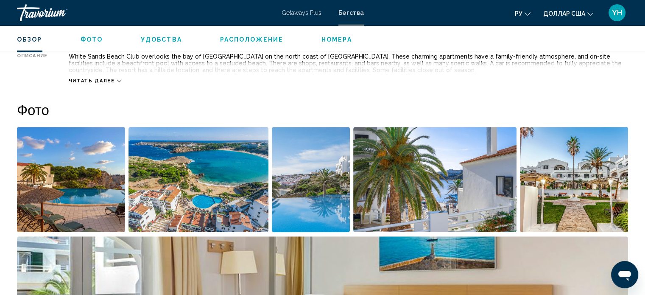
scroll to position [302, 0]
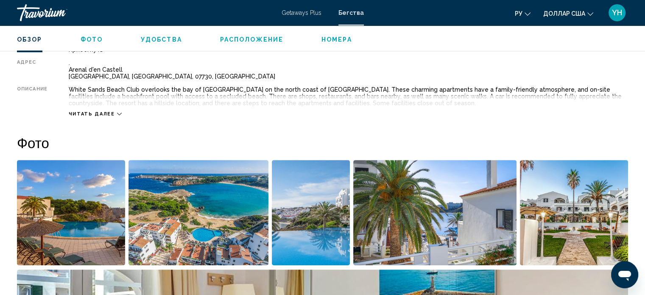
click at [560, 207] on img "Open full-screen image slider" at bounding box center [574, 212] width 108 height 105
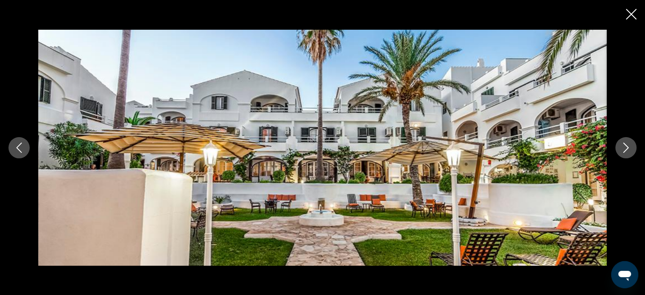
click at [628, 144] on icon "Next image" at bounding box center [626, 148] width 10 height 10
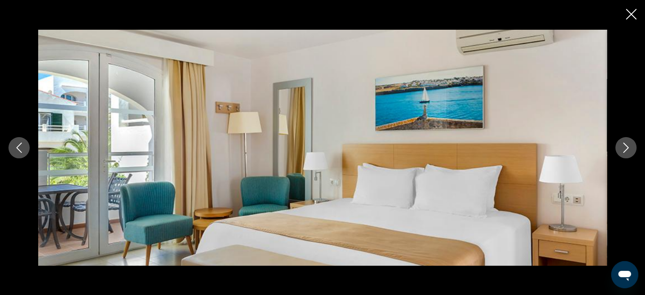
click at [628, 144] on icon "Next image" at bounding box center [626, 148] width 10 height 10
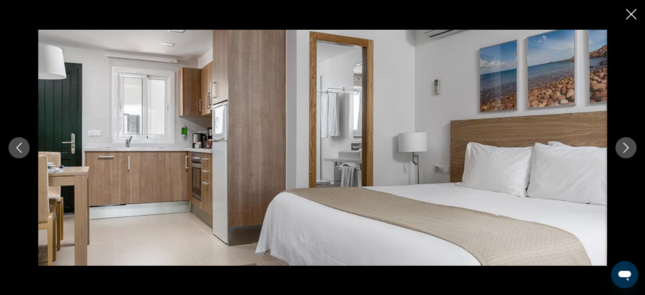
click at [628, 144] on icon "Next image" at bounding box center [626, 148] width 10 height 10
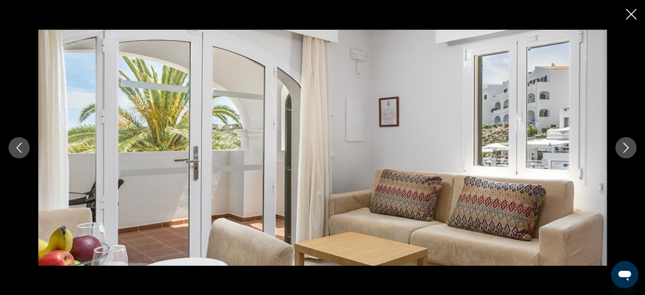
click at [628, 144] on icon "Next image" at bounding box center [626, 148] width 10 height 10
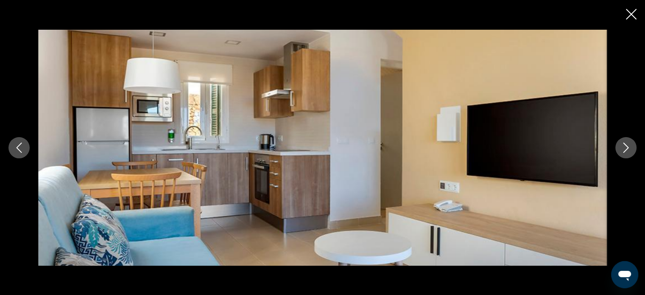
click at [628, 144] on icon "Next image" at bounding box center [626, 148] width 10 height 10
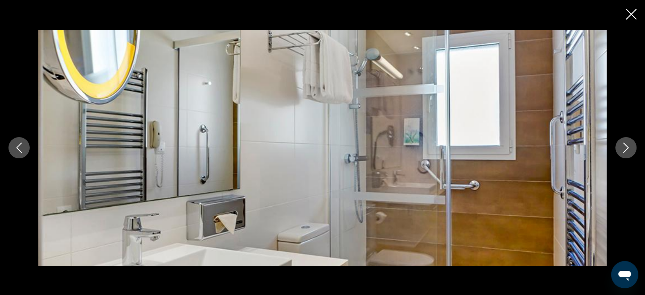
click at [631, 12] on icon "Close slideshow" at bounding box center [631, 14] width 11 height 11
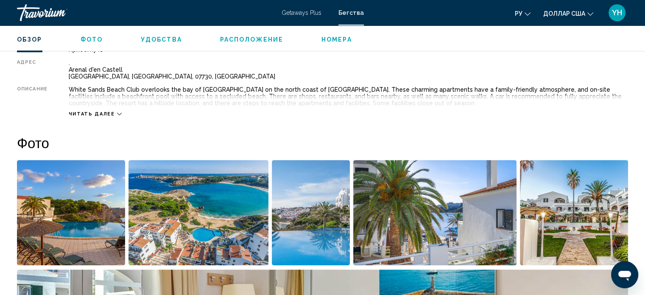
click at [117, 112] on icon "Основное содержание" at bounding box center [119, 114] width 5 height 5
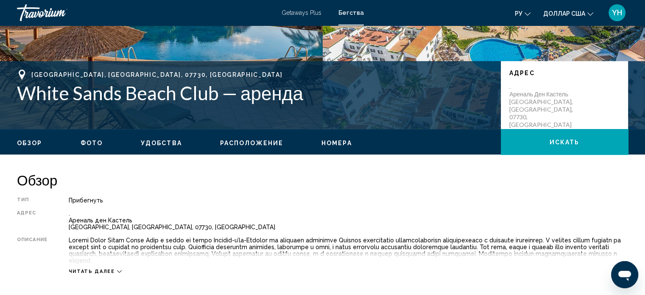
scroll to position [170, 0]
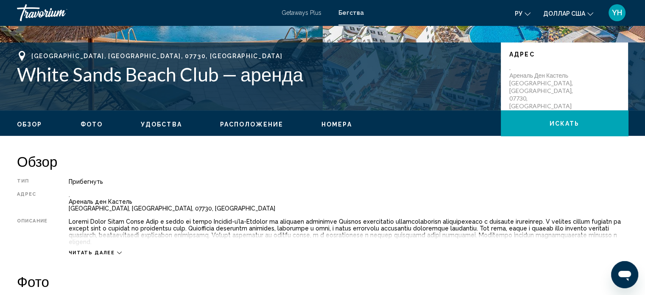
click at [117, 251] on icon "Основное содержание" at bounding box center [119, 252] width 5 height 5
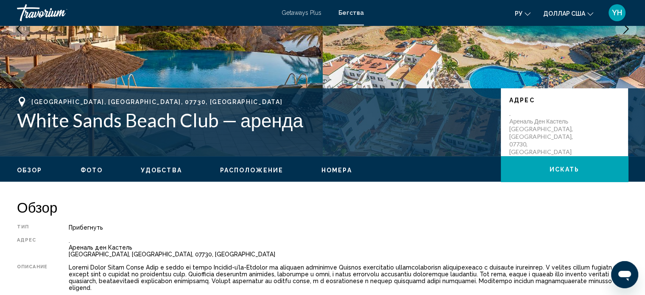
scroll to position [127, 0]
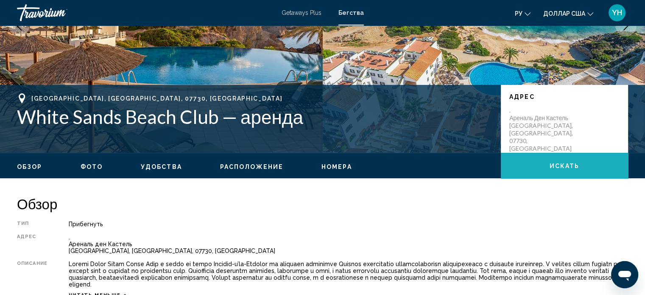
click at [564, 165] on font "искать" at bounding box center [565, 165] width 30 height 7
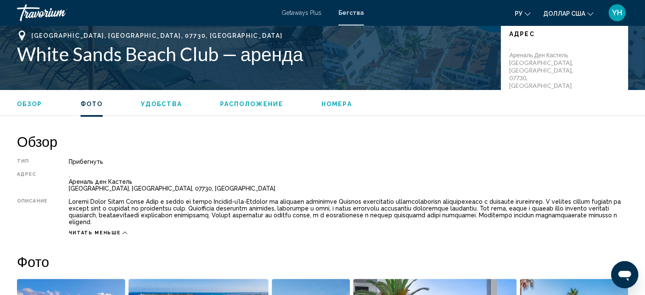
scroll to position [170, 0]
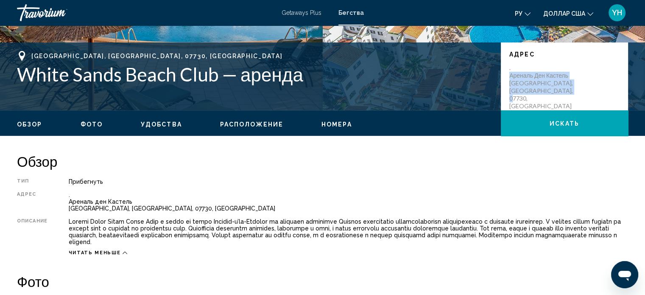
drag, startPoint x: 571, startPoint y: 88, endPoint x: 504, endPoint y: 75, distance: 68.2
click at [504, 75] on div "Адрес . Ареналь ден [GEOGRAPHIC_DATA], [GEOGRAPHIC_DATA], 07730, ESP" at bounding box center [564, 76] width 127 height 68
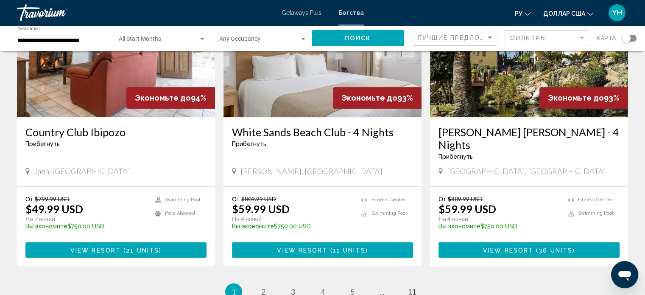
scroll to position [1086, 0]
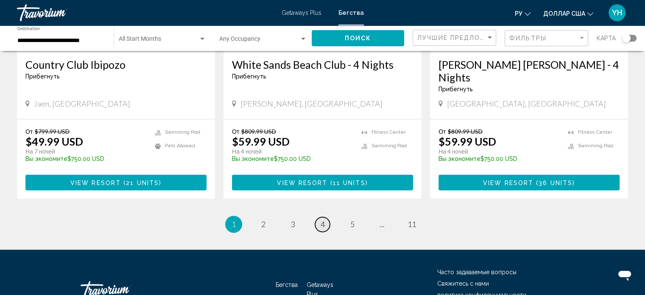
click at [326, 217] on link "page 4" at bounding box center [322, 224] width 15 height 15
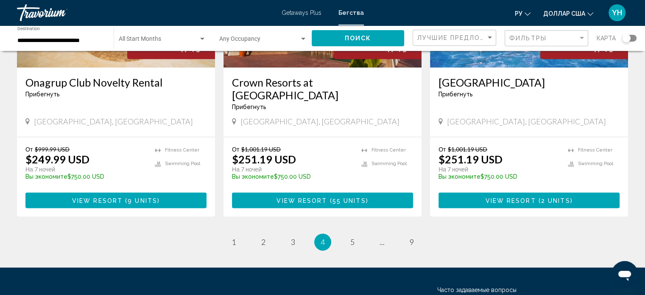
scroll to position [1087, 0]
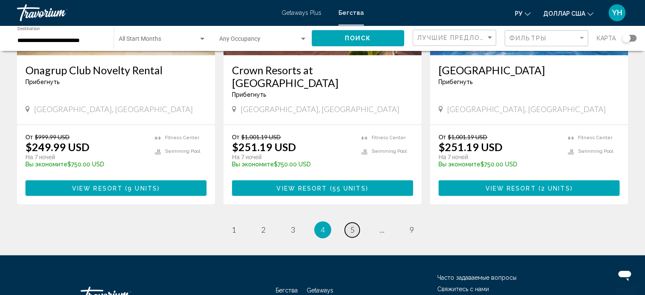
click at [354, 225] on span "5" at bounding box center [352, 229] width 4 height 9
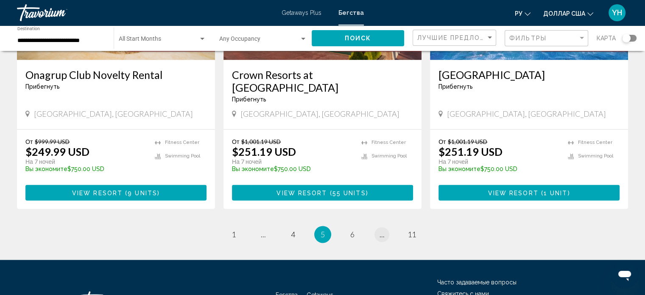
scroll to position [1087, 0]
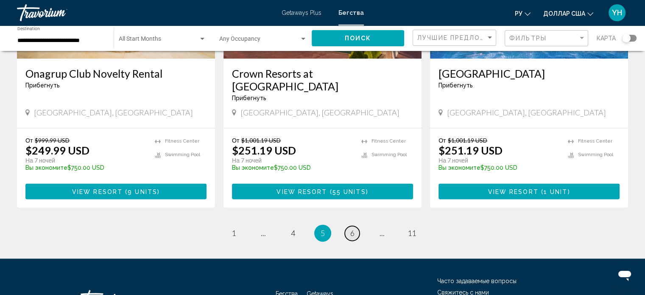
click at [351, 228] on span "6" at bounding box center [352, 232] width 4 height 9
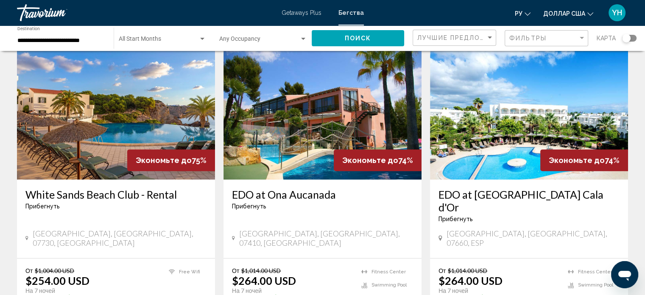
scroll to position [339, 0]
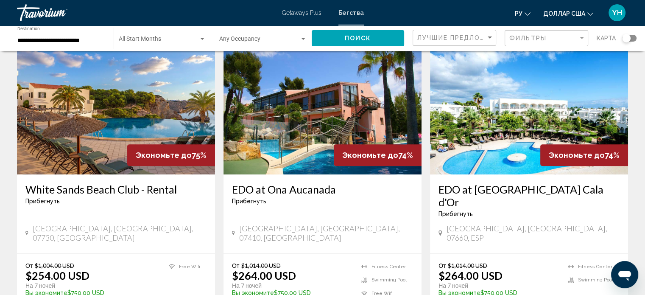
click at [297, 136] on img "Основное содержание" at bounding box center [323, 107] width 198 height 136
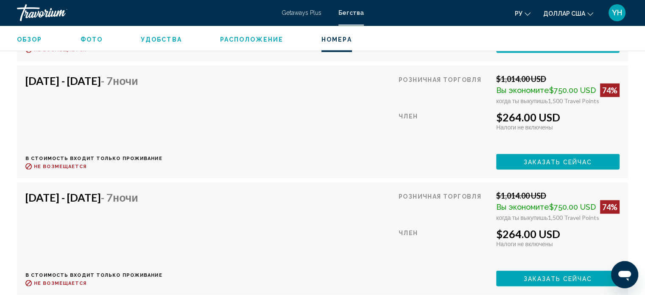
scroll to position [1659, 0]
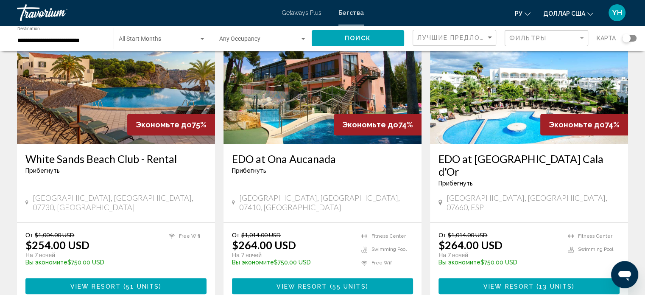
scroll to position [382, 0]
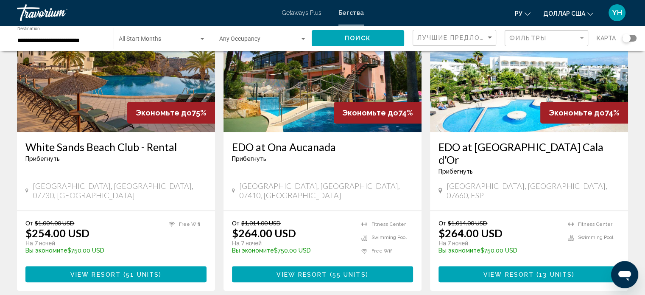
click at [513, 102] on img "Основное содержание" at bounding box center [529, 64] width 198 height 136
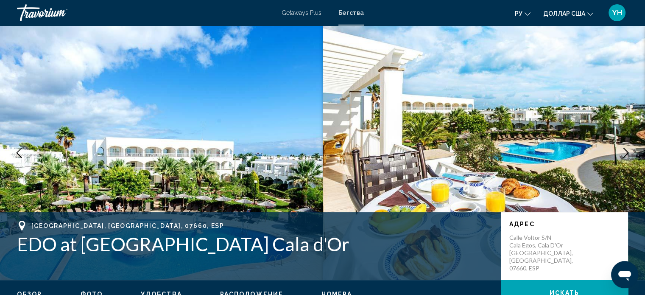
click at [516, 133] on img "Основное содержание" at bounding box center [484, 152] width 323 height 254
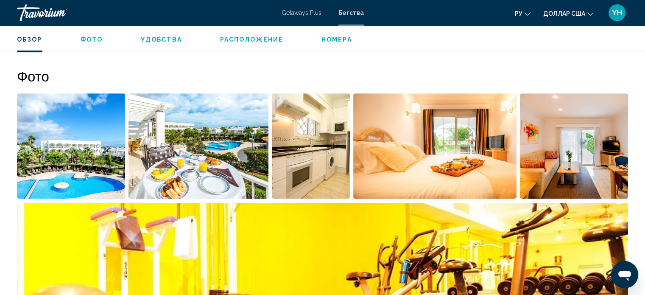
scroll to position [382, 0]
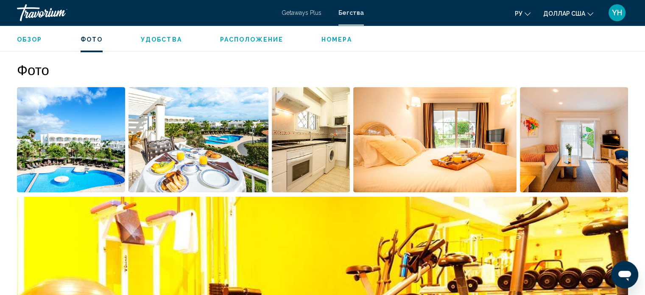
click at [92, 137] on img "Open full-screen image slider" at bounding box center [71, 139] width 108 height 105
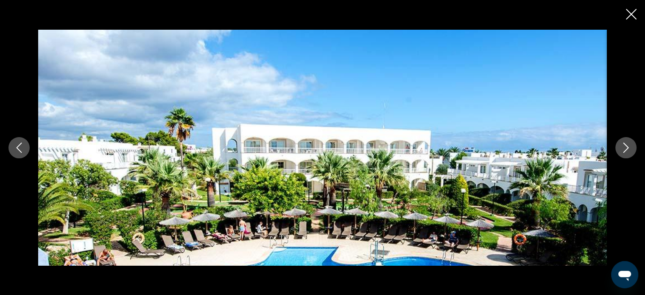
click at [624, 146] on icon "Next image" at bounding box center [626, 148] width 10 height 10
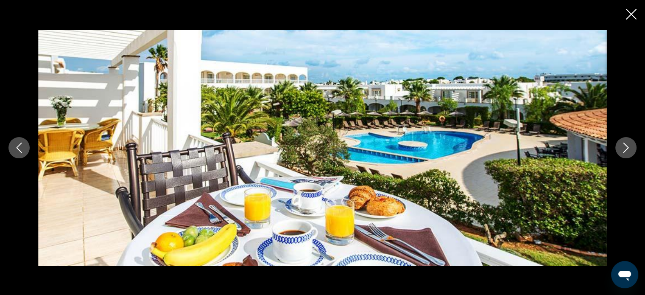
click at [624, 146] on icon "Next image" at bounding box center [626, 148] width 10 height 10
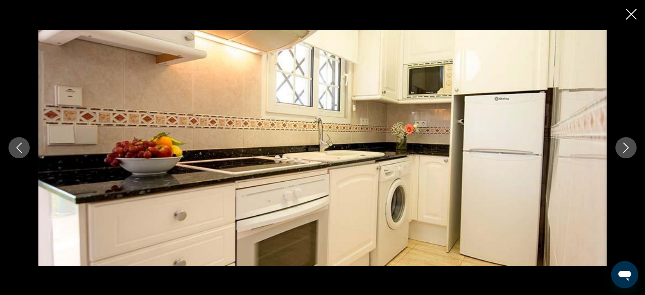
click at [624, 146] on icon "Next image" at bounding box center [626, 148] width 10 height 10
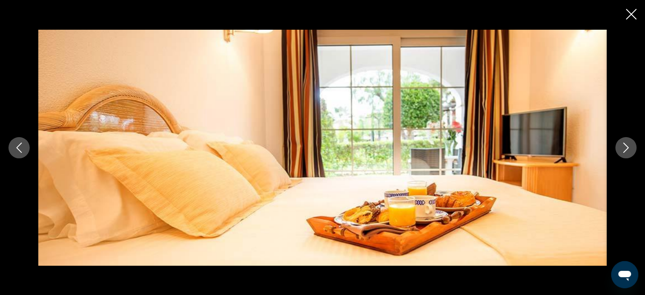
click at [624, 146] on icon "Next image" at bounding box center [626, 148] width 10 height 10
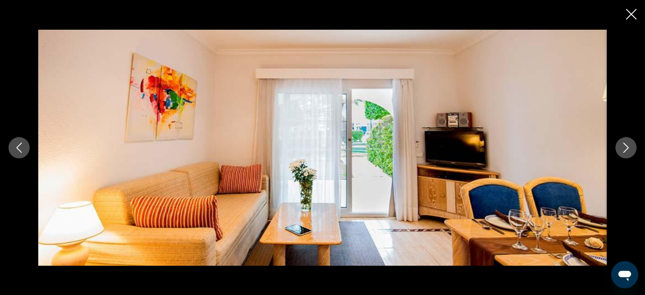
click at [624, 146] on icon "Next image" at bounding box center [626, 148] width 10 height 10
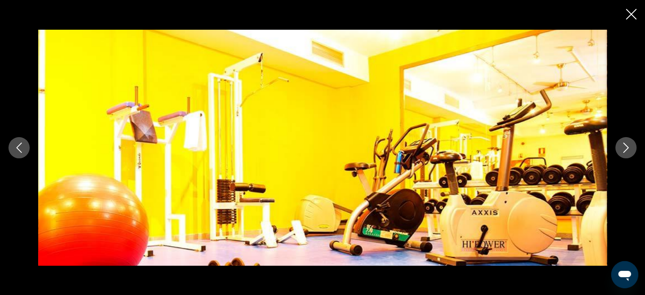
click at [624, 146] on icon "Next image" at bounding box center [626, 148] width 10 height 10
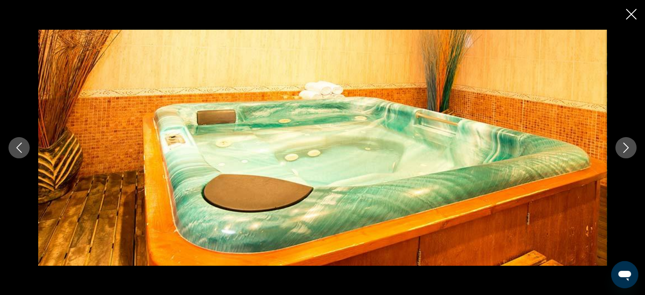
click at [624, 146] on icon "Next image" at bounding box center [626, 148] width 10 height 10
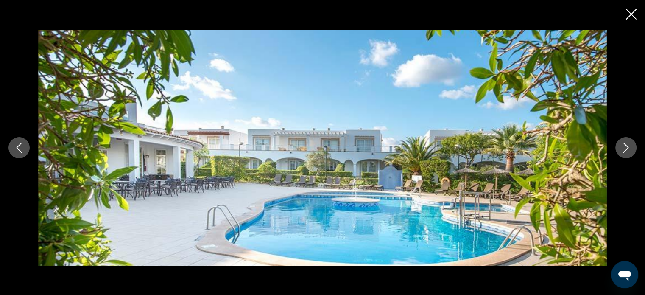
click at [624, 146] on icon "Next image" at bounding box center [626, 148] width 10 height 10
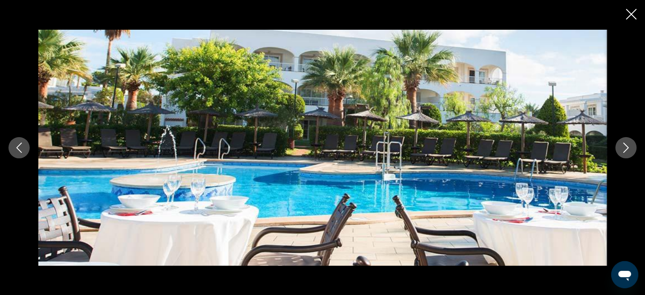
click at [624, 146] on icon "Next image" at bounding box center [626, 148] width 10 height 10
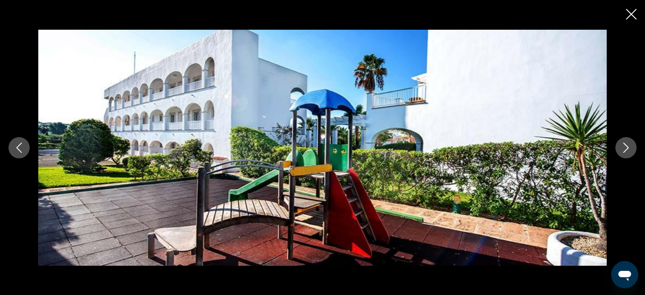
click at [624, 146] on icon "Next image" at bounding box center [626, 148] width 10 height 10
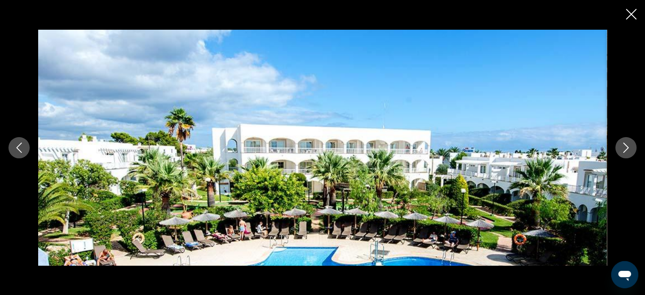
click at [632, 8] on button "Close slideshow" at bounding box center [631, 14] width 11 height 13
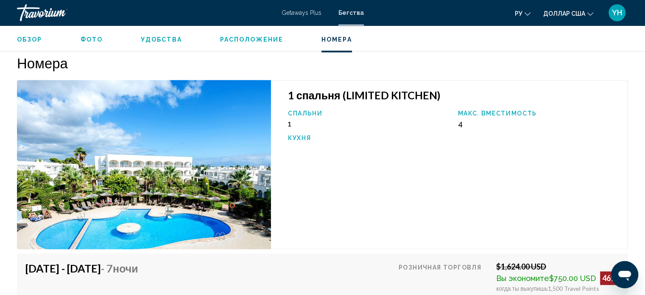
scroll to position [1315, 0]
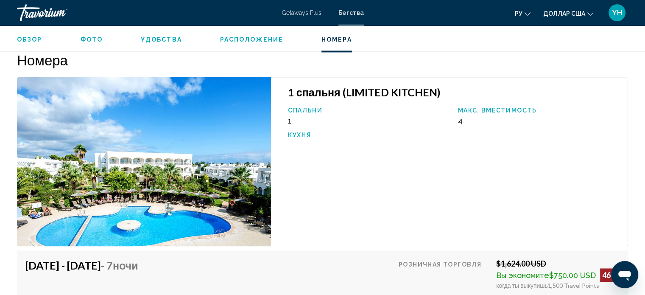
click at [548, 159] on div "1 спальня (LIMITED KITCHEN) Спальни 1 Макс. вместимость 4 Кухня" at bounding box center [449, 161] width 357 height 169
click at [396, 131] on p "Кухня" at bounding box center [369, 134] width 162 height 7
click at [321, 131] on p "Кухня" at bounding box center [369, 134] width 162 height 7
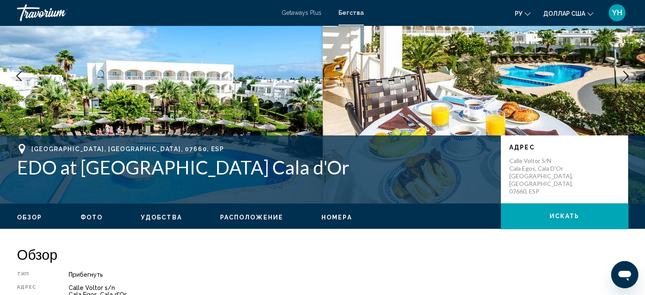
scroll to position [85, 0]
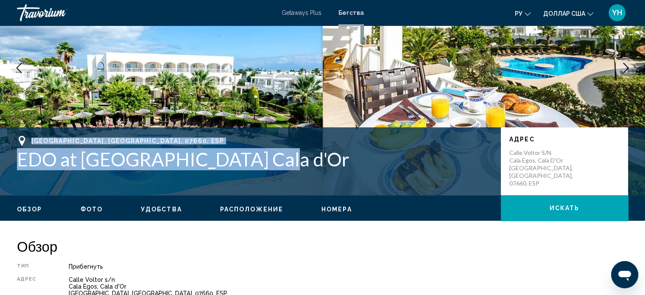
drag, startPoint x: 261, startPoint y: 155, endPoint x: 24, endPoint y: 134, distance: 237.7
click at [24, 134] on div "Mallorca, Balearics, 07660, ESP EDO at Ona Village Cala d'Or Адрес Calle Voltor…" at bounding box center [322, 161] width 645 height 68
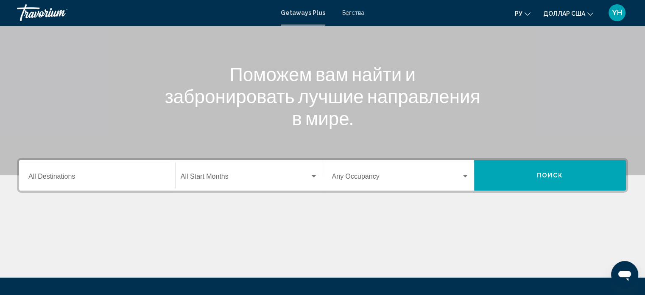
scroll to position [85, 0]
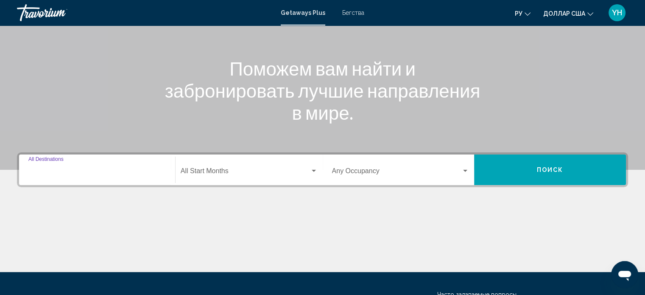
click at [53, 169] on input "Destination All Destinations" at bounding box center [96, 173] width 137 height 8
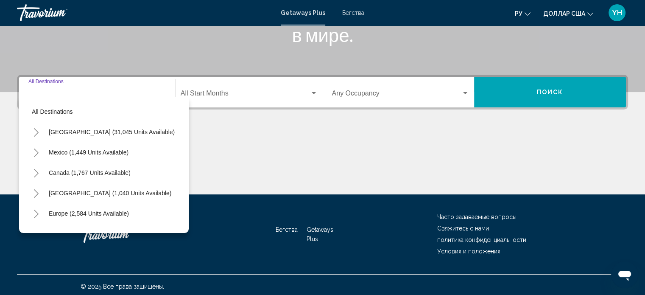
scroll to position [165, 0]
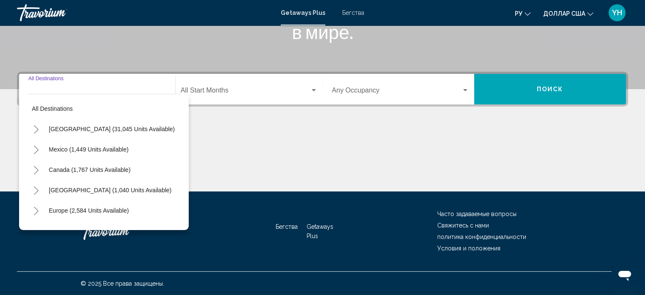
click at [354, 12] on font "Бегства" at bounding box center [353, 12] width 22 height 7
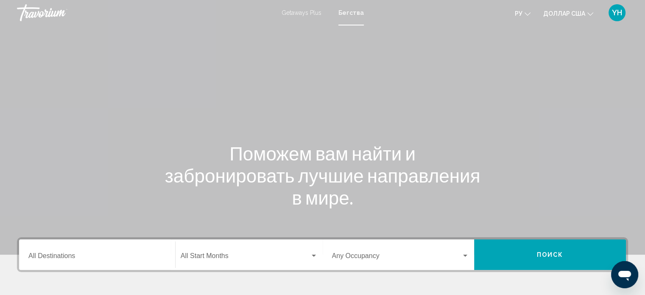
click at [51, 252] on div "Destination All Destinations" at bounding box center [96, 254] width 137 height 27
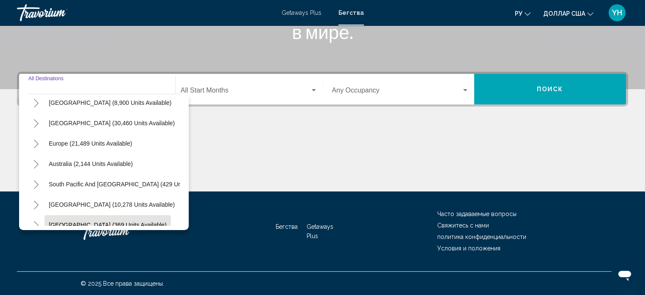
scroll to position [59, 0]
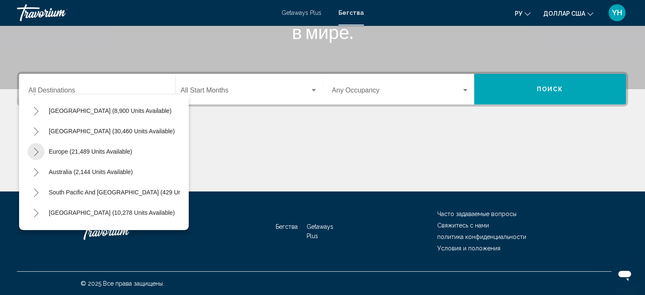
click at [34, 151] on icon "Toggle Europe (21,489 units available)" at bounding box center [36, 152] width 6 height 8
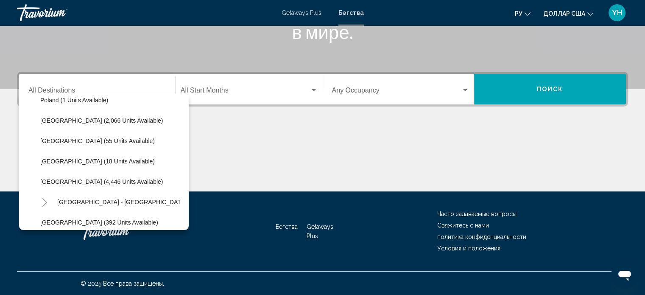
scroll to position [398, 0]
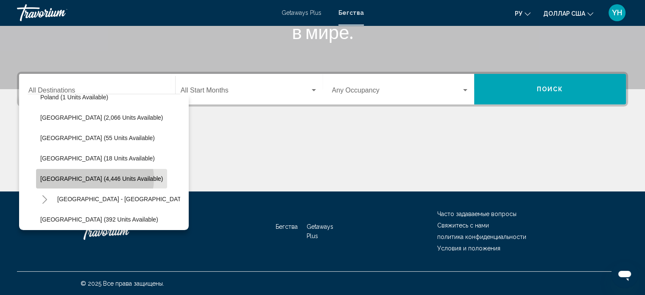
click at [95, 178] on span "Spain (4,446 units available)" at bounding box center [101, 178] width 123 height 7
type input "**********"
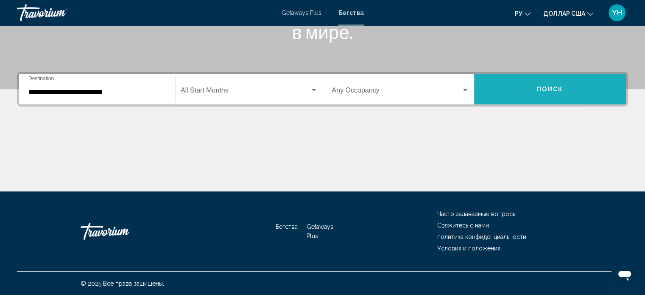
click at [590, 96] on button "Поиск" at bounding box center [550, 89] width 152 height 31
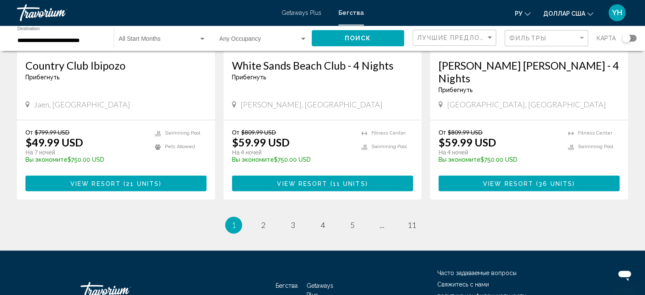
scroll to position [1086, 0]
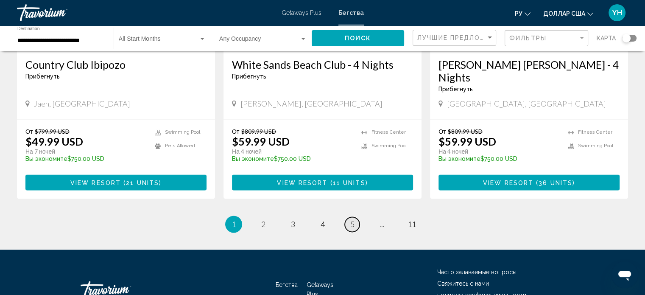
click at [358, 217] on link "page 5" at bounding box center [352, 224] width 15 height 15
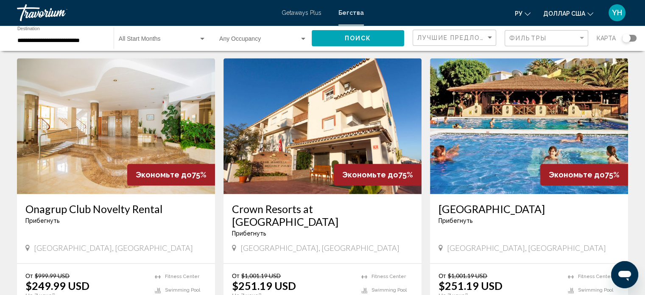
scroll to position [1060, 0]
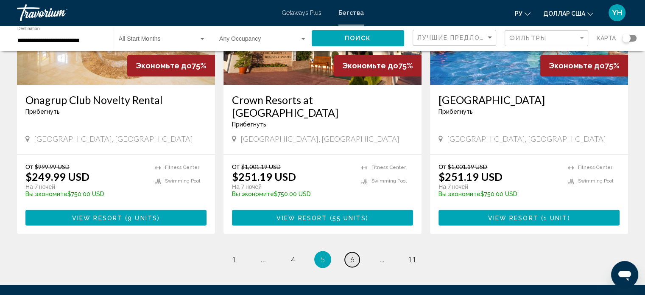
click at [351, 254] on span "6" at bounding box center [352, 258] width 4 height 9
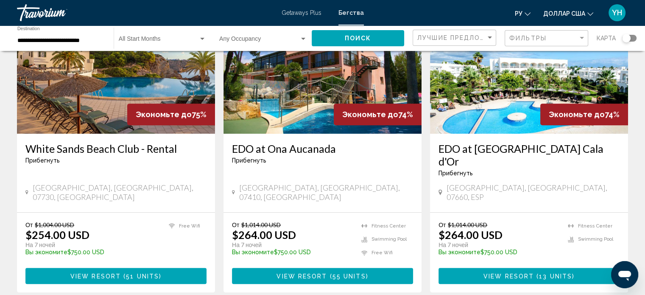
scroll to position [382, 0]
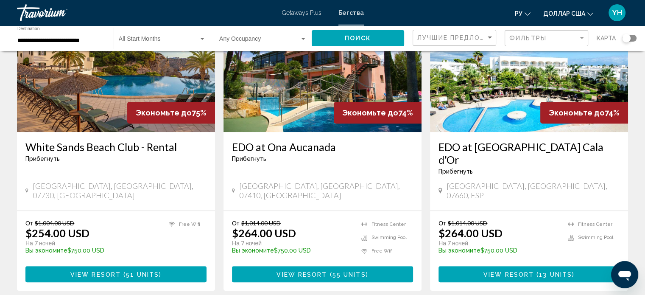
click at [500, 98] on img "Основное содержание" at bounding box center [529, 64] width 198 height 136
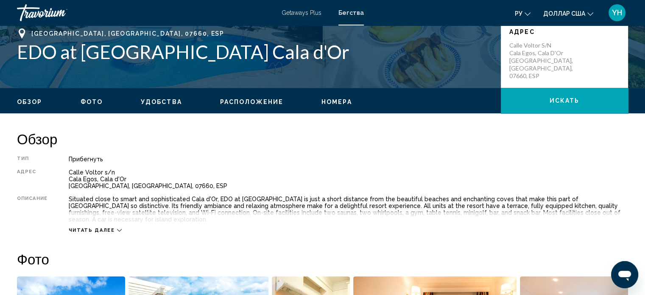
scroll to position [217, 0]
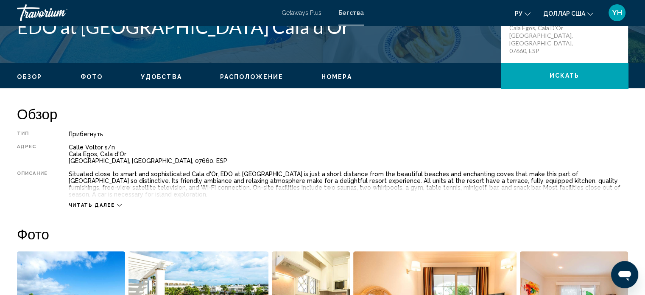
click at [117, 203] on icon "Основное содержание" at bounding box center [119, 205] width 5 height 5
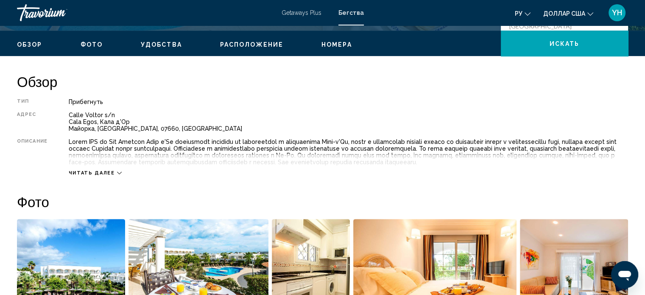
scroll to position [254, 0]
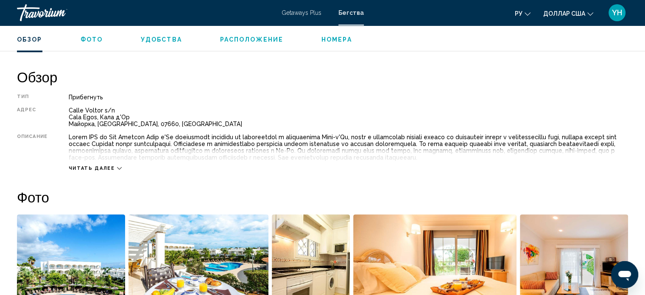
click at [113, 165] on div "Читать далее" at bounding box center [95, 168] width 53 height 6
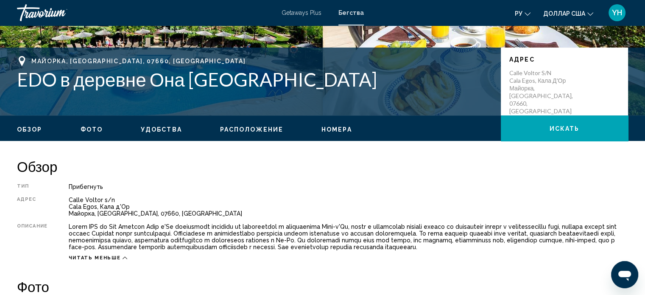
scroll to position [0, 0]
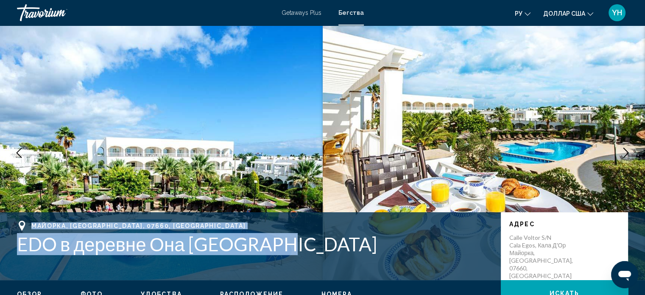
drag, startPoint x: 281, startPoint y: 240, endPoint x: 20, endPoint y: 216, distance: 262.0
click at [20, 216] on div "[GEOGRAPHIC_DATA], [GEOGRAPHIC_DATA], 07660, [GEOGRAPHIC_DATA] EDO в деревне Он…" at bounding box center [322, 246] width 645 height 68
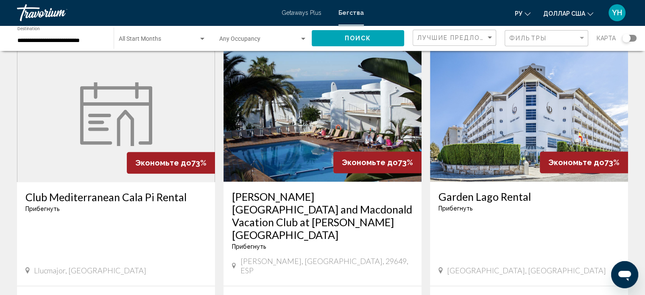
scroll to position [933, 0]
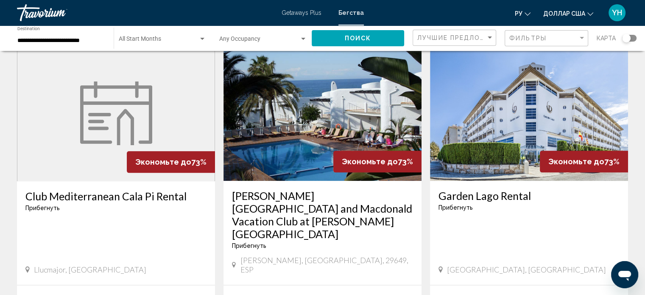
click at [324, 89] on img "Основное содержание" at bounding box center [323, 113] width 198 height 136
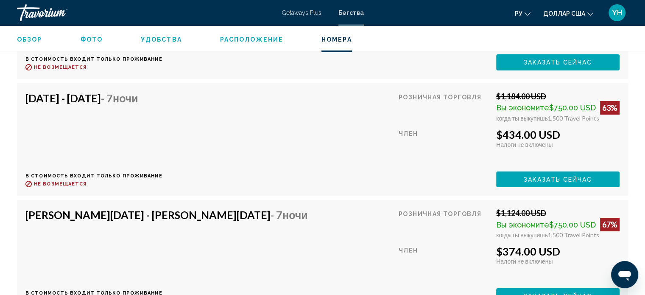
scroll to position [3017, 0]
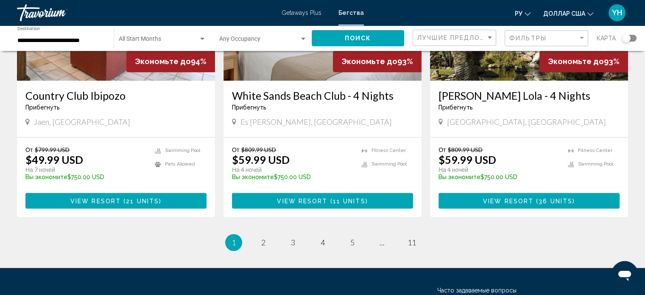
scroll to position [1086, 0]
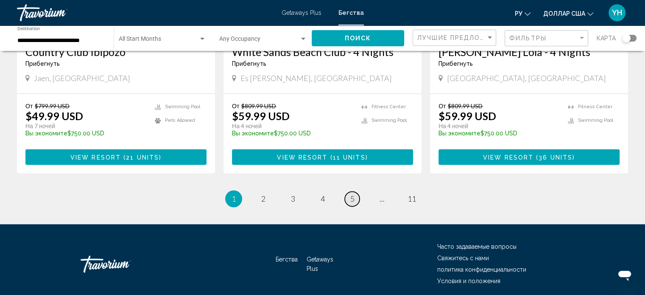
click at [351, 194] on span "5" at bounding box center [352, 198] width 4 height 9
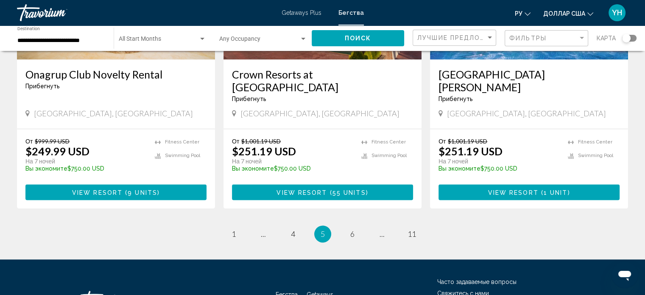
scroll to position [1087, 0]
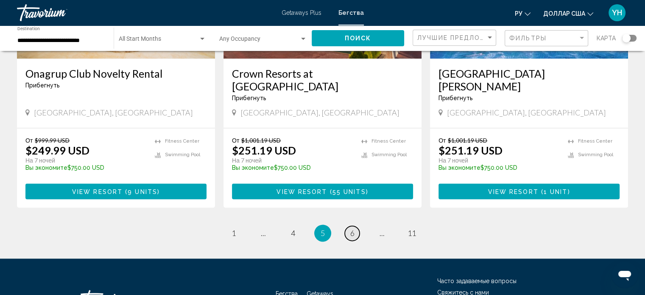
click at [348, 226] on link "page 6" at bounding box center [352, 233] width 15 height 15
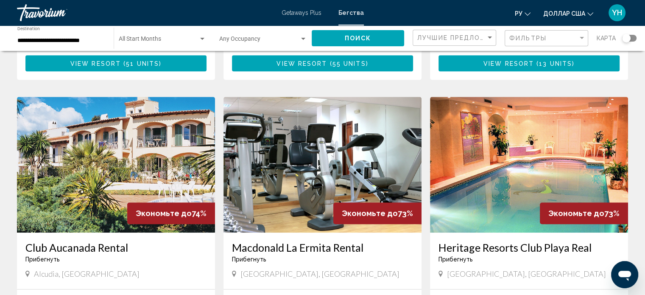
scroll to position [594, 0]
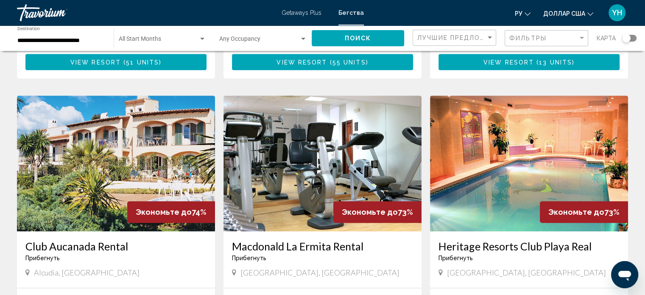
click at [531, 143] on img "Основное содержание" at bounding box center [529, 163] width 198 height 136
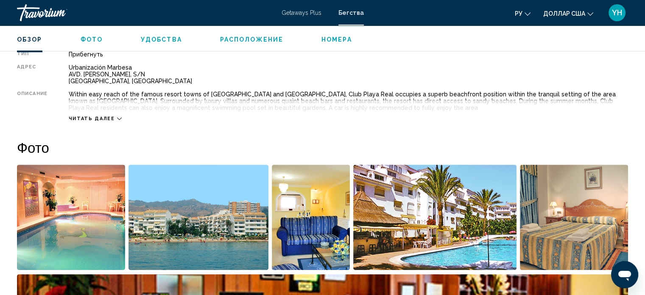
scroll to position [290, 0]
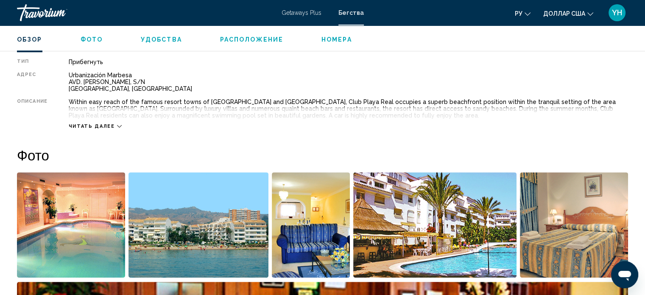
click at [180, 213] on img "Open full-screen image slider" at bounding box center [199, 224] width 140 height 105
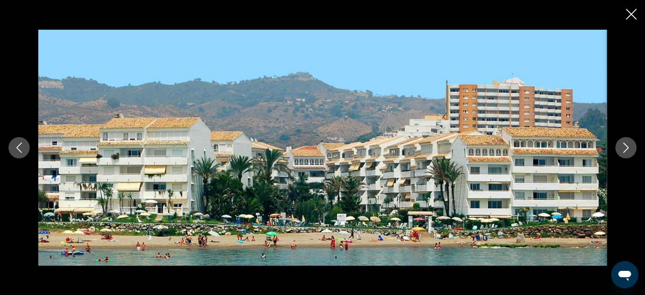
click at [625, 149] on icon "Next image" at bounding box center [626, 148] width 10 height 10
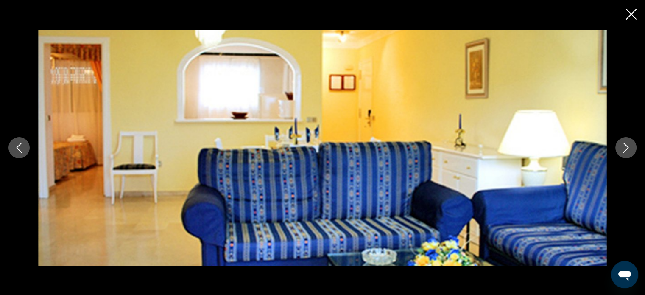
click at [625, 149] on icon "Next image" at bounding box center [626, 148] width 10 height 10
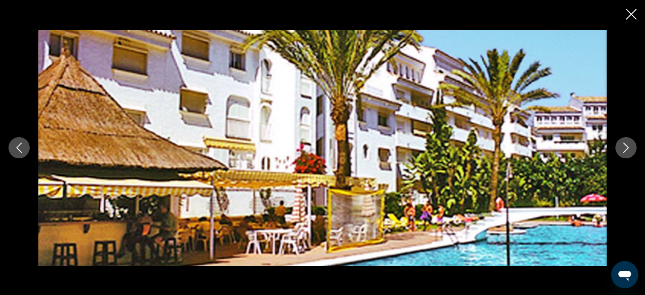
click at [625, 149] on icon "Next image" at bounding box center [626, 148] width 10 height 10
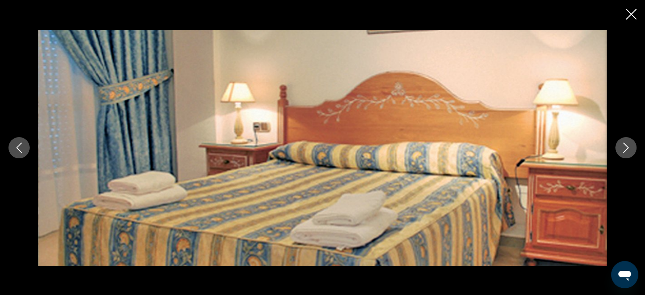
click at [625, 149] on icon "Next image" at bounding box center [626, 148] width 10 height 10
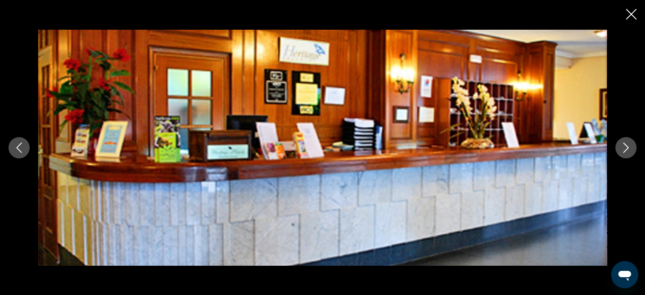
click at [625, 149] on icon "Next image" at bounding box center [626, 148] width 10 height 10
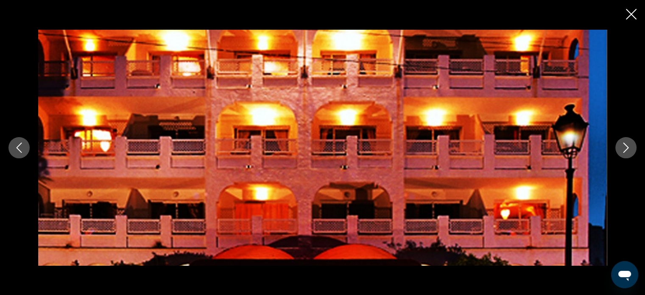
click at [625, 149] on icon "Next image" at bounding box center [626, 148] width 10 height 10
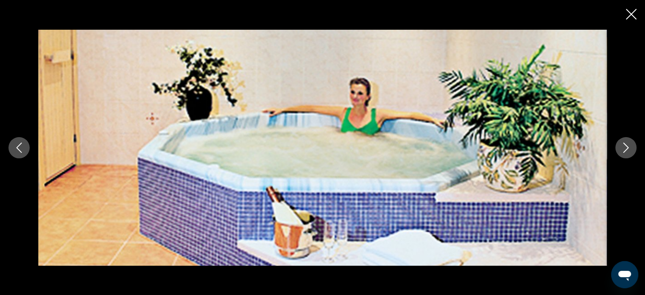
click at [625, 149] on icon "Next image" at bounding box center [626, 148] width 10 height 10
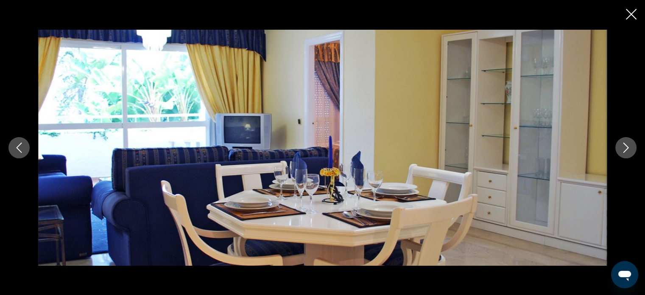
click at [625, 149] on icon "Next image" at bounding box center [626, 148] width 10 height 10
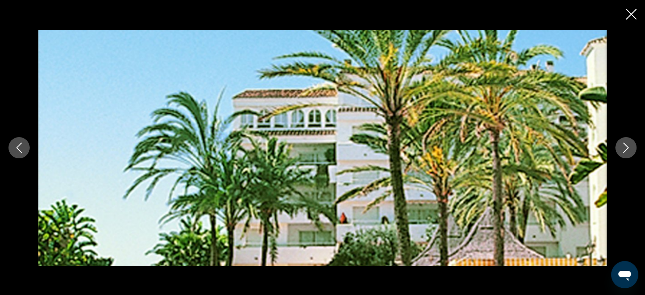
click at [625, 149] on icon "Next image" at bounding box center [626, 148] width 10 height 10
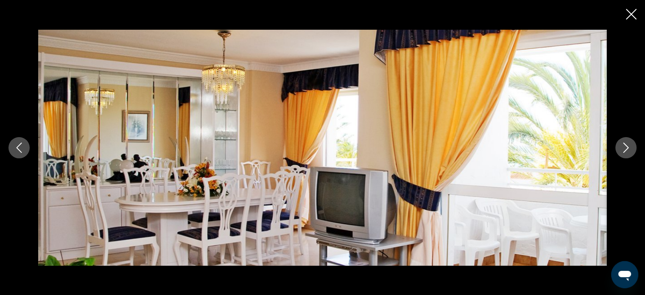
click at [623, 144] on icon "Next image" at bounding box center [626, 148] width 10 height 10
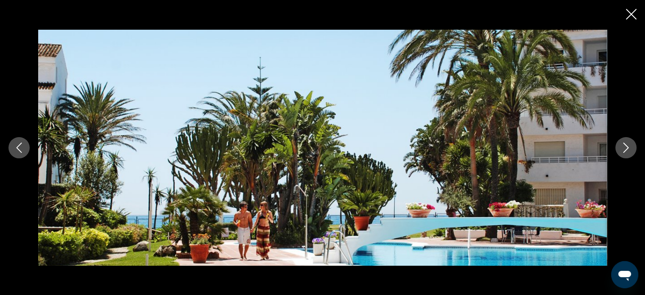
click at [626, 17] on icon "Close slideshow" at bounding box center [631, 14] width 11 height 11
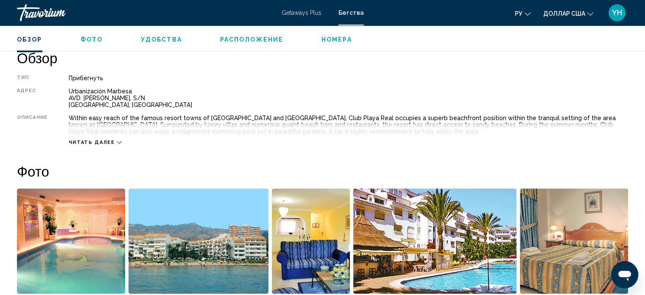
scroll to position [247, 0]
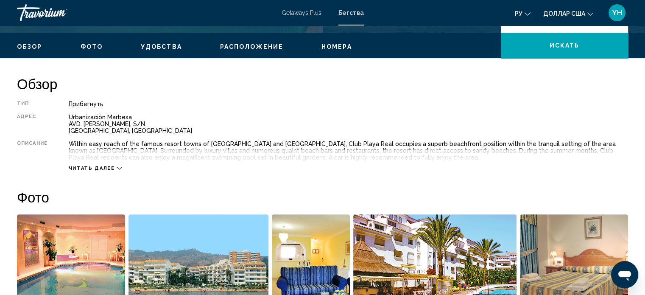
click at [114, 164] on div "Читать далее" at bounding box center [348, 159] width 559 height 23
click at [117, 166] on icon "Основное содержание" at bounding box center [119, 168] width 5 height 5
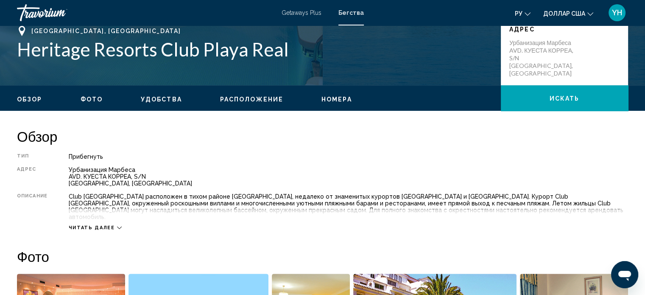
scroll to position [212, 0]
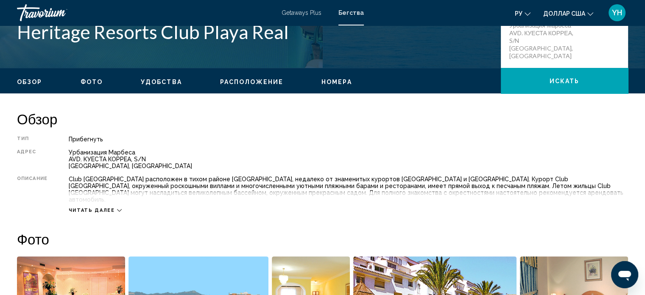
click at [111, 207] on font "Читать далее" at bounding box center [92, 210] width 46 height 6
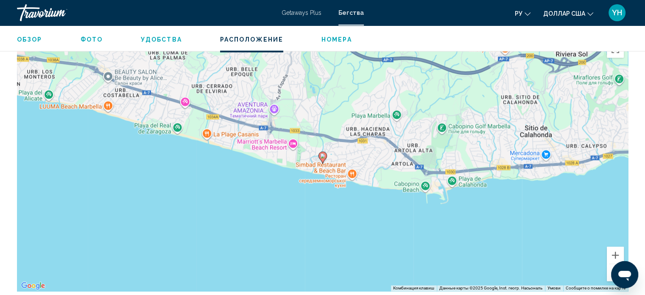
scroll to position [1145, 0]
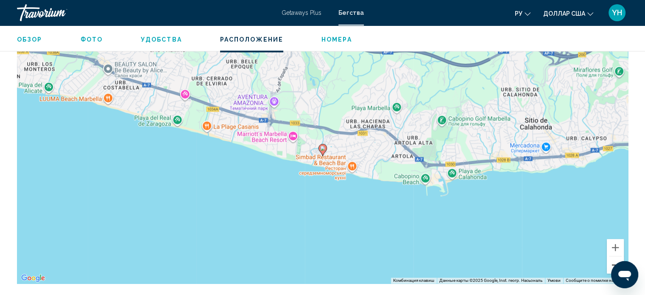
click at [615, 257] on button "Зменшити" at bounding box center [615, 264] width 17 height 17
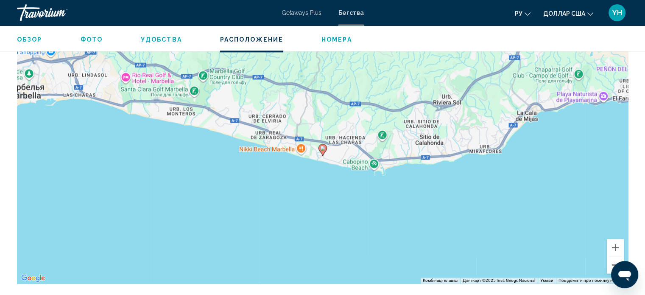
click at [615, 257] on button "Зменшити" at bounding box center [615, 264] width 17 height 17
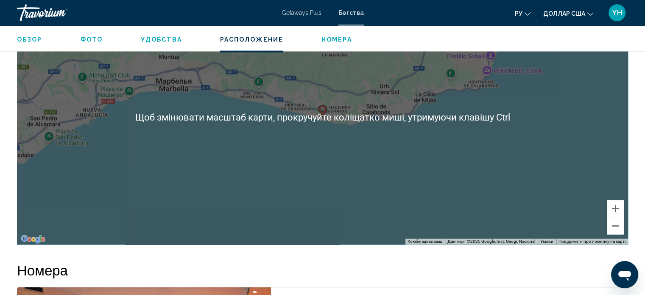
scroll to position [1188, 0]
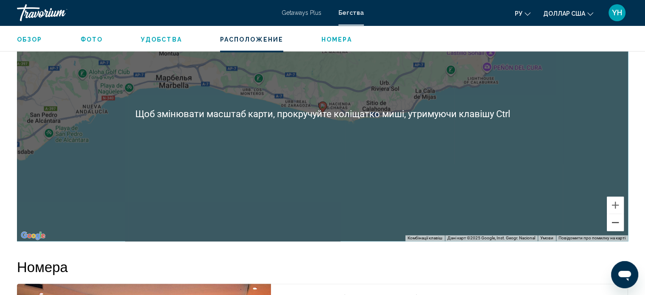
click at [614, 216] on button "Зменшити" at bounding box center [615, 222] width 17 height 17
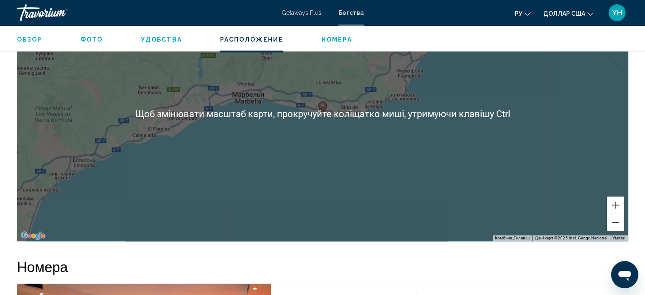
click at [614, 215] on button "Зменшити" at bounding box center [615, 222] width 17 height 17
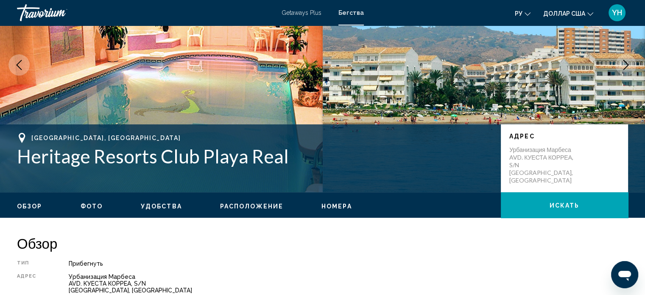
scroll to position [85, 0]
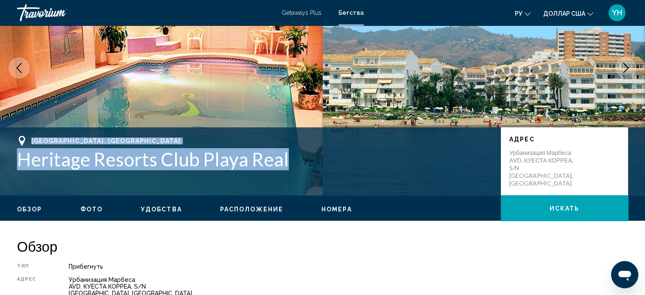
drag, startPoint x: 312, startPoint y: 151, endPoint x: 31, endPoint y: 134, distance: 281.3
click at [31, 134] on div "[GEOGRAPHIC_DATA], [GEOGRAPHIC_DATA] Heritage Resorts Club Playa Real Адрес Урб…" at bounding box center [322, 161] width 645 height 68
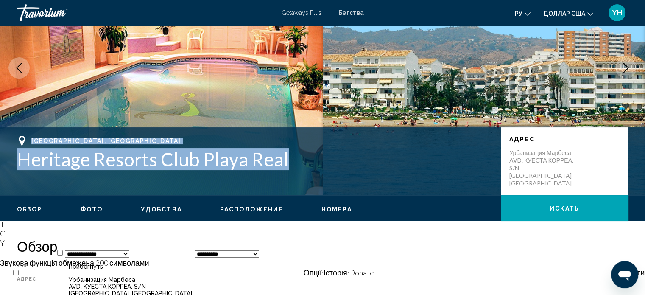
copy div "[GEOGRAPHIC_DATA], [GEOGRAPHIC_DATA] Club Playa Real"
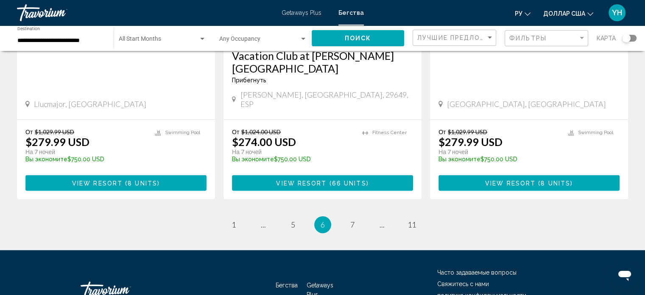
scroll to position [1103, 0]
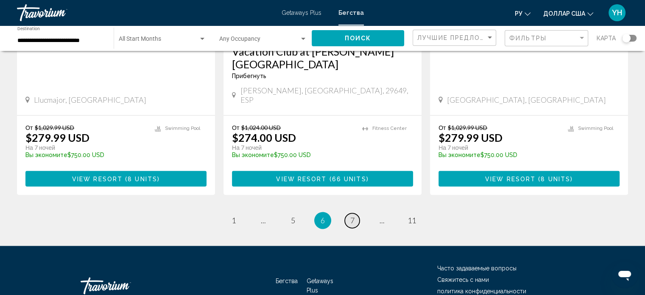
click at [352, 215] on span "7" at bounding box center [352, 219] width 4 height 9
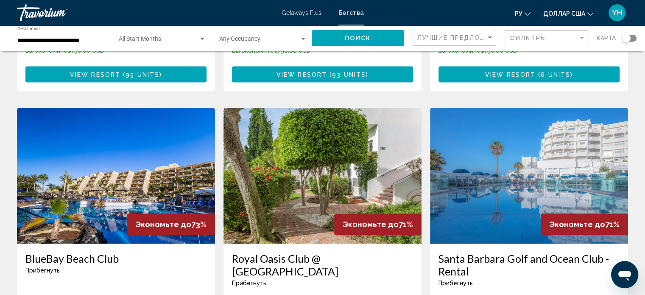
scroll to position [636, 0]
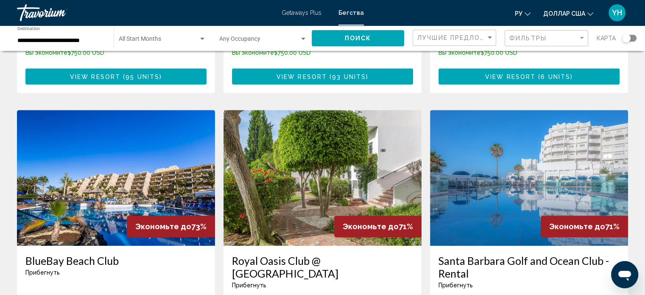
click at [93, 134] on img "Основное содержание" at bounding box center [116, 178] width 198 height 136
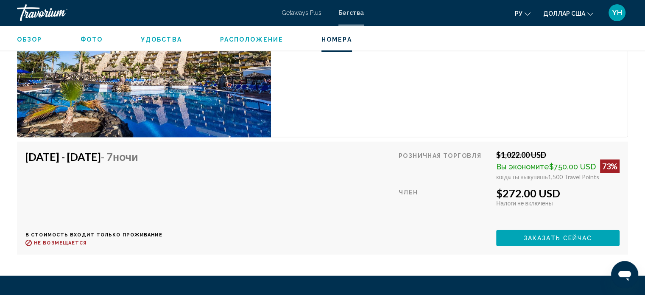
scroll to position [1956, 0]
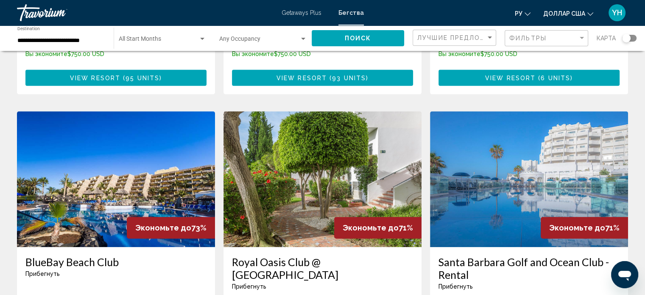
scroll to position [636, 0]
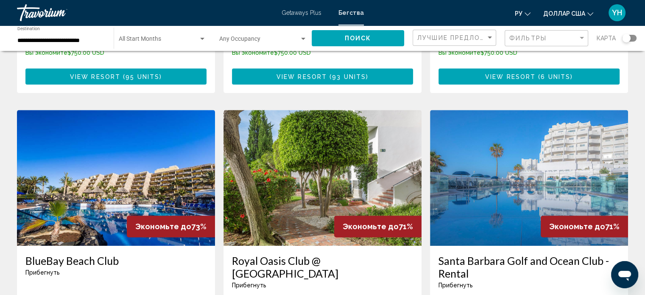
click at [488, 130] on img "Основное содержание" at bounding box center [529, 178] width 198 height 136
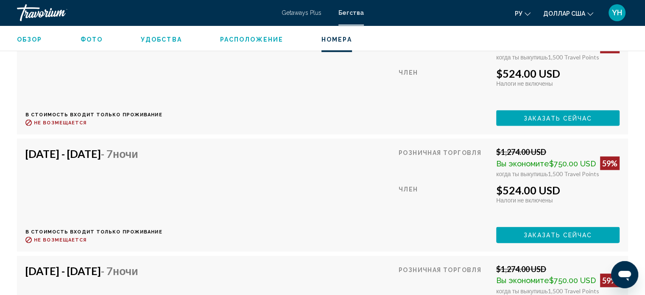
scroll to position [1787, 0]
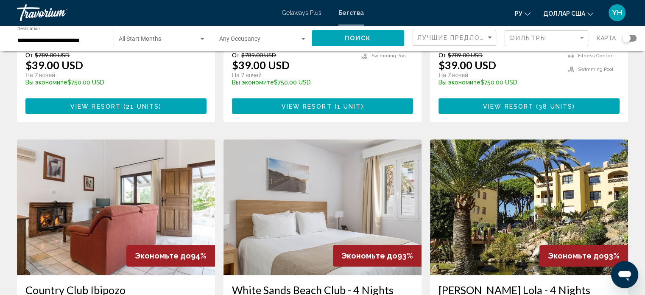
scroll to position [1086, 0]
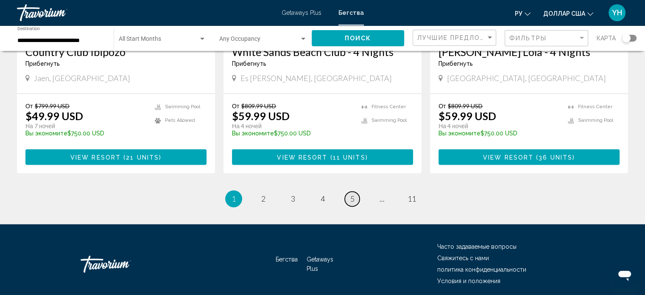
click at [356, 191] on link "page 5" at bounding box center [352, 198] width 15 height 15
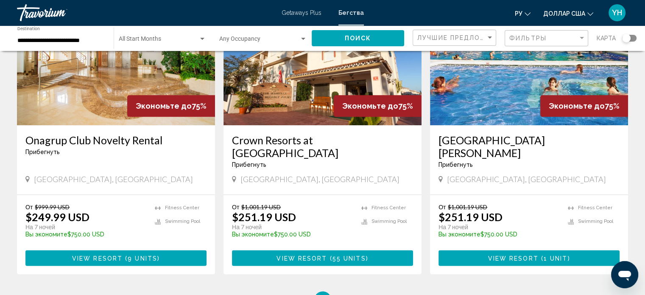
scroll to position [1060, 0]
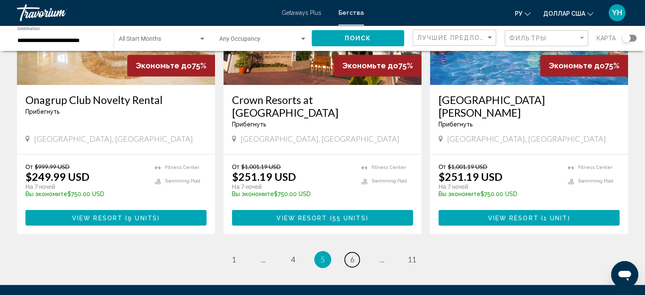
drag, startPoint x: 346, startPoint y: 196, endPoint x: 396, endPoint y: 190, distance: 50.5
click at [349, 252] on link "page 6" at bounding box center [352, 259] width 15 height 15
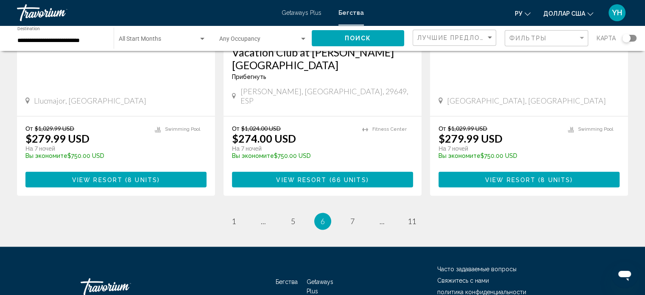
scroll to position [1112, 0]
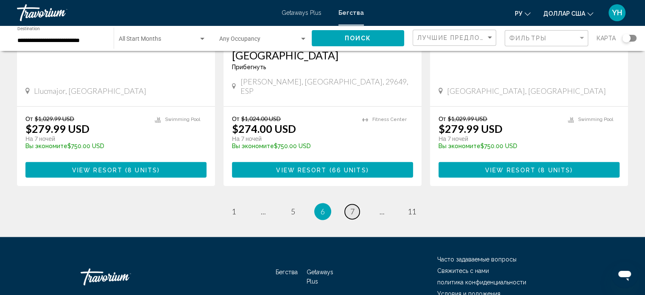
click at [350, 207] on span "7" at bounding box center [352, 211] width 4 height 9
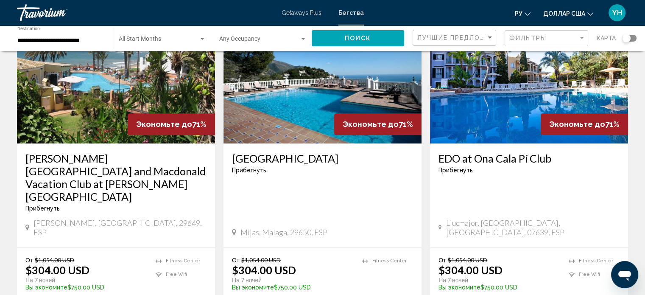
scroll to position [1103, 0]
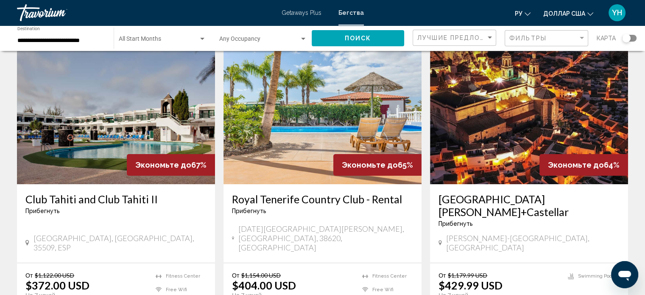
scroll to position [42, 0]
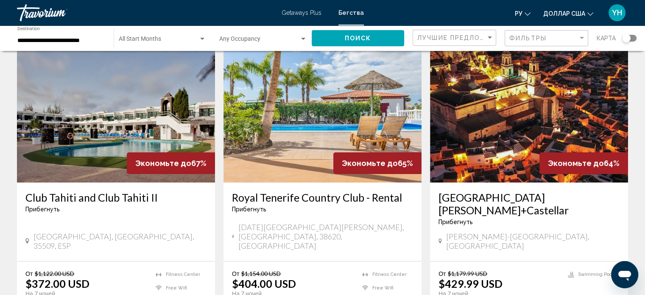
click at [293, 117] on img "Основное содержание" at bounding box center [323, 115] width 198 height 136
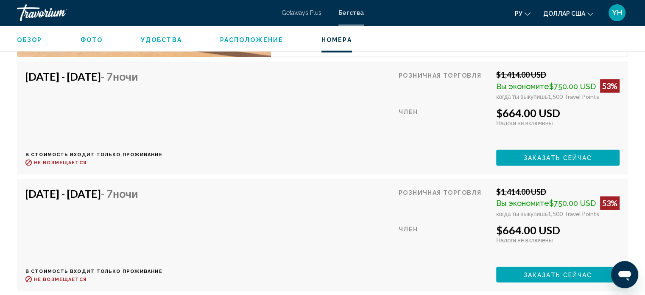
scroll to position [1574, 0]
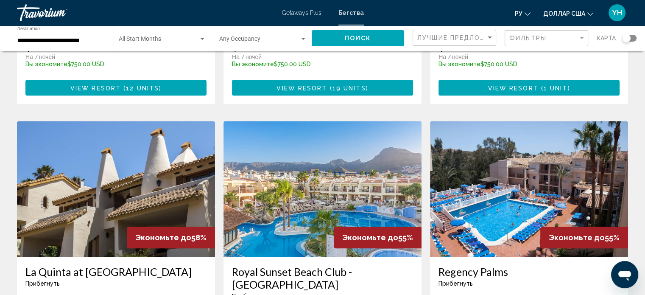
scroll to position [933, 0]
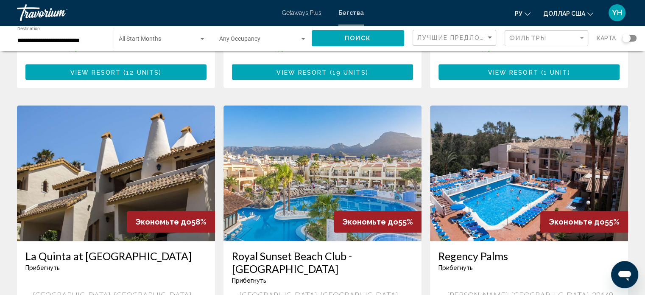
click at [321, 117] on img "Основное содержание" at bounding box center [323, 173] width 198 height 136
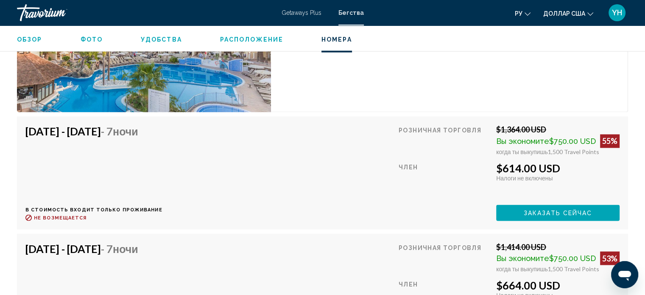
scroll to position [1447, 0]
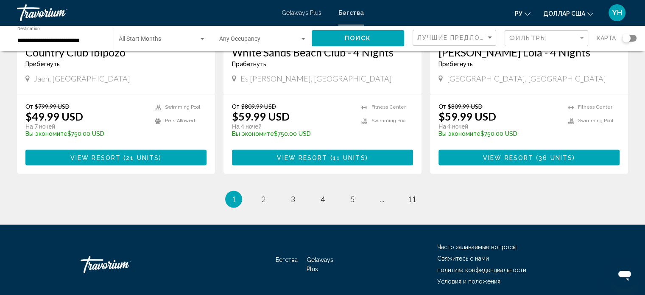
scroll to position [1086, 0]
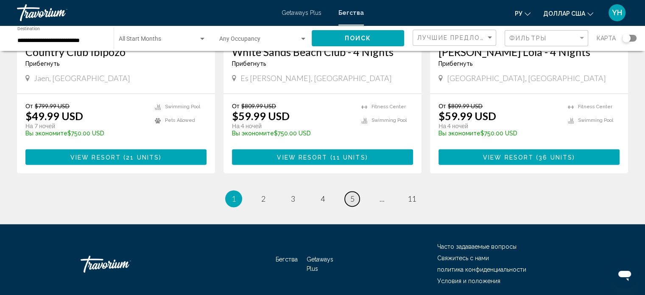
click at [353, 194] on span "5" at bounding box center [352, 198] width 4 height 9
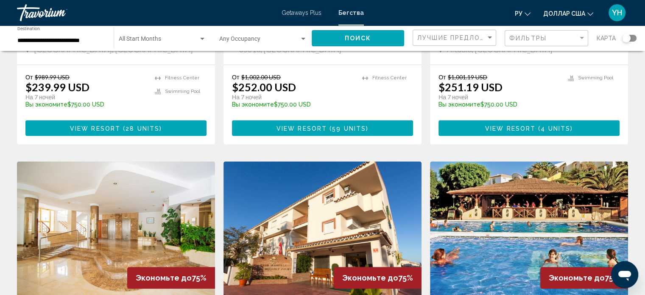
scroll to position [1087, 0]
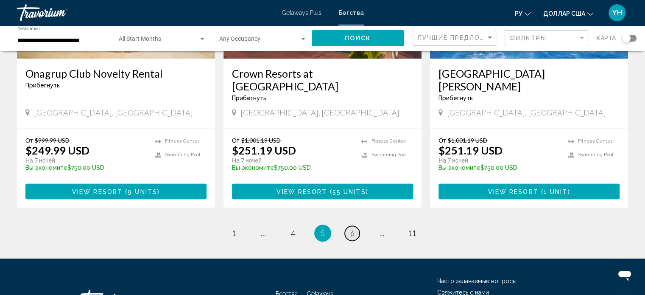
click at [355, 226] on link "page 6" at bounding box center [352, 233] width 15 height 15
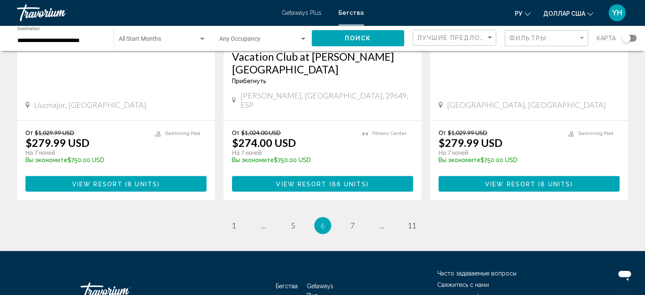
scroll to position [1103, 0]
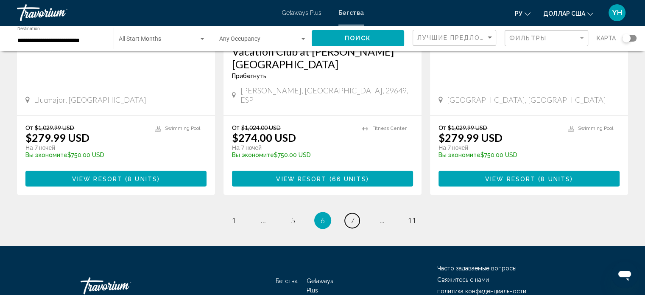
drag, startPoint x: 355, startPoint y: 178, endPoint x: 491, endPoint y: 171, distance: 136.3
click at [358, 213] on link "page 7" at bounding box center [352, 220] width 15 height 15
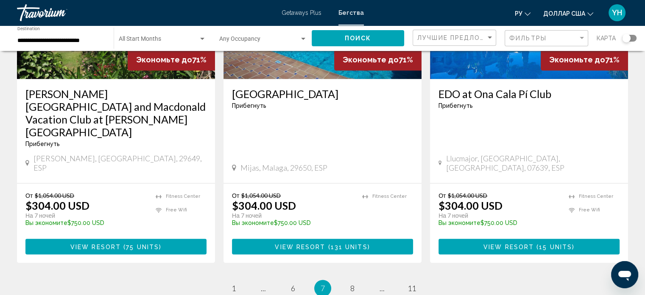
scroll to position [1145, 0]
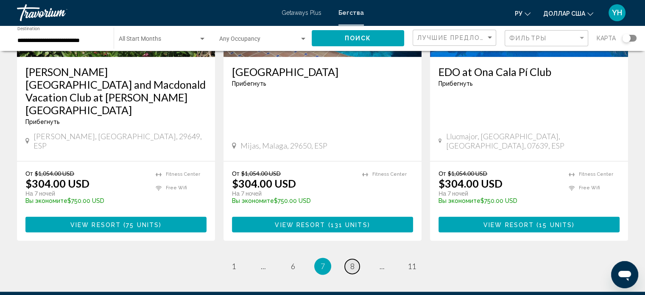
click at [353, 261] on span "8" at bounding box center [352, 265] width 4 height 9
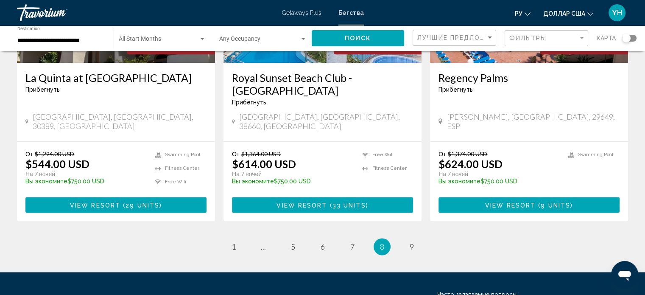
scroll to position [1112, 0]
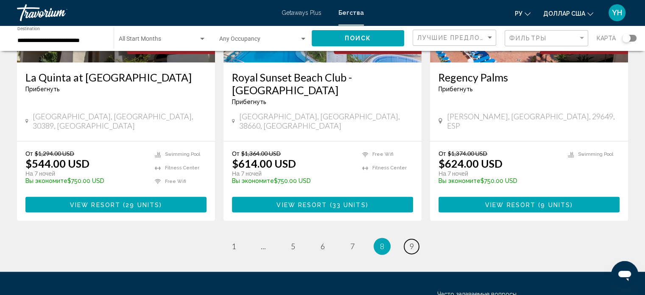
drag, startPoint x: 410, startPoint y: 166, endPoint x: 420, endPoint y: 168, distance: 10.3
click at [410, 241] on span "9" at bounding box center [412, 245] width 4 height 9
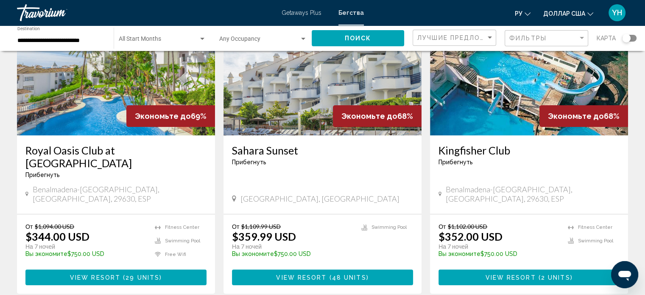
scroll to position [127, 0]
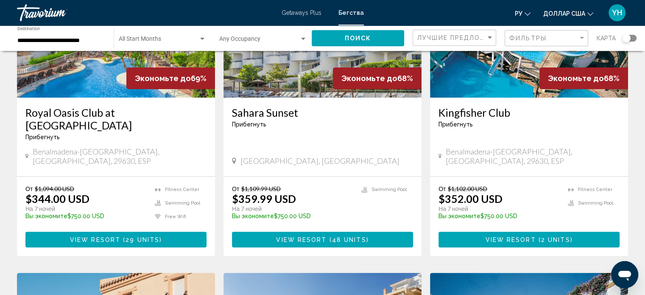
click at [81, 115] on h3 "Royal Oasis Club at [GEOGRAPHIC_DATA]" at bounding box center [115, 118] width 181 height 25
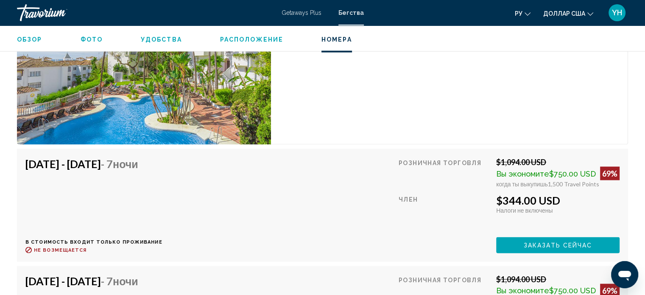
scroll to position [1490, 0]
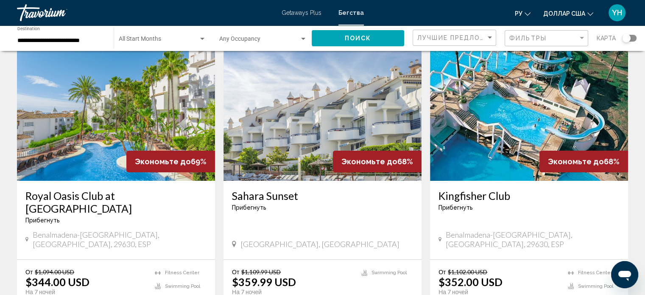
scroll to position [42, 0]
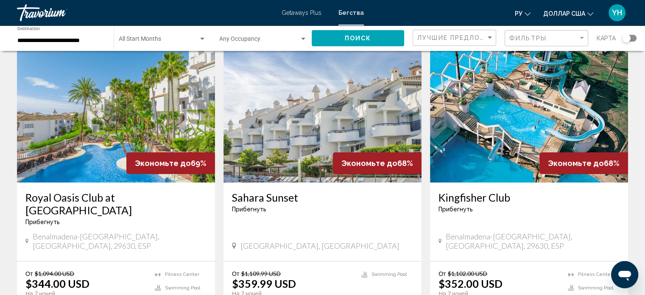
click at [528, 156] on img "Основное содержание" at bounding box center [529, 115] width 198 height 136
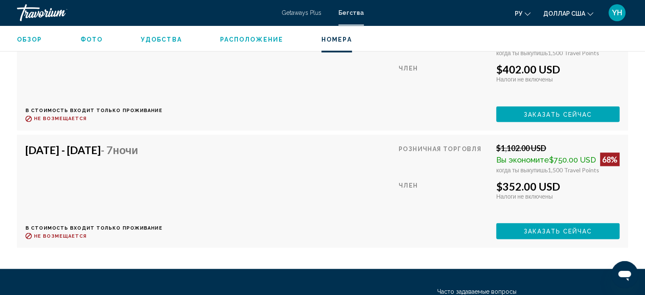
scroll to position [1532, 0]
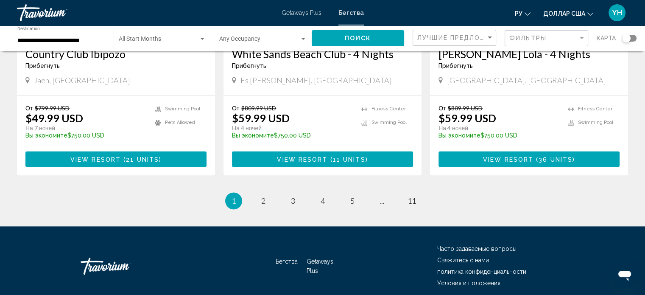
scroll to position [1086, 0]
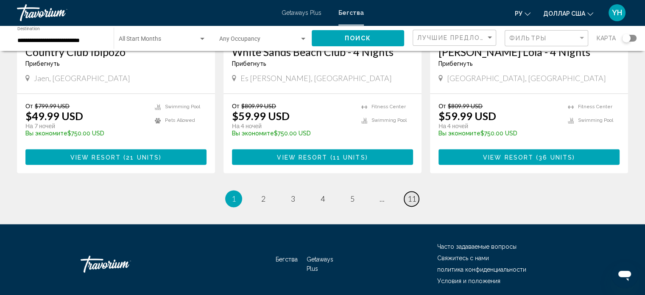
click at [412, 194] on span "11" at bounding box center [412, 198] width 8 height 9
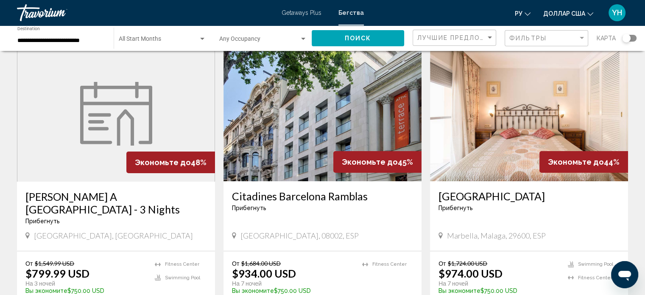
scroll to position [42, 0]
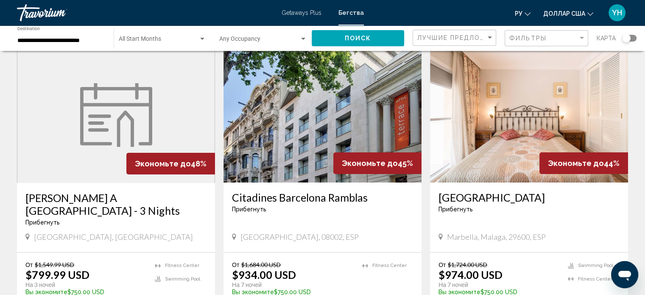
click at [488, 151] on img "Основное содержание" at bounding box center [529, 115] width 198 height 136
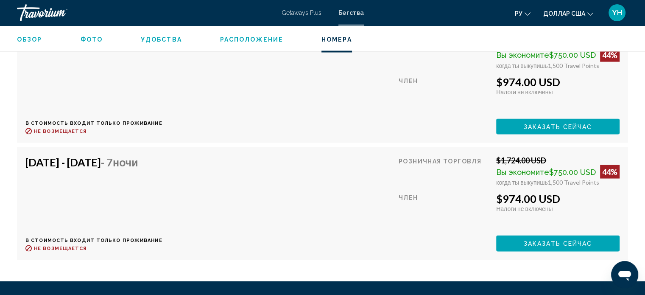
scroll to position [1556, 0]
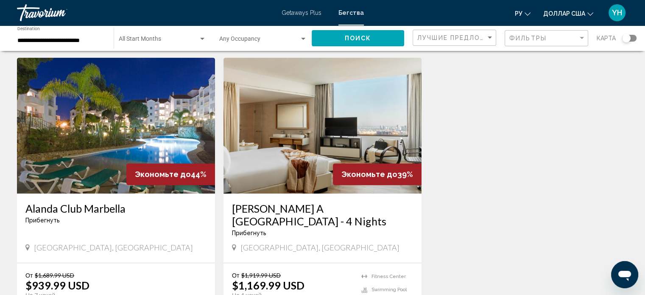
scroll to position [339, 0]
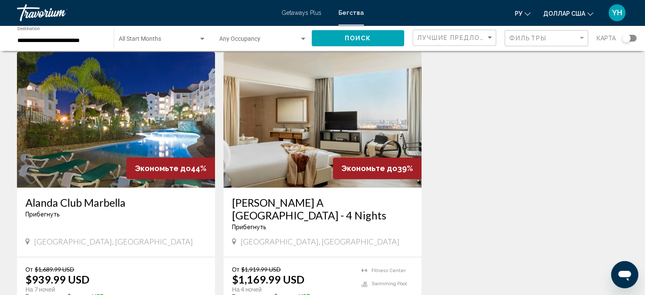
click at [323, 135] on img "Основное содержание" at bounding box center [323, 120] width 198 height 136
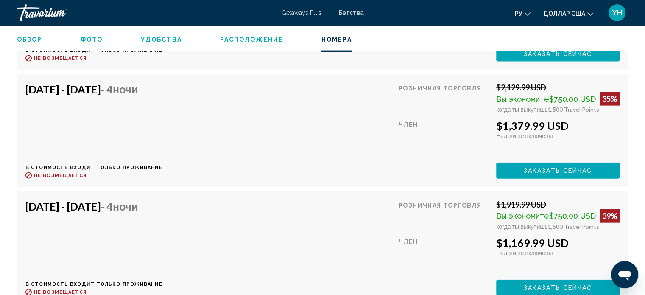
scroll to position [1914, 0]
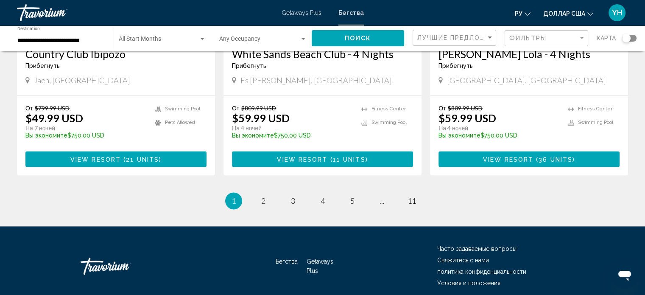
scroll to position [1086, 0]
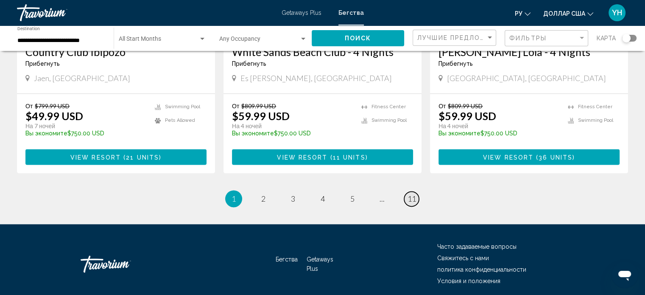
click at [415, 194] on span "11" at bounding box center [412, 198] width 8 height 9
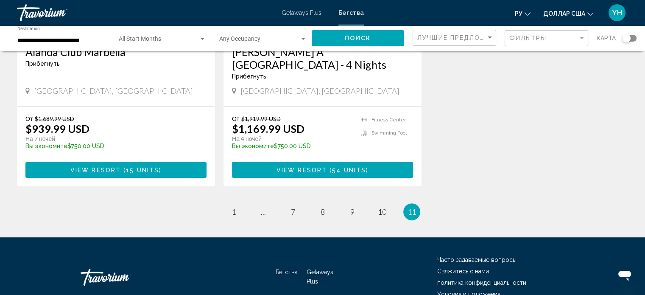
scroll to position [509, 0]
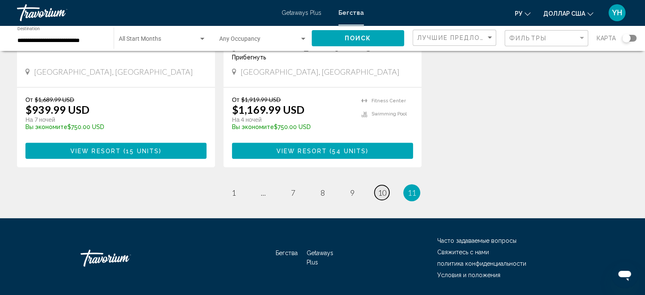
click at [383, 190] on span "10" at bounding box center [382, 192] width 8 height 9
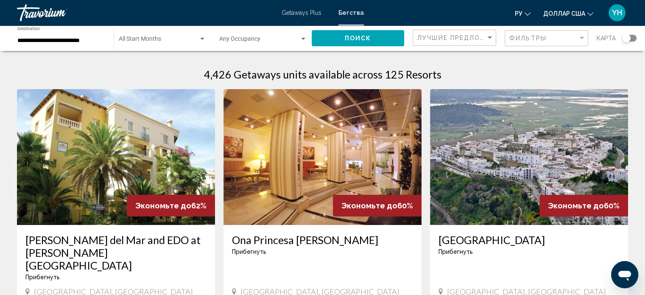
click at [354, 137] on img "Основное содержание" at bounding box center [323, 157] width 198 height 136
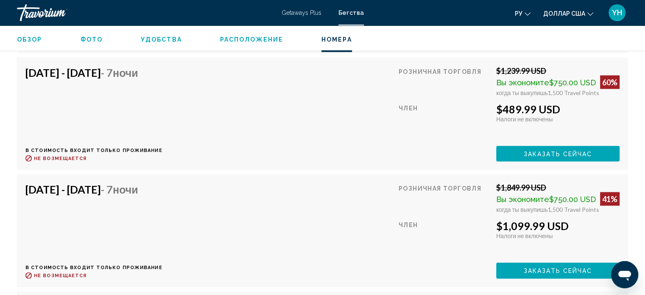
scroll to position [1702, 0]
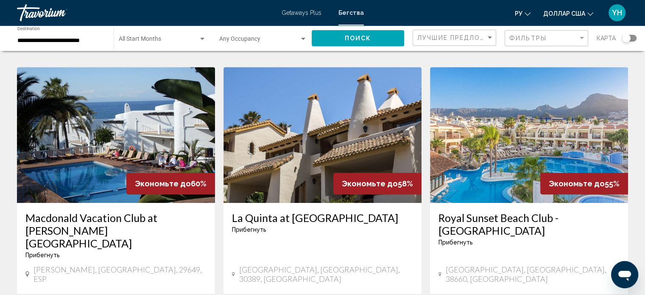
scroll to position [297, 0]
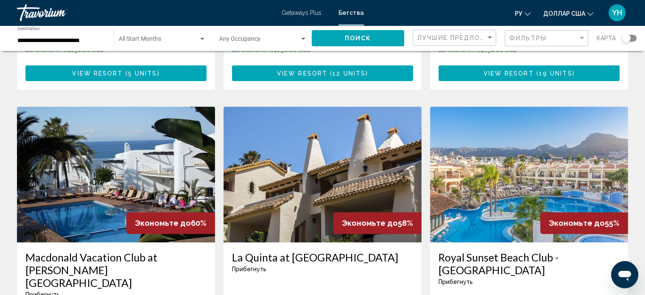
click at [319, 133] on img "Основное содержание" at bounding box center [323, 174] width 198 height 136
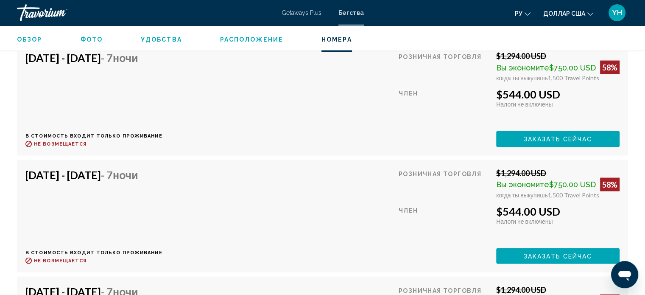
scroll to position [1744, 0]
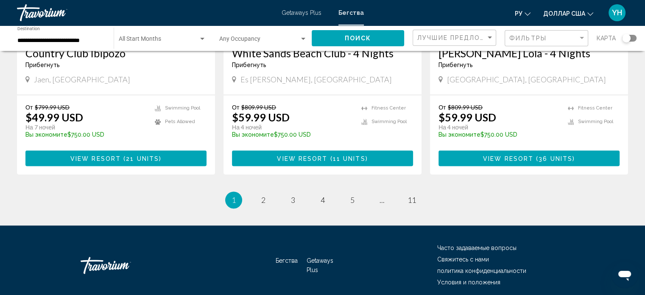
scroll to position [1086, 0]
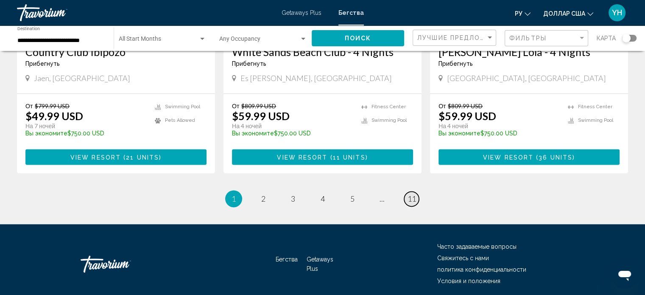
click at [415, 194] on span "11" at bounding box center [412, 198] width 8 height 9
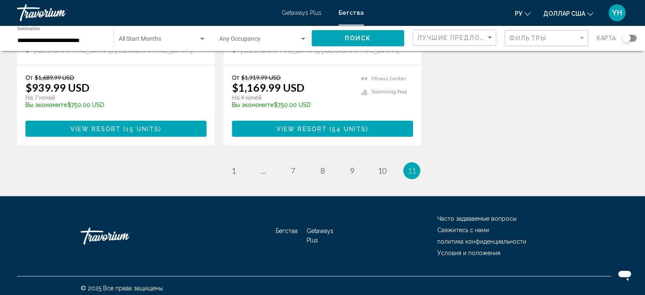
scroll to position [535, 0]
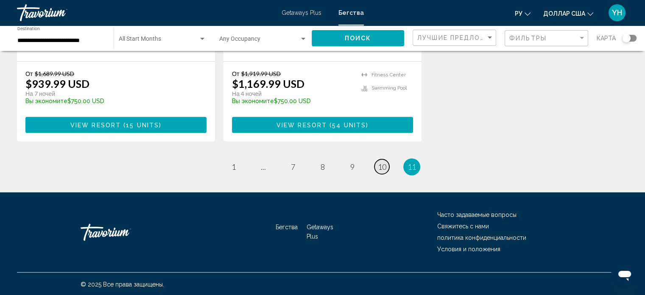
click at [382, 165] on span "10" at bounding box center [382, 166] width 8 height 9
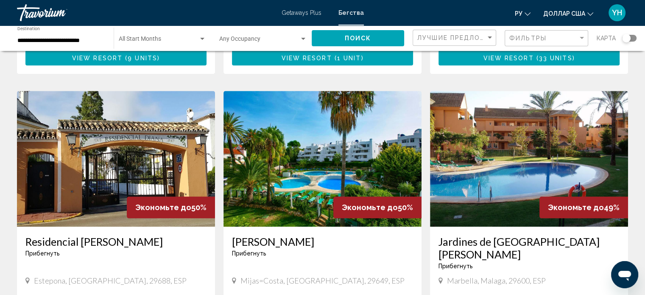
scroll to position [933, 0]
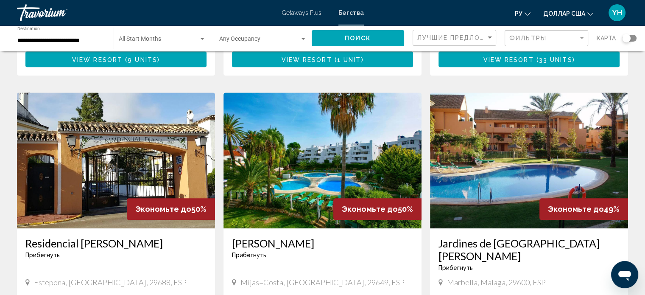
click at [330, 103] on img "Основное содержание" at bounding box center [323, 160] width 198 height 136
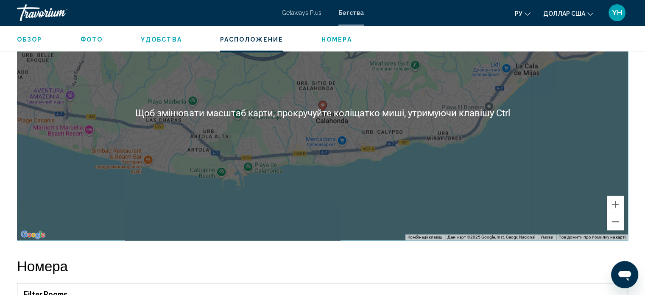
scroll to position [1108, 0]
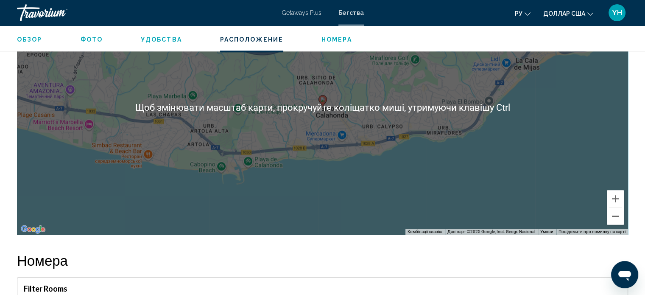
click at [619, 207] on button "Зменшити" at bounding box center [615, 215] width 17 height 17
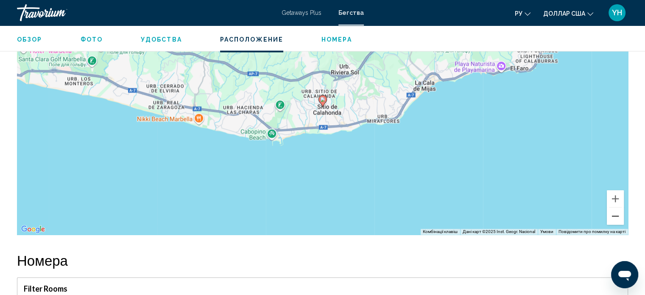
click at [619, 207] on button "Зменшити" at bounding box center [615, 215] width 17 height 17
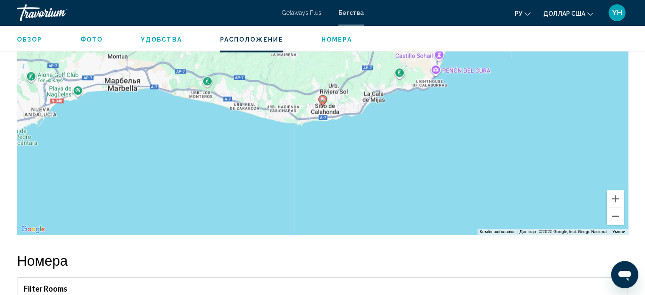
click at [614, 207] on button "Зменшити" at bounding box center [615, 215] width 17 height 17
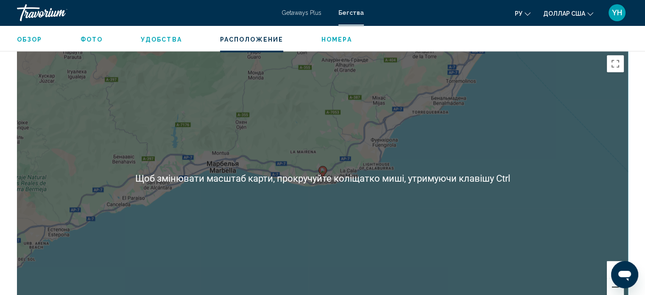
scroll to position [1023, 0]
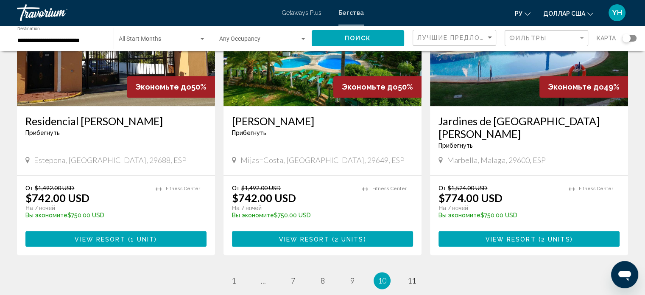
scroll to position [1060, 0]
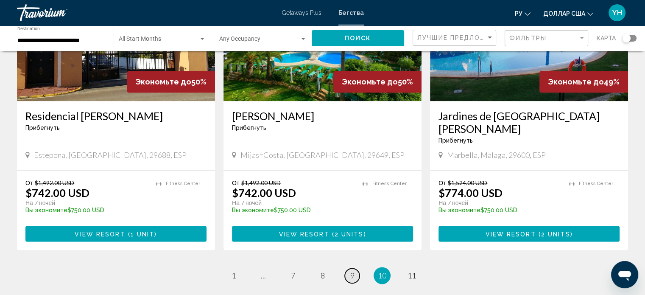
click at [352, 271] on span "9" at bounding box center [352, 275] width 4 height 9
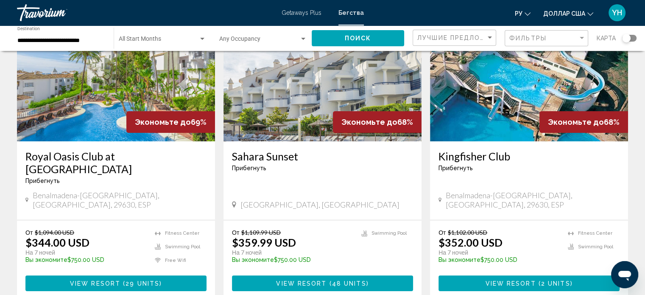
scroll to position [85, 0]
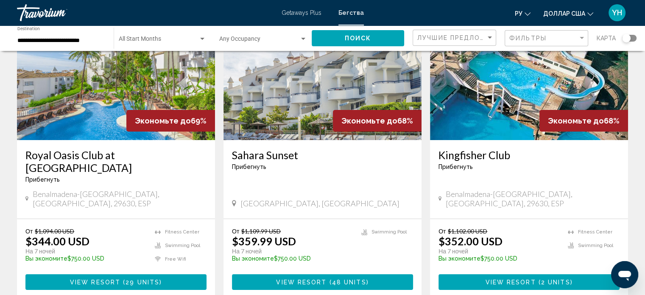
click at [274, 109] on img "Основное содержание" at bounding box center [323, 72] width 198 height 136
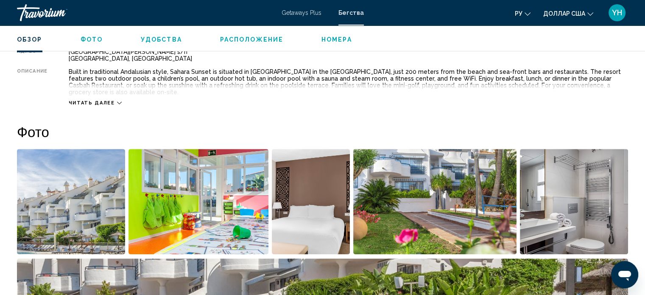
scroll to position [302, 0]
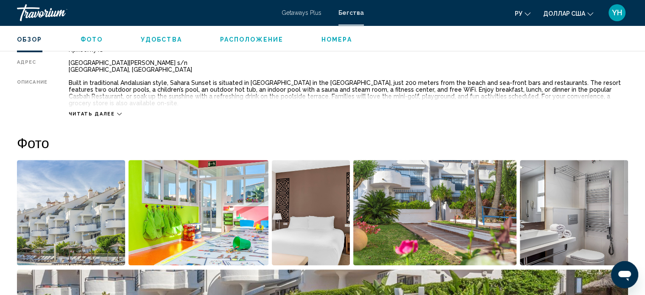
click at [466, 197] on img "Open full-screen image slider" at bounding box center [434, 212] width 163 height 105
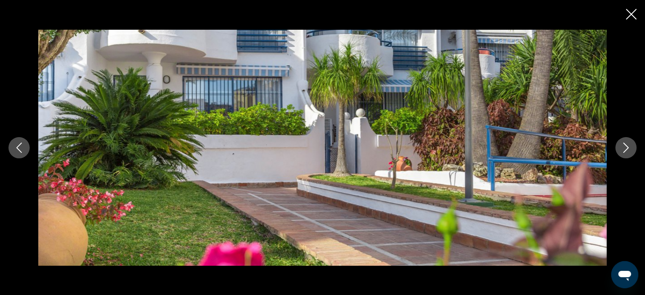
click at [632, 143] on button "Next image" at bounding box center [625, 147] width 21 height 21
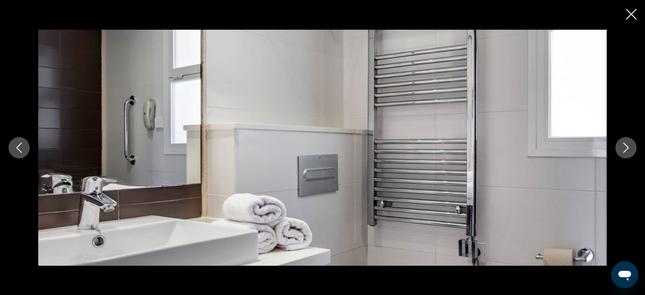
click at [632, 143] on button "Next image" at bounding box center [625, 147] width 21 height 21
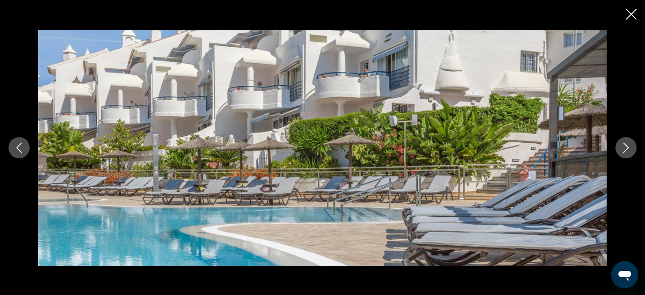
click at [632, 143] on button "Next image" at bounding box center [625, 147] width 21 height 21
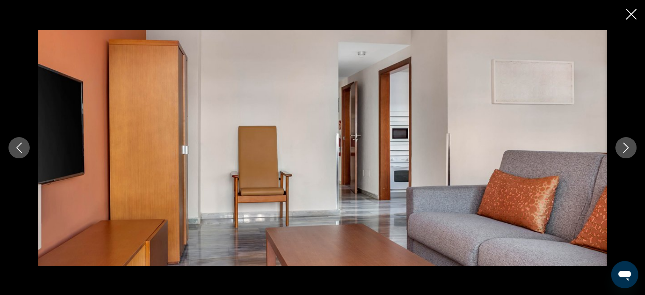
click at [632, 143] on button "Next image" at bounding box center [625, 147] width 21 height 21
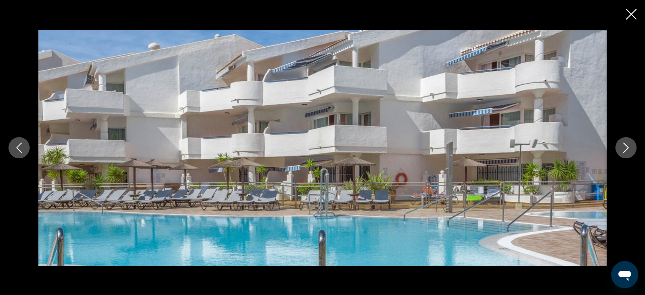
click at [632, 143] on button "Next image" at bounding box center [625, 147] width 21 height 21
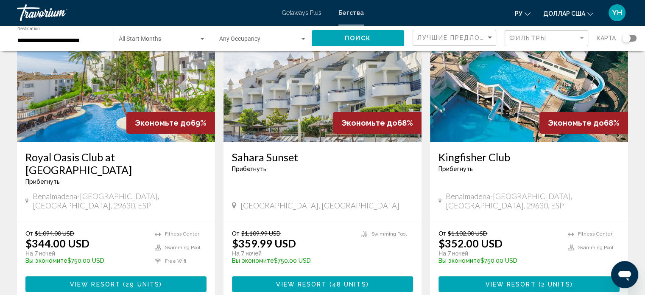
scroll to position [85, 0]
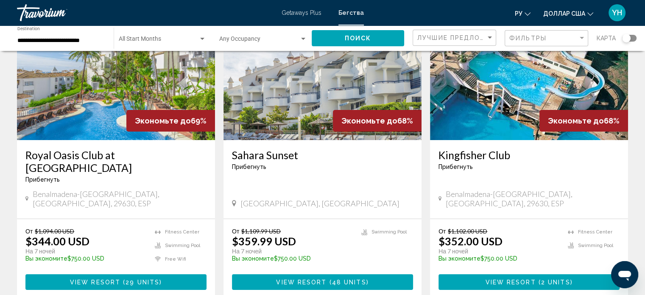
click at [109, 106] on img "Основное содержание" at bounding box center [116, 72] width 198 height 136
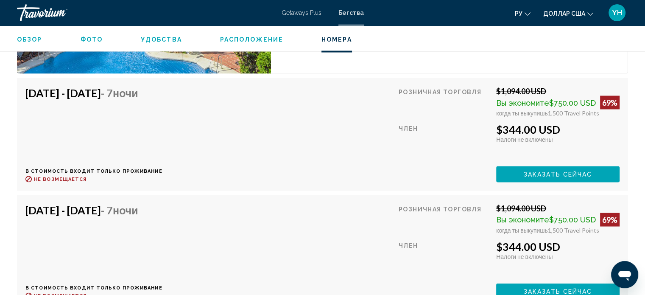
scroll to position [1532, 0]
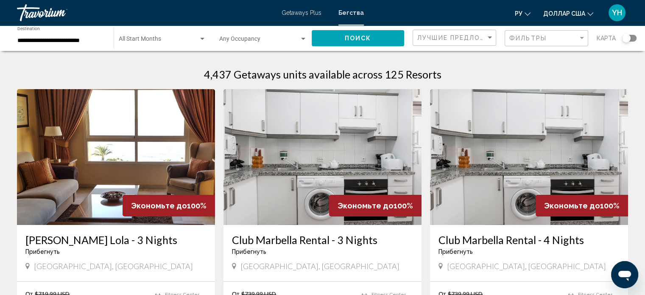
click at [299, 12] on font "Getaways Plus" at bounding box center [302, 12] width 40 height 7
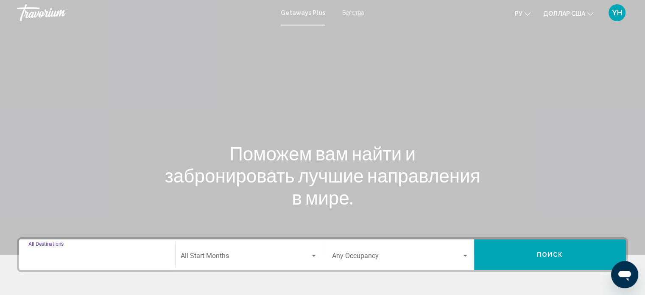
click at [39, 257] on input "Destination All Destinations" at bounding box center [96, 258] width 137 height 8
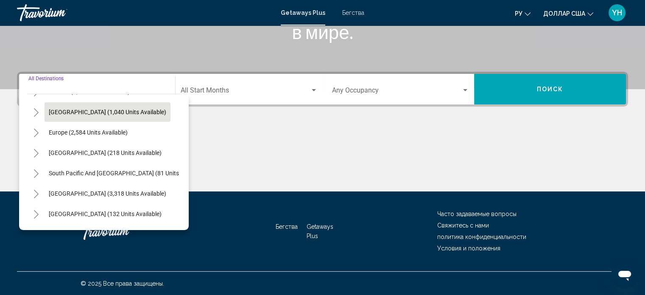
scroll to position [85, 0]
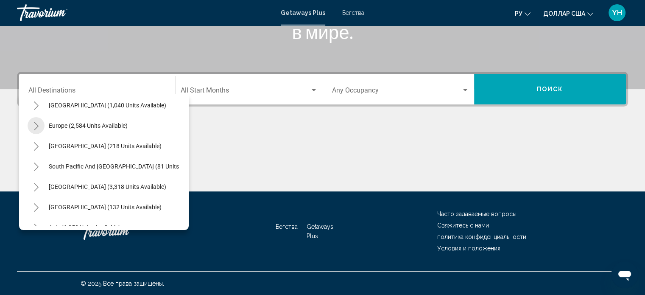
click at [35, 129] on icon "Toggle Europe (2,584 units available)" at bounding box center [36, 126] width 5 height 8
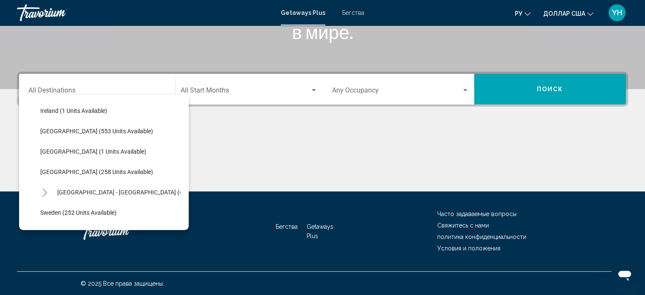
scroll to position [297, 0]
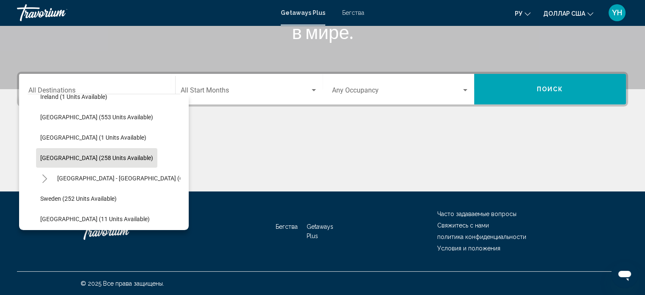
click at [89, 159] on span "[GEOGRAPHIC_DATA] (258 units available)" at bounding box center [96, 157] width 113 height 7
type input "**********"
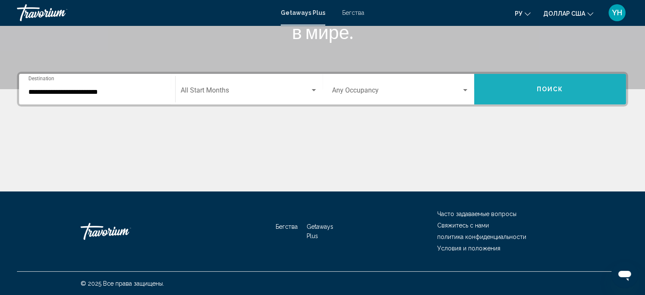
click at [573, 89] on button "Поиск" at bounding box center [550, 89] width 152 height 31
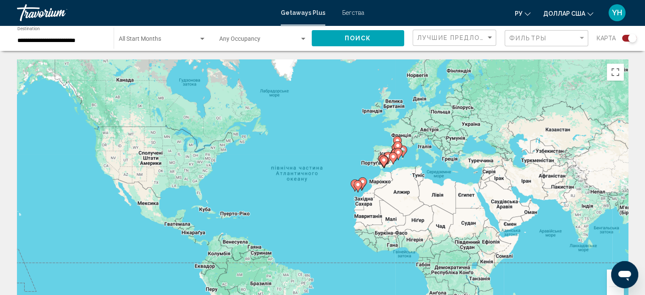
drag, startPoint x: 633, startPoint y: 38, endPoint x: 627, endPoint y: 38, distance: 6.4
click at [627, 38] on div "Search widget" at bounding box center [629, 38] width 14 height 7
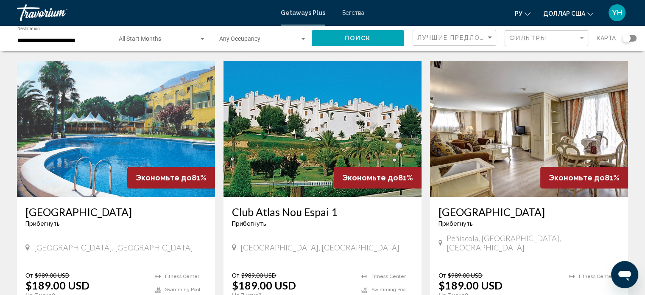
scroll to position [339, 0]
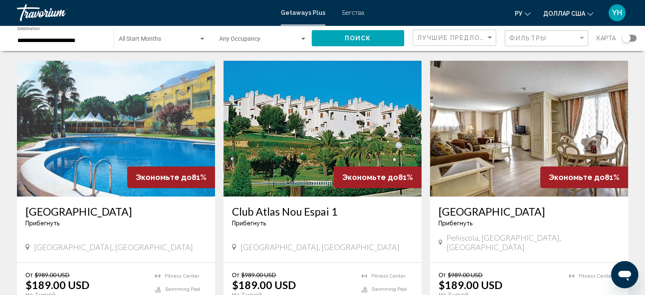
click at [513, 120] on img "Основное содержание" at bounding box center [529, 129] width 198 height 136
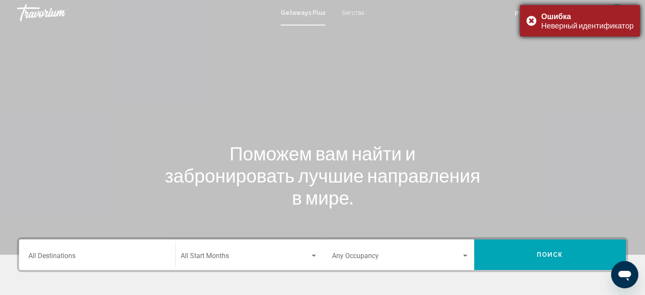
click at [529, 22] on div "Ошибка Неверный идентификатор" at bounding box center [580, 20] width 120 height 31
